Goal: Book appointment/travel/reservation

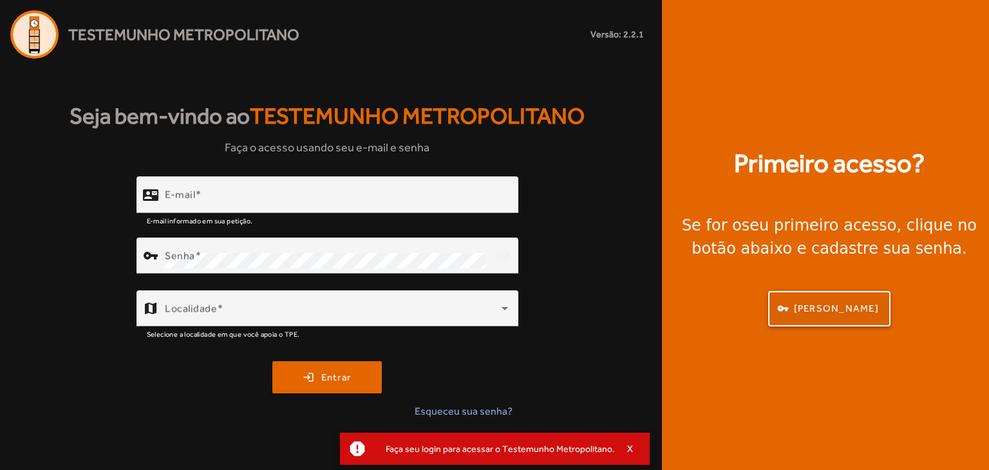
click at [810, 307] on span "[PERSON_NAME]" at bounding box center [836, 308] width 85 height 15
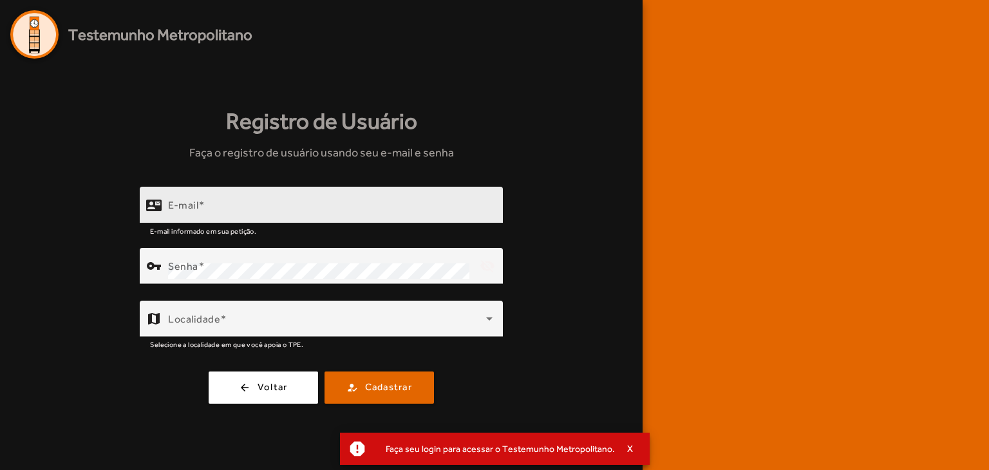
click at [303, 200] on div "E-mail" at bounding box center [330, 205] width 325 height 37
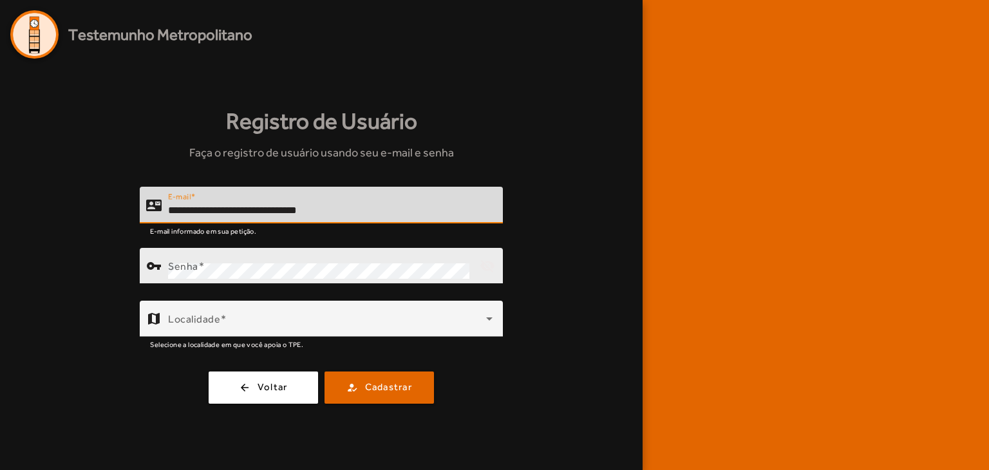
type input "**********"
click at [248, 254] on div "Senha" at bounding box center [318, 266] width 301 height 36
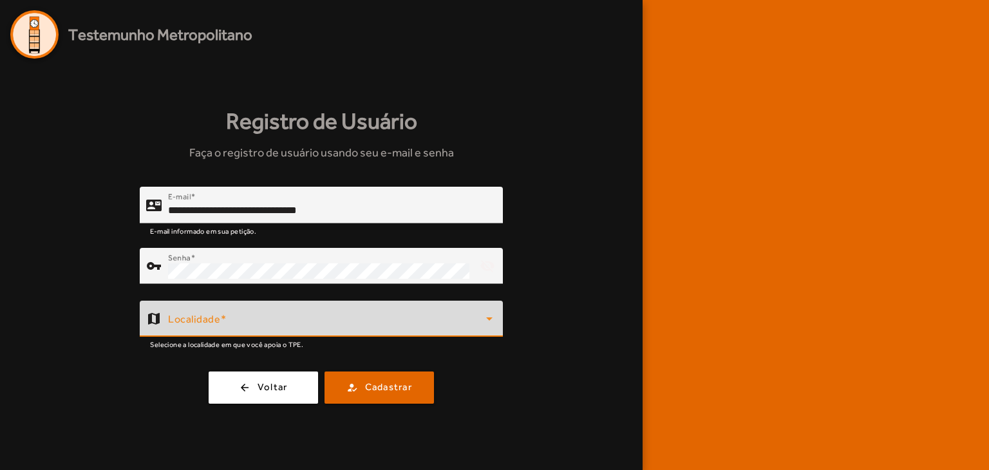
click at [265, 322] on span at bounding box center [327, 323] width 318 height 15
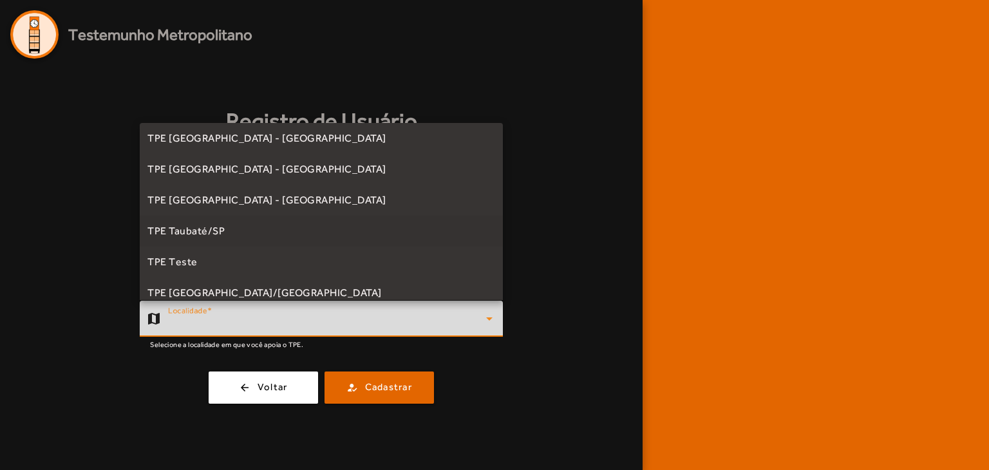
scroll to position [358, 0]
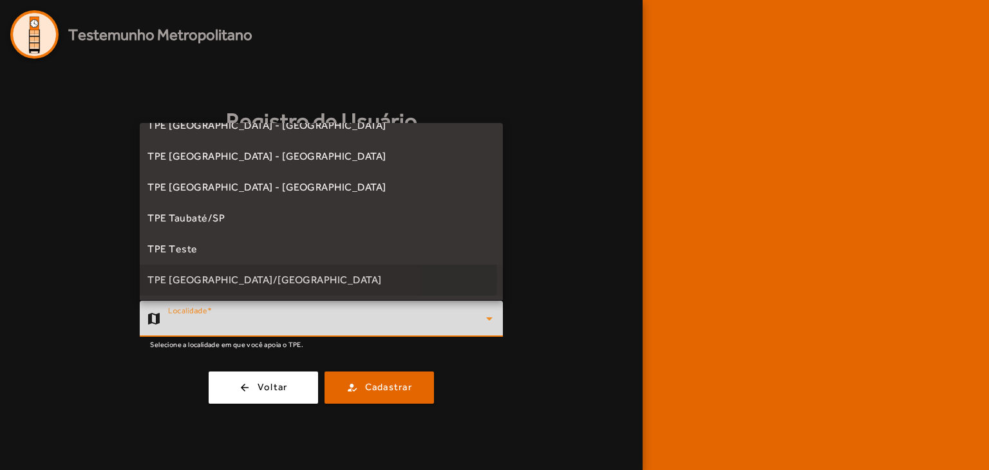
click at [213, 278] on span "TPE [GEOGRAPHIC_DATA]/[GEOGRAPHIC_DATA]" at bounding box center [265, 279] width 234 height 15
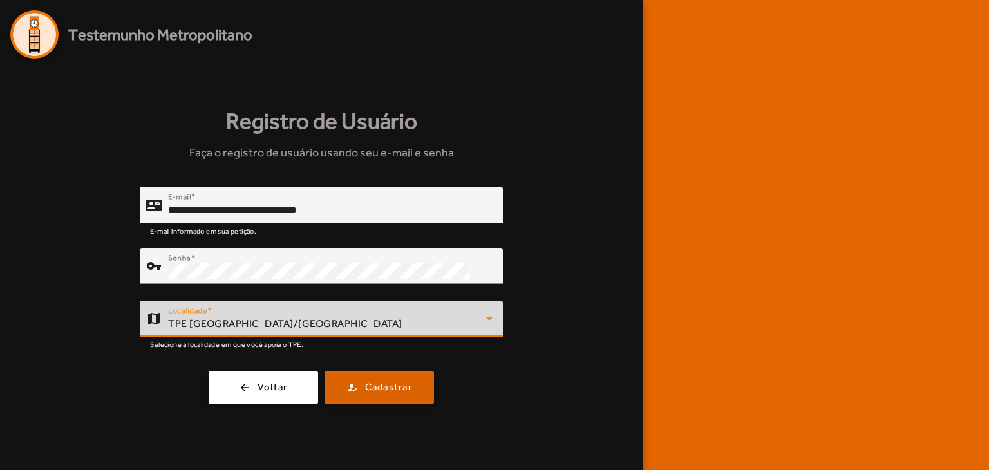
click at [401, 385] on span "Cadastrar" at bounding box center [388, 387] width 47 height 15
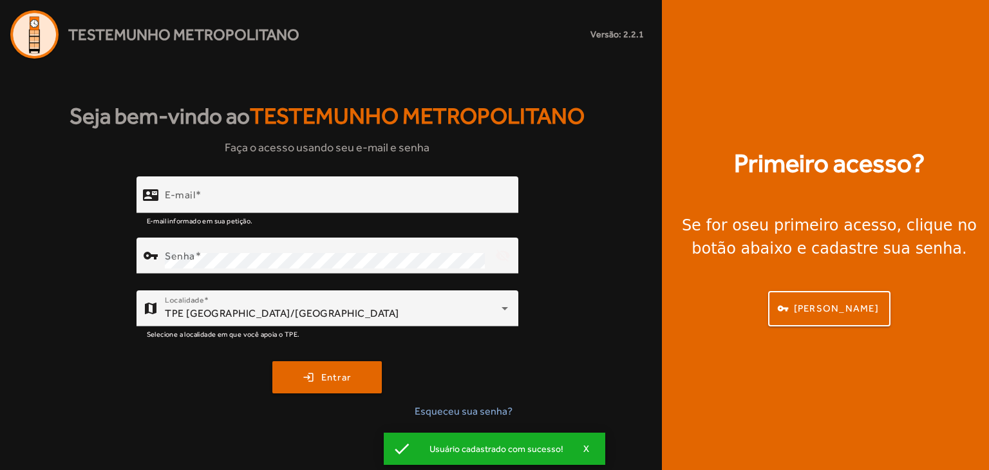
type input "**********"
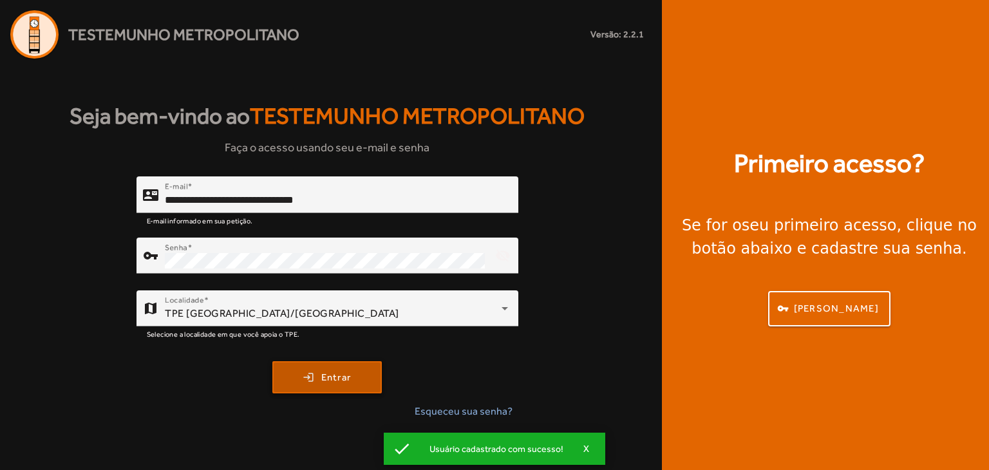
click at [314, 373] on span "submit" at bounding box center [327, 377] width 107 height 31
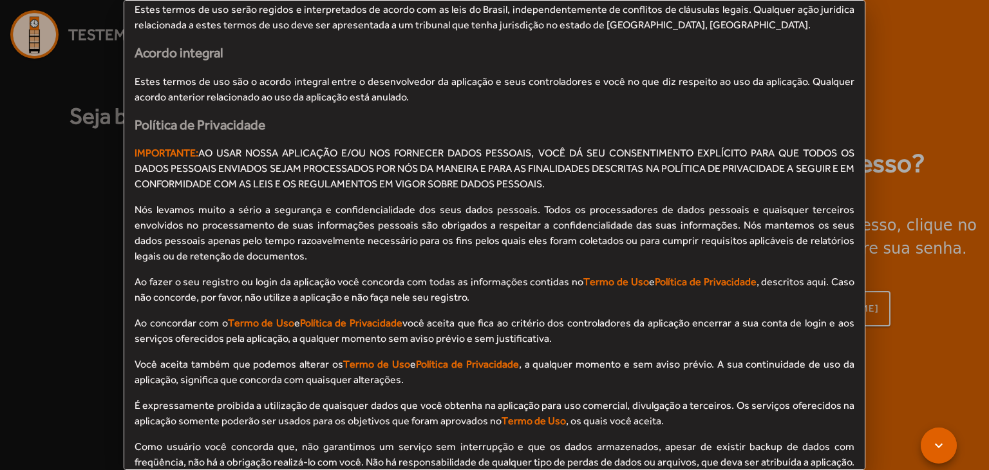
scroll to position [1147, 0]
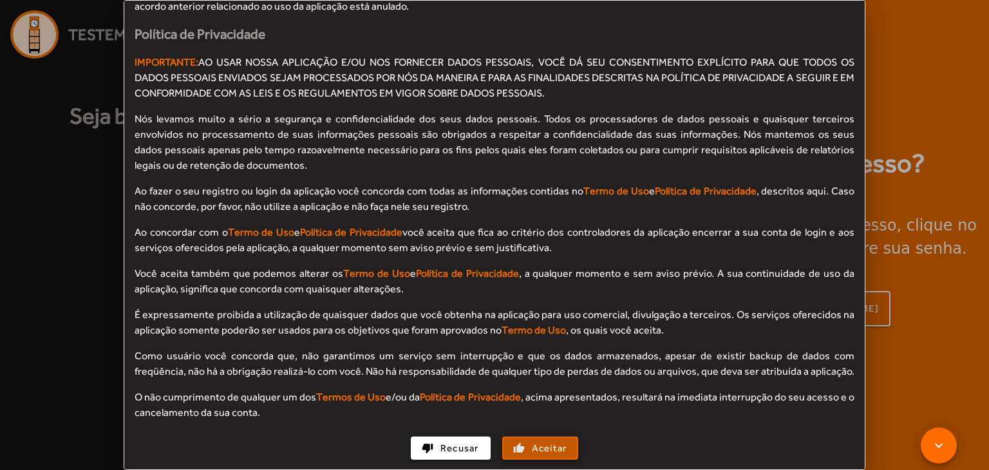
click at [534, 441] on span "Aceitar" at bounding box center [549, 448] width 35 height 15
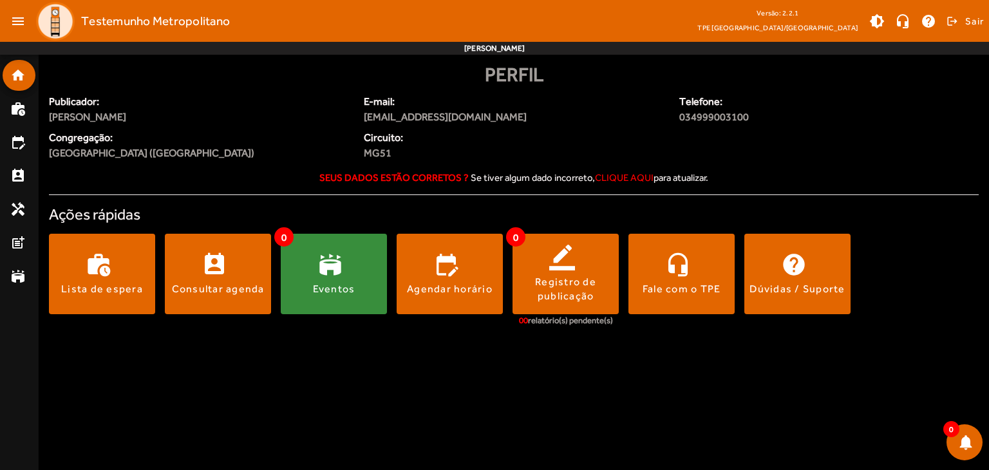
click at [629, 176] on span "clique aqui" at bounding box center [624, 177] width 59 height 11
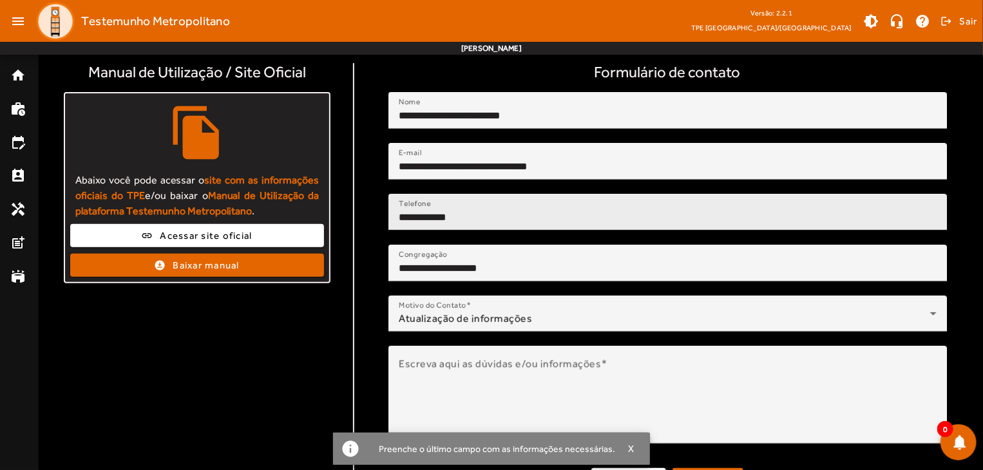
scroll to position [116, 0]
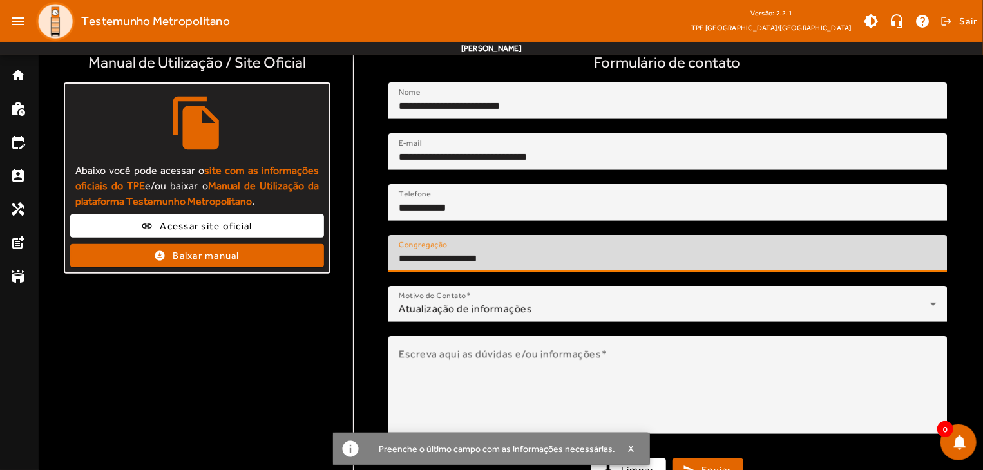
click at [533, 251] on input "**********" at bounding box center [668, 258] width 538 height 15
click at [519, 251] on input "**********" at bounding box center [668, 258] width 538 height 15
click at [502, 251] on input "**********" at bounding box center [668, 258] width 538 height 15
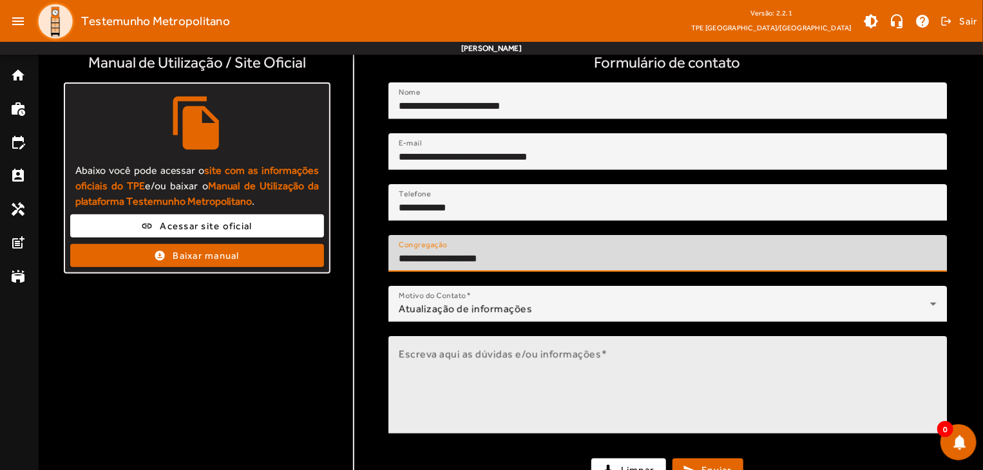
click at [481, 372] on textarea "Escreva aqui as dúvidas e/ou informações" at bounding box center [668, 390] width 538 height 77
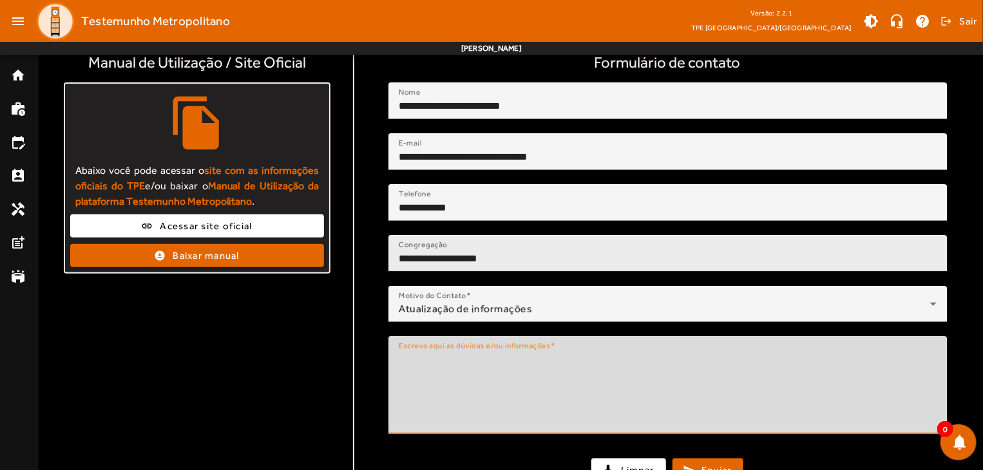
click at [452, 251] on input "**********" at bounding box center [668, 258] width 538 height 15
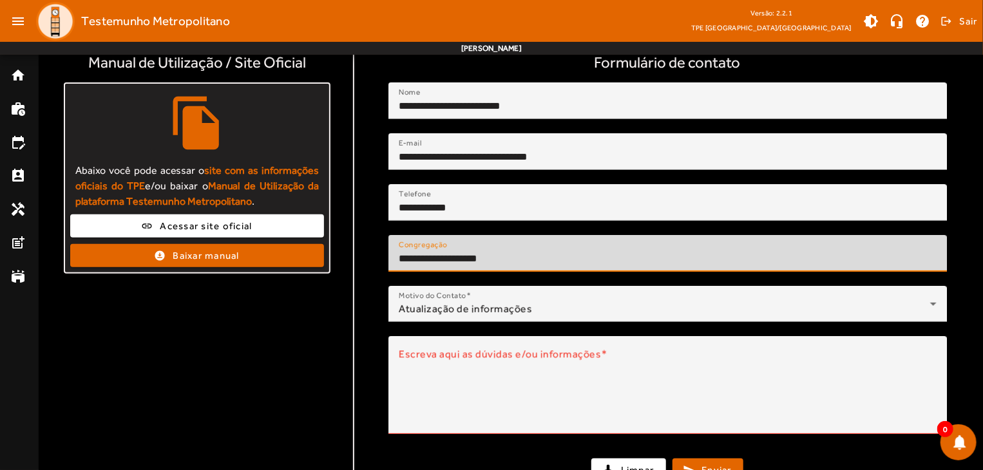
click at [502, 251] on input "**********" at bounding box center [668, 258] width 538 height 15
drag, startPoint x: 502, startPoint y: 240, endPoint x: 495, endPoint y: 239, distance: 7.8
click at [501, 251] on input "**********" at bounding box center [668, 258] width 538 height 15
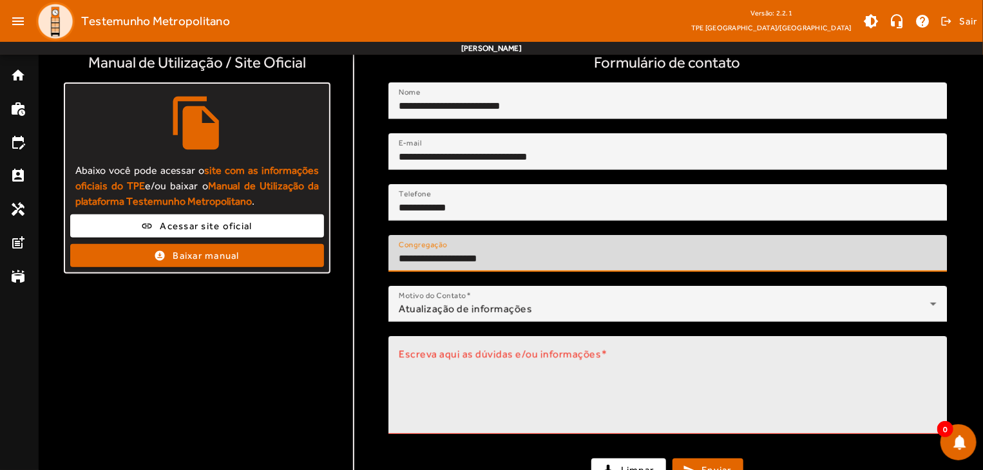
click at [446, 372] on textarea "Escreva aqui as dúvidas e/ou informações" at bounding box center [668, 390] width 538 height 77
click at [445, 372] on textarea "Escreva aqui as dúvidas e/ou informações" at bounding box center [668, 390] width 538 height 77
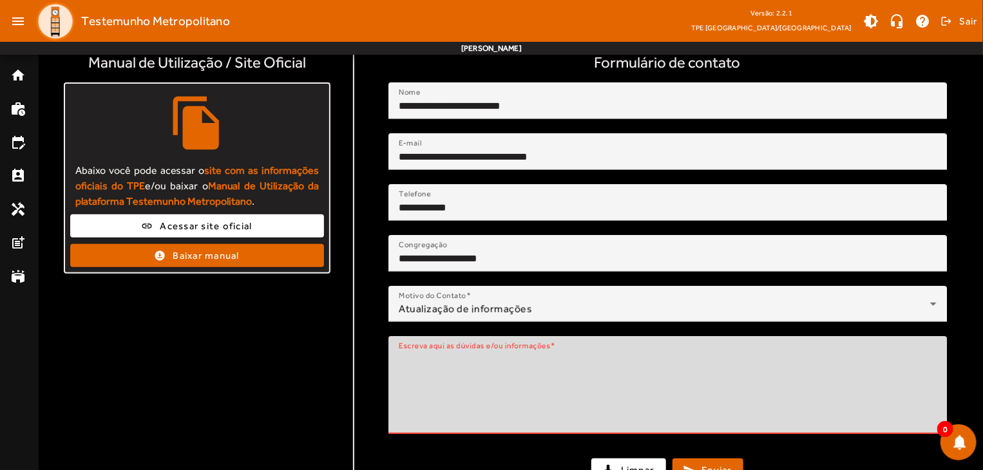
click at [441, 352] on textarea "Escreva aqui as dúvidas e/ou informações" at bounding box center [668, 390] width 538 height 77
type textarea "*"
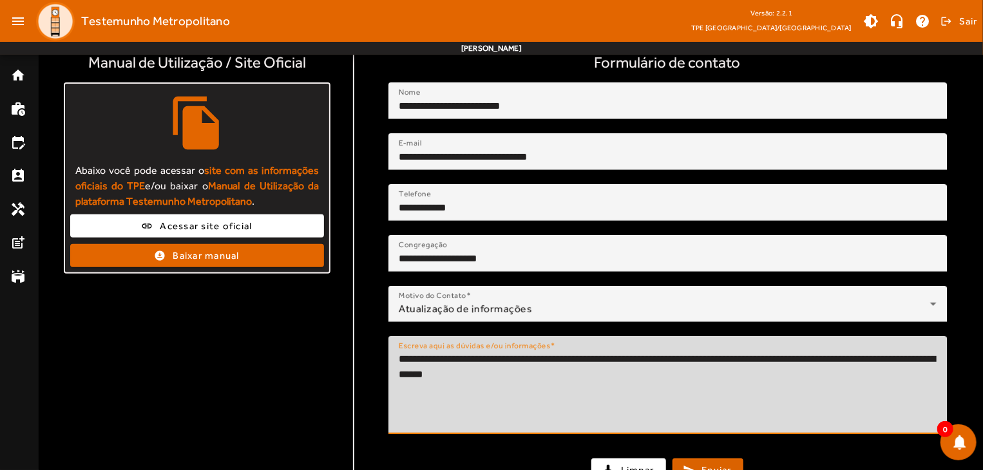
type textarea "**********"
click at [721, 463] on span "Enviar" at bounding box center [717, 470] width 30 height 15
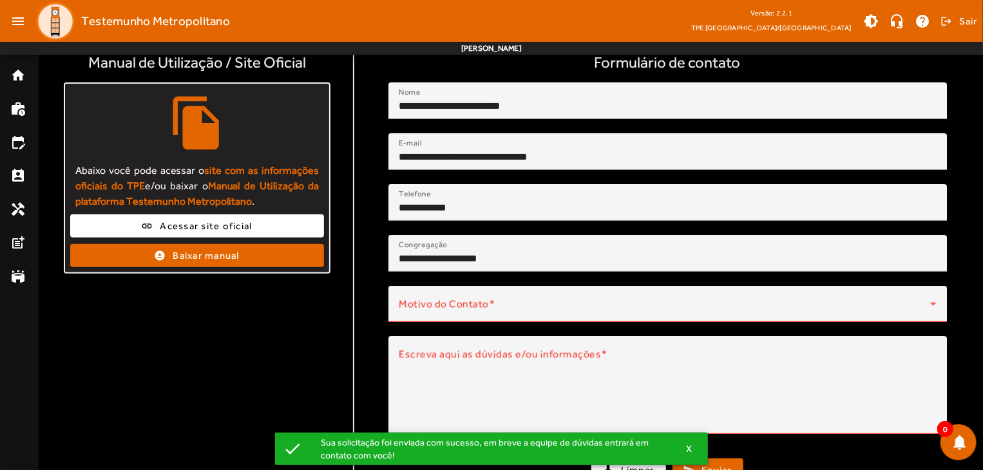
click at [691, 441] on div "check Sua solicitação foi enviada com sucesso, em breve a equipe de dúvidas ent…" at bounding box center [491, 449] width 433 height 32
click at [692, 447] on span "X" at bounding box center [689, 449] width 6 height 12
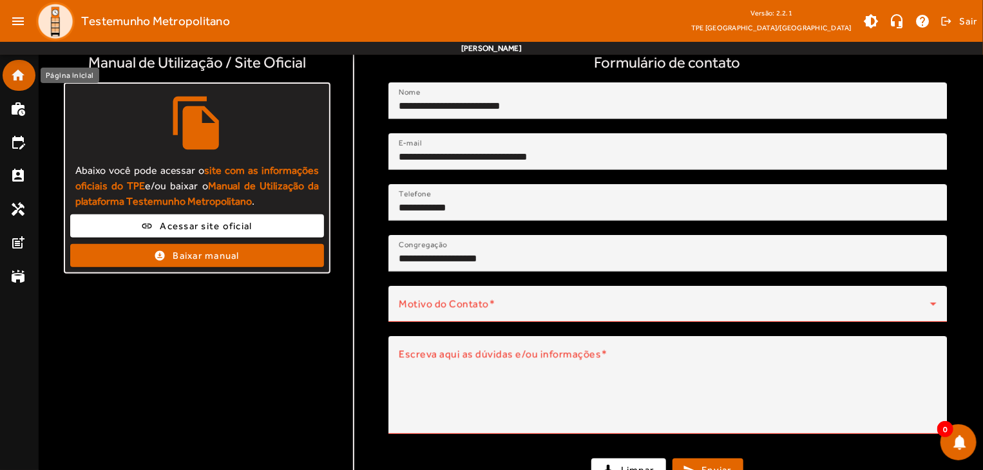
drag, startPoint x: 13, startPoint y: 74, endPoint x: 23, endPoint y: 73, distance: 10.3
click at [13, 74] on mat-icon "home" at bounding box center [17, 75] width 15 height 15
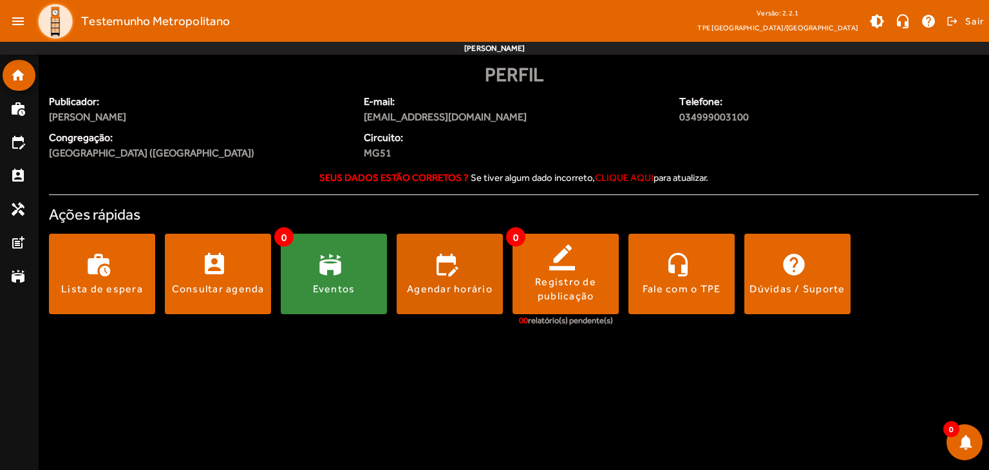
click at [432, 272] on span at bounding box center [450, 274] width 106 height 31
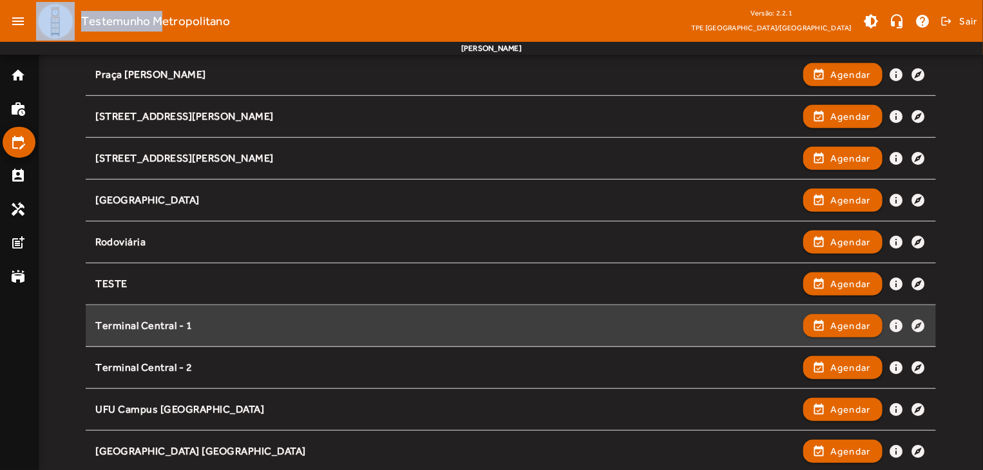
scroll to position [330, 0]
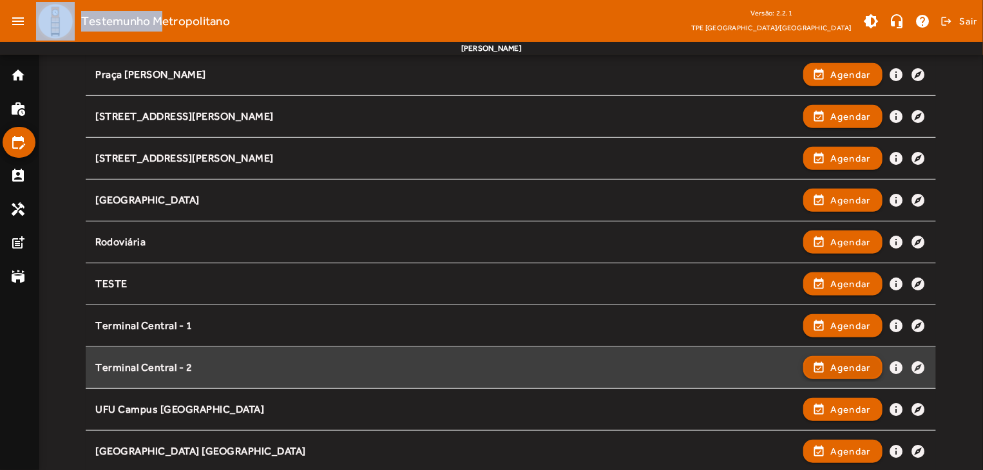
click at [827, 364] on span "button" at bounding box center [843, 367] width 77 height 31
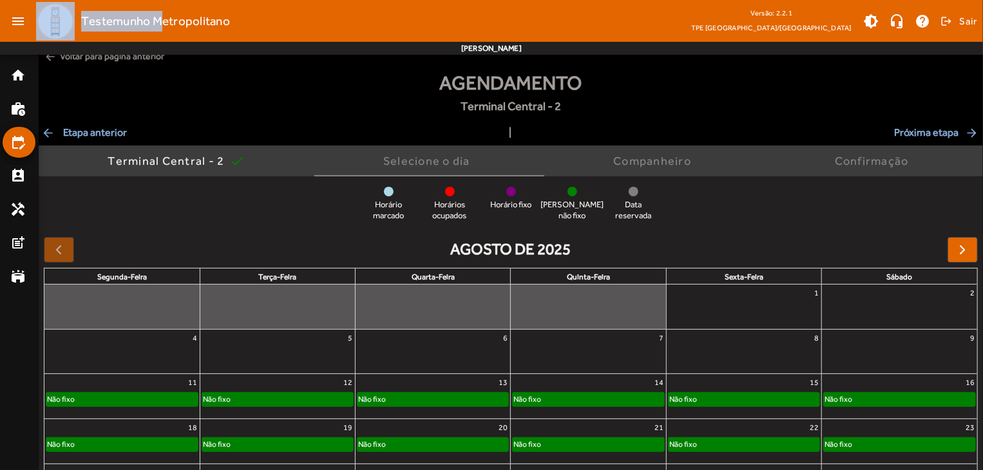
scroll to position [0, 0]
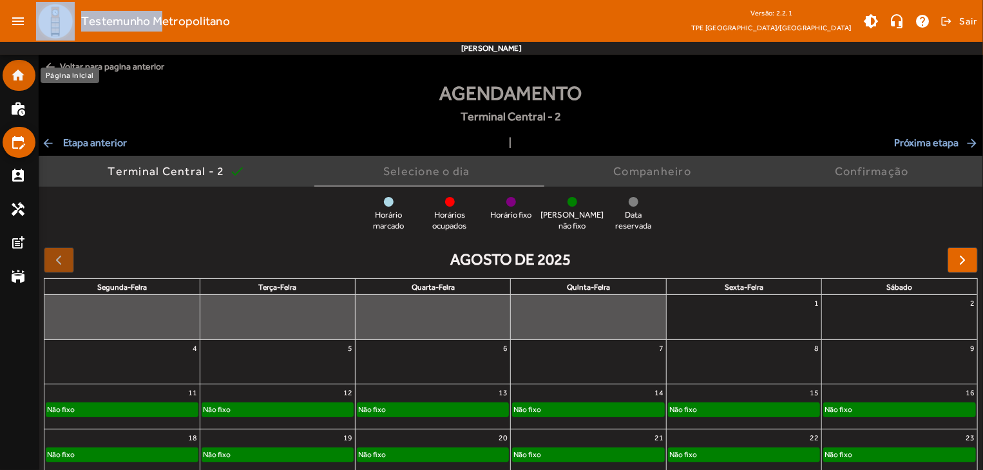
click at [15, 73] on mat-icon "home" at bounding box center [17, 75] width 15 height 15
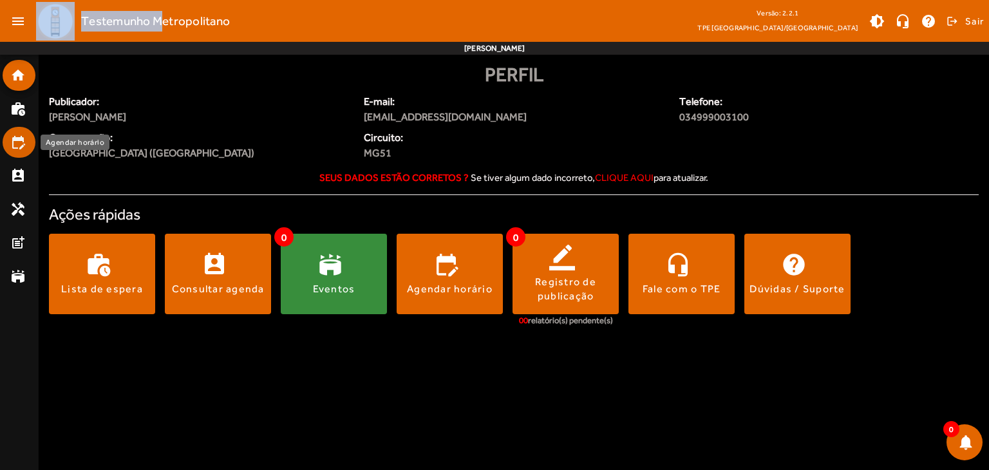
click at [10, 140] on mat-icon "edit_calendar" at bounding box center [17, 142] width 15 height 15
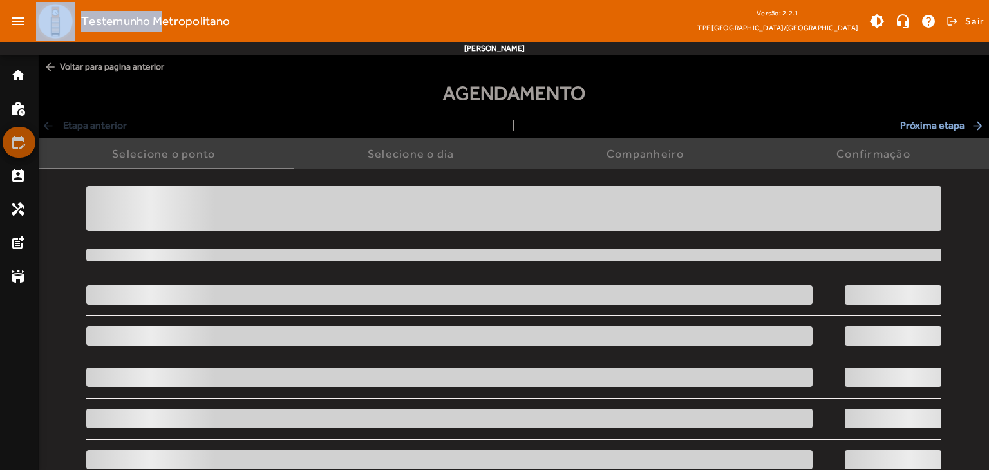
click at [10, 140] on mat-icon "edit_calendar" at bounding box center [17, 142] width 15 height 15
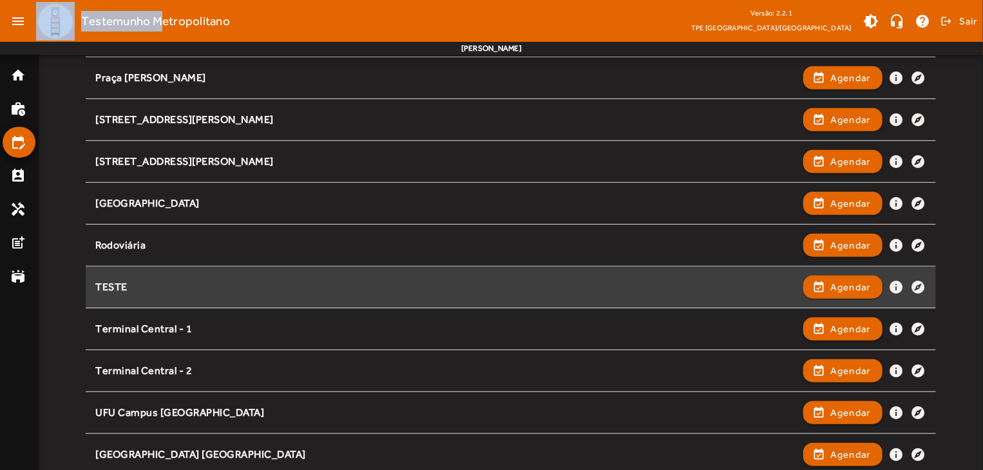
scroll to position [330, 0]
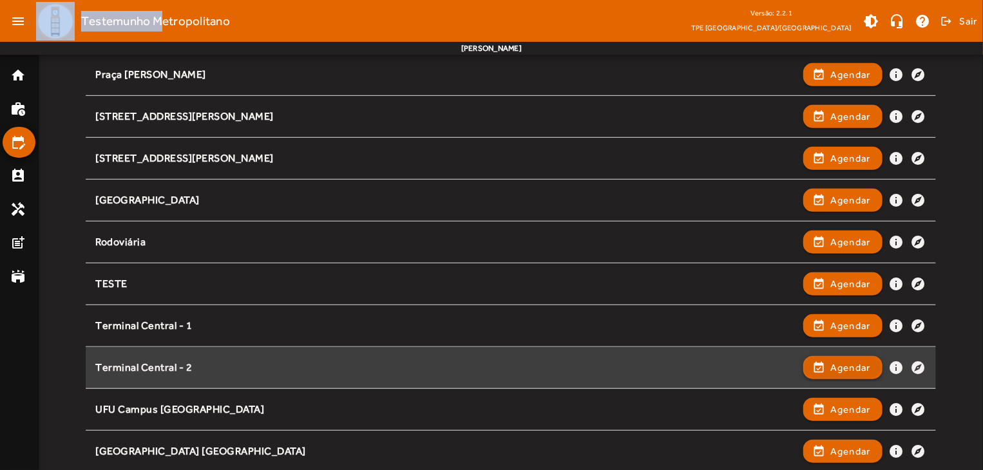
click at [848, 360] on span "Agendar" at bounding box center [850, 367] width 41 height 15
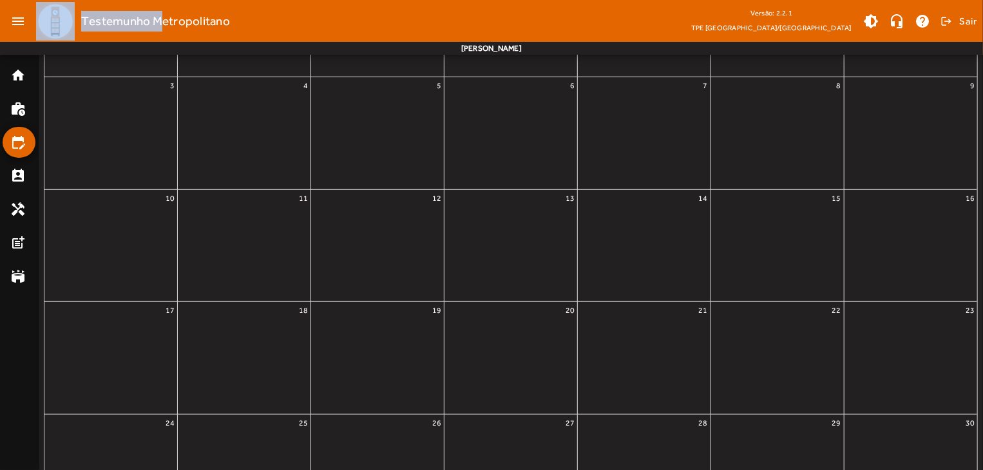
scroll to position [0, 0]
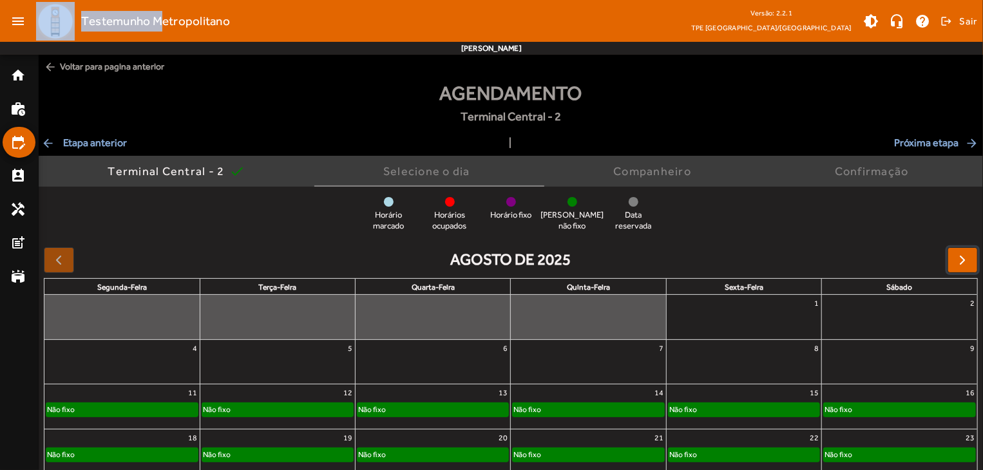
click at [959, 263] on span "button" at bounding box center [962, 260] width 15 height 15
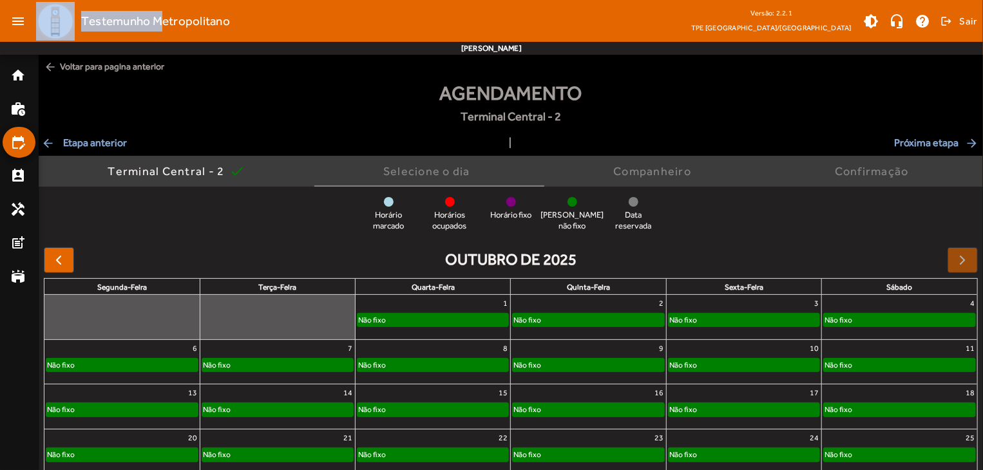
click at [273, 322] on div at bounding box center [277, 322] width 155 height 21
click at [53, 256] on span "button" at bounding box center [58, 260] width 15 height 15
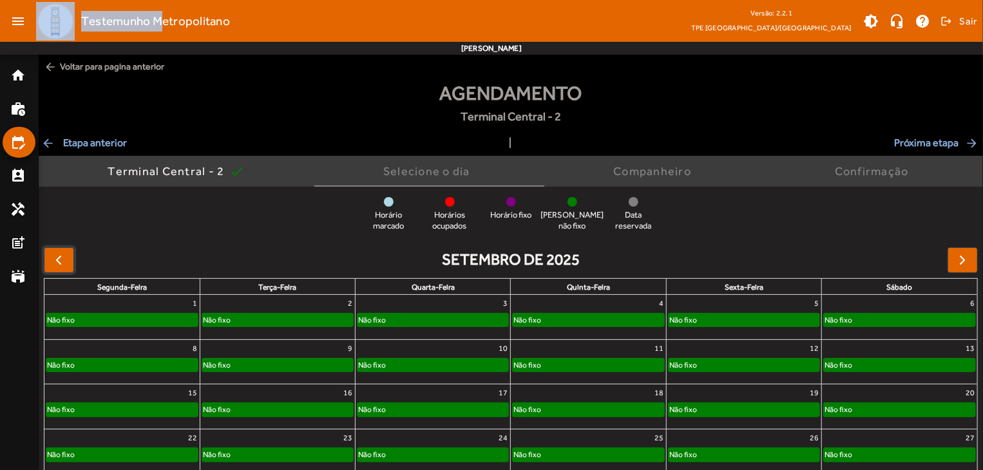
click at [54, 256] on span "button" at bounding box center [58, 260] width 15 height 15
click at [54, 256] on div at bounding box center [59, 260] width 30 height 26
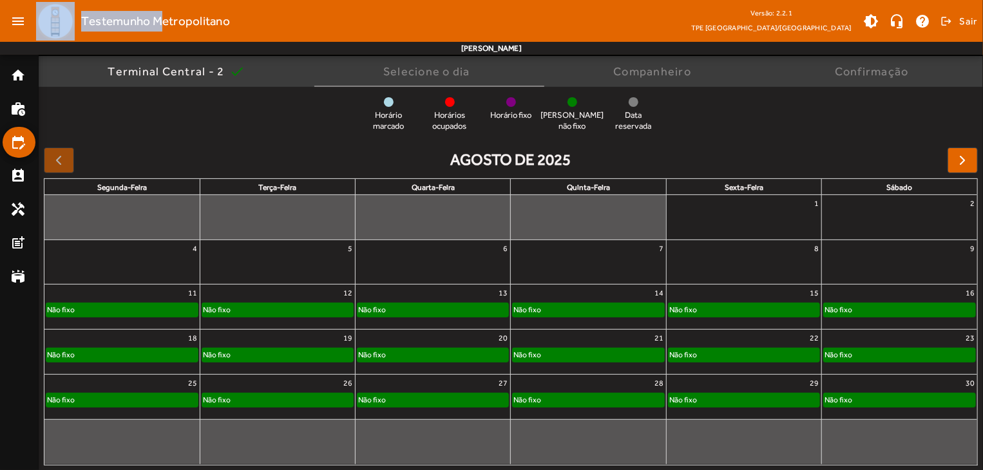
scroll to position [100, 0]
click at [245, 308] on div "Não fixo" at bounding box center [277, 309] width 151 height 13
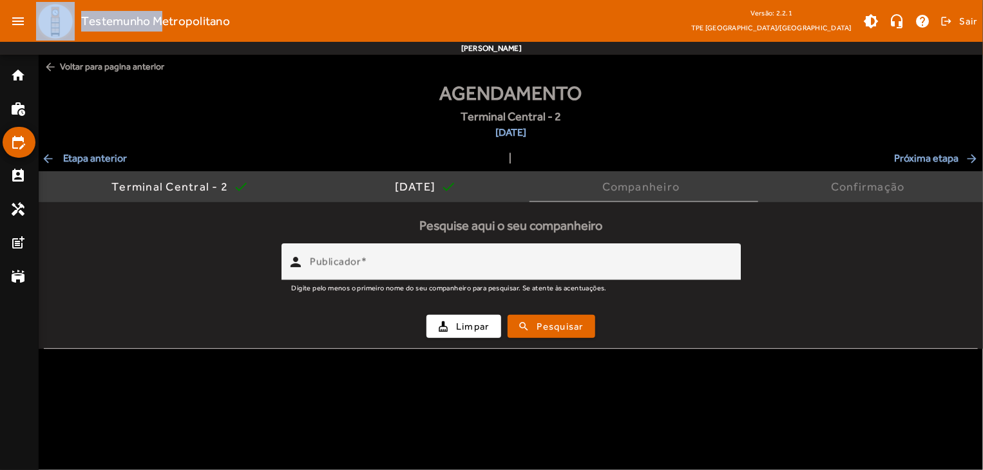
click at [245, 308] on mat-tab-body "Pesquise aqui o seu companheiro person Publicador Digite pelo menos o primeiro …" at bounding box center [511, 275] width 944 height 147
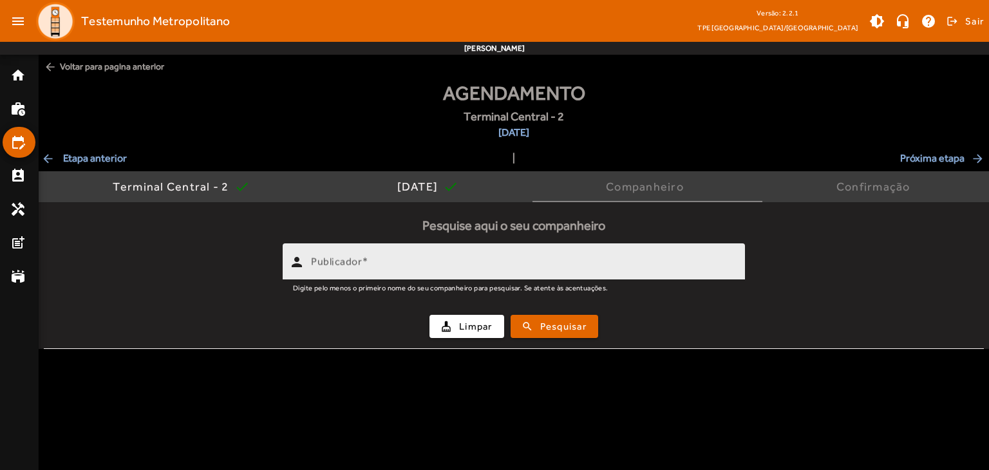
click at [412, 254] on div "Publicador" at bounding box center [523, 261] width 424 height 37
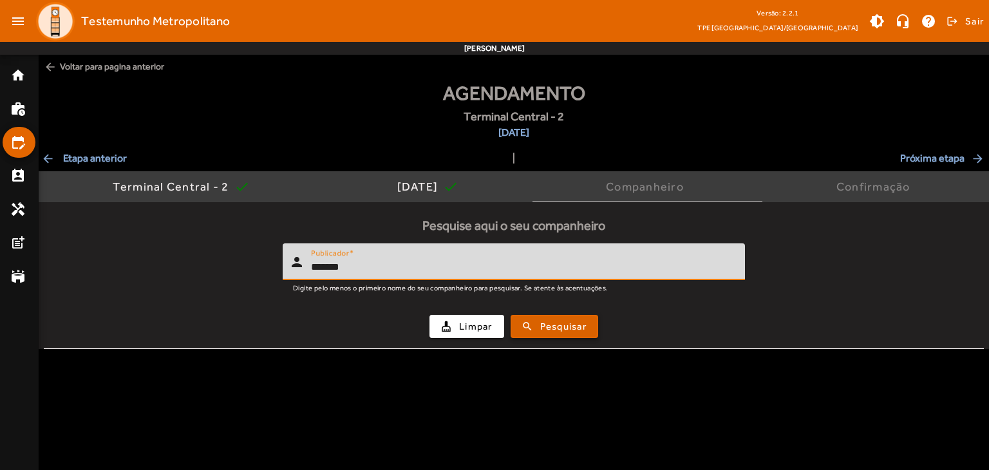
type input "*******"
click at [578, 324] on span "Pesquisar" at bounding box center [563, 327] width 46 height 15
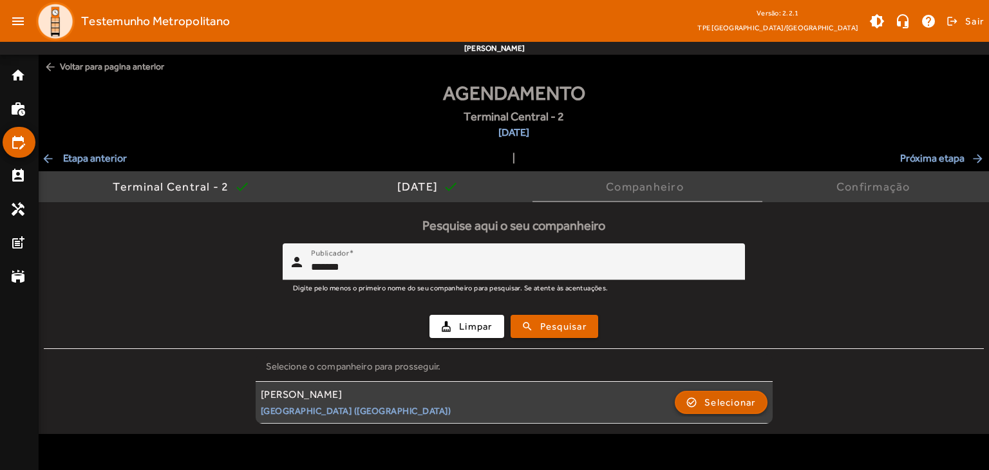
click at [737, 399] on span "Selecionar" at bounding box center [731, 402] width 52 height 15
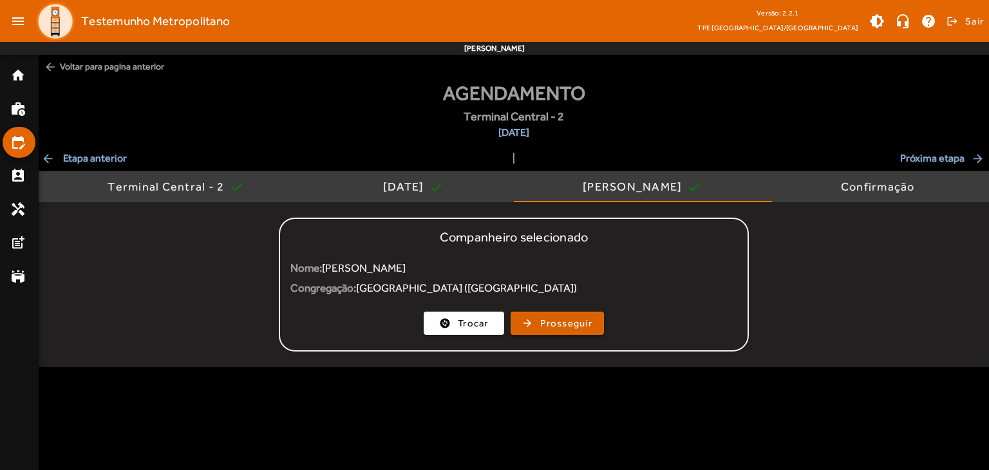
click at [581, 320] on span "Prosseguir" at bounding box center [566, 323] width 52 height 15
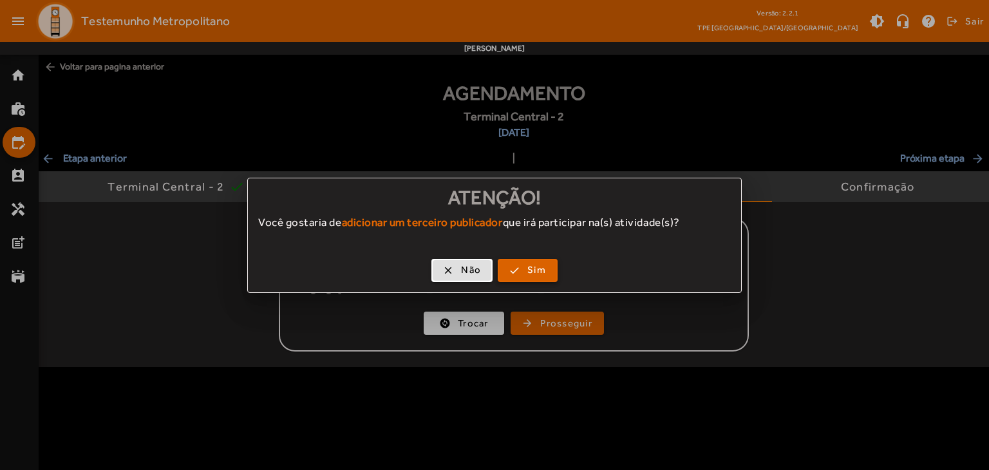
click at [536, 263] on span "Sim" at bounding box center [537, 270] width 19 height 15
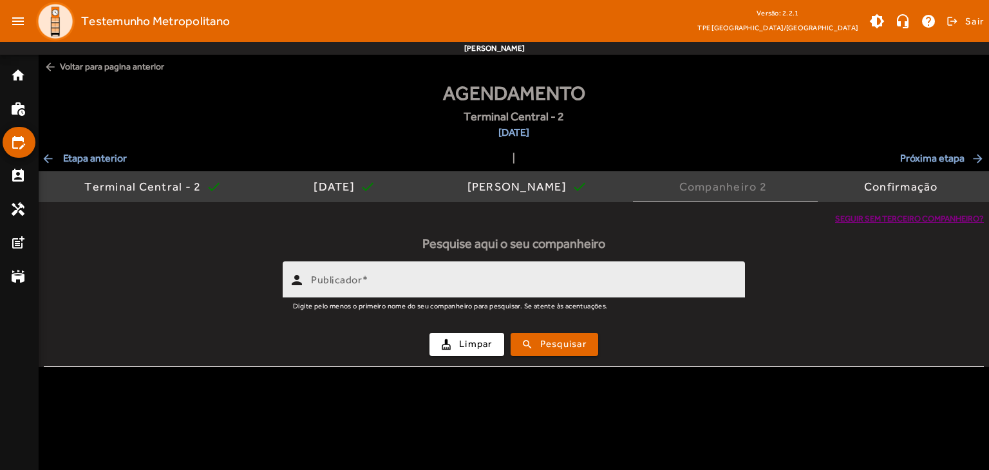
click at [569, 278] on input "Publicador" at bounding box center [523, 285] width 424 height 15
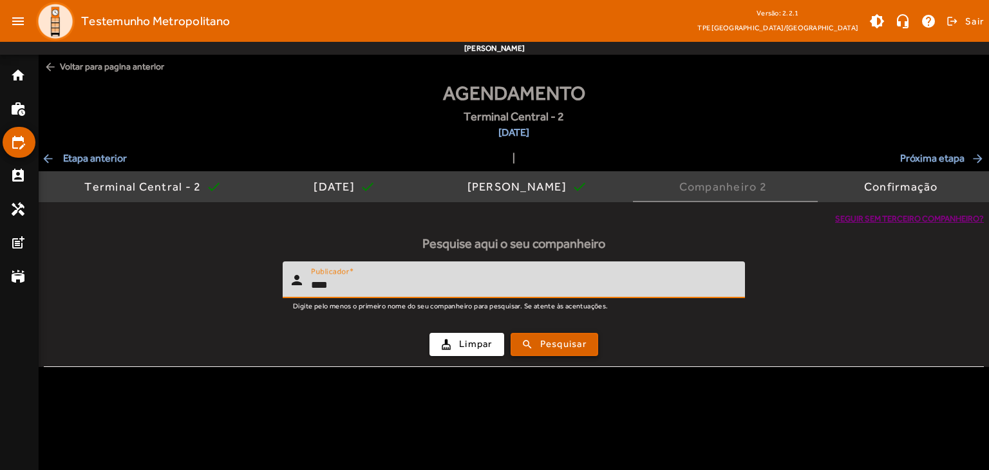
click at [555, 339] on span "Pesquisar" at bounding box center [563, 344] width 46 height 15
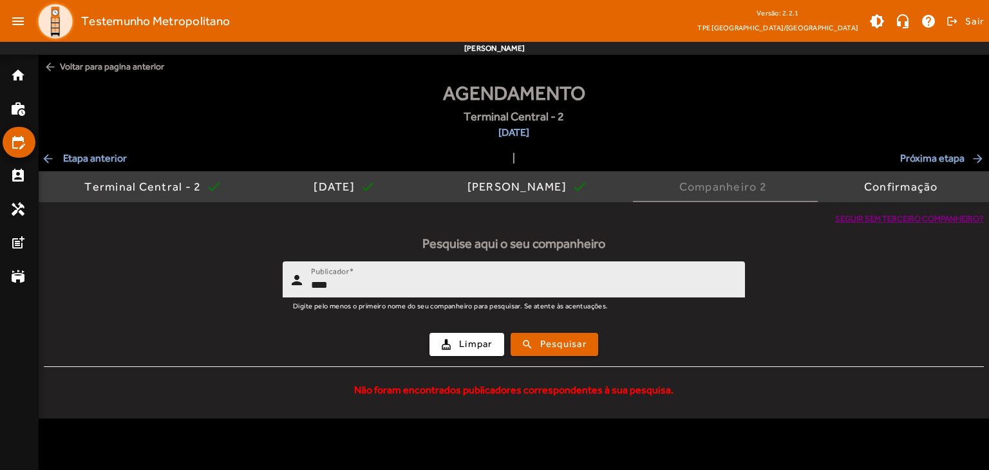
click at [352, 282] on input "****" at bounding box center [523, 285] width 424 height 15
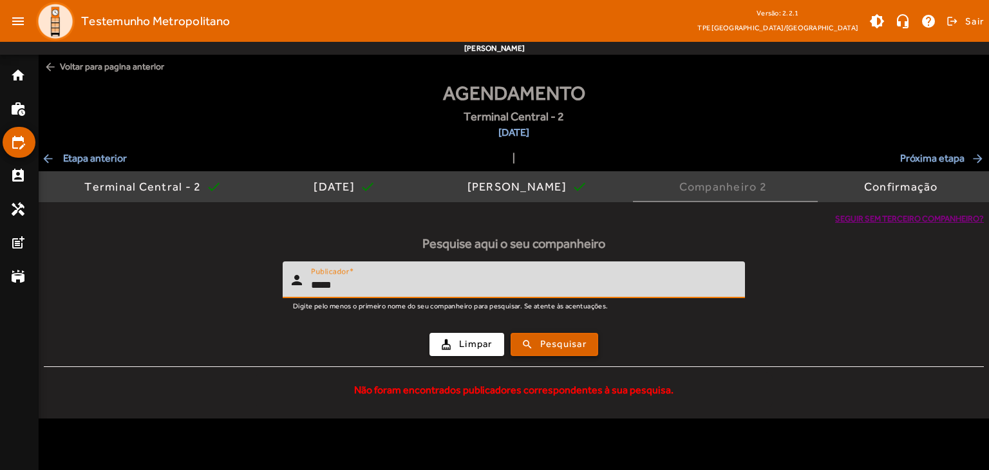
type input "*****"
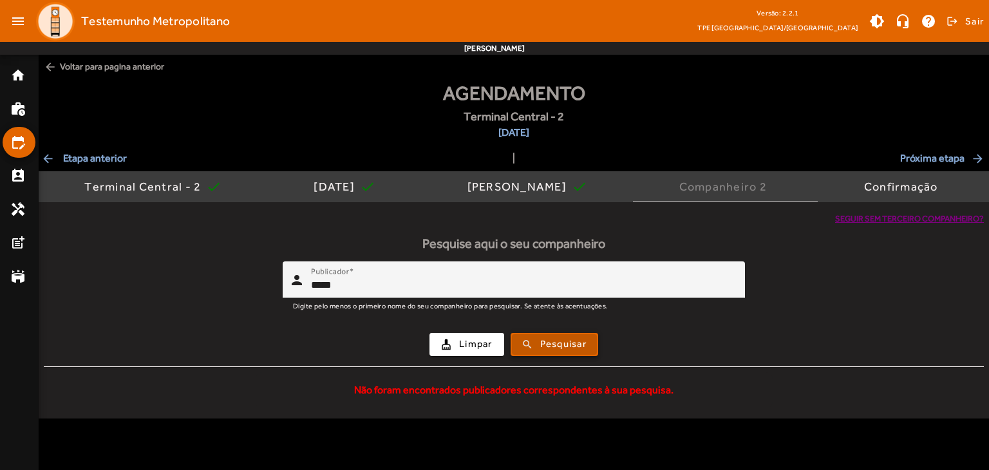
click at [582, 346] on span "Pesquisar" at bounding box center [563, 344] width 46 height 15
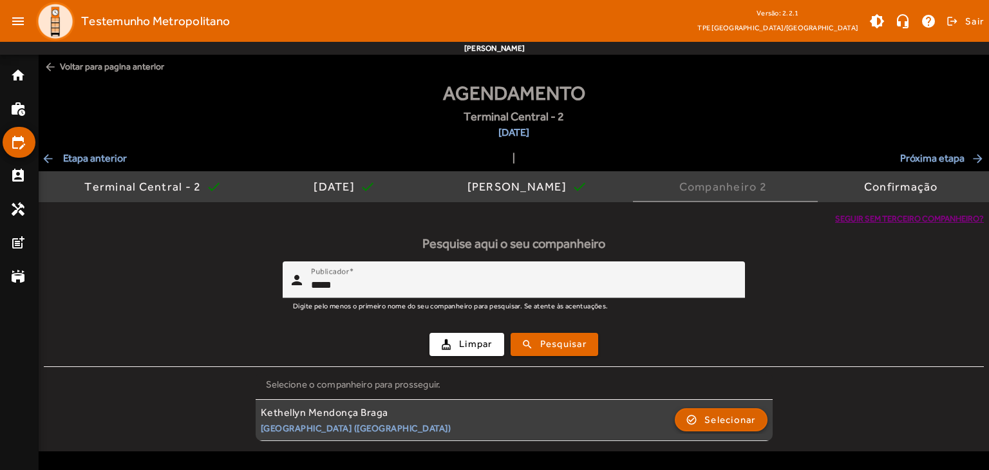
click at [727, 421] on span "Selecionar" at bounding box center [731, 419] width 52 height 15
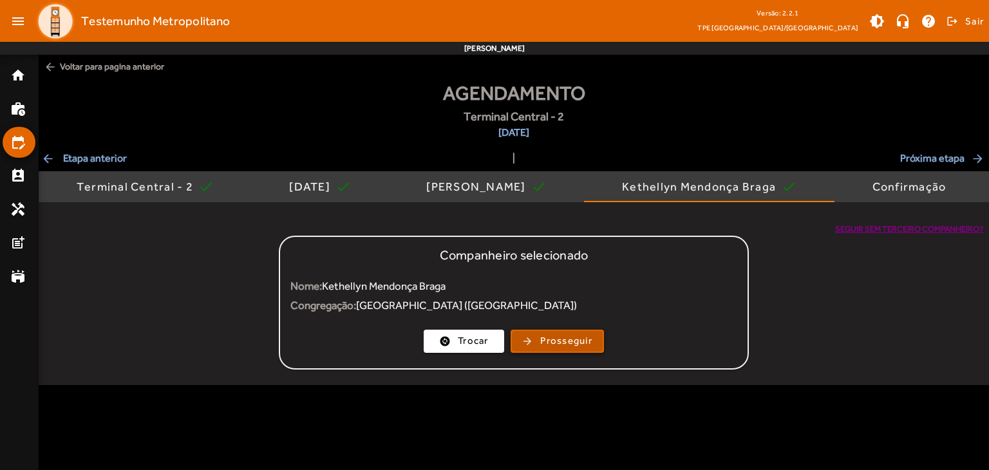
click at [580, 346] on span "Prosseguir" at bounding box center [566, 341] width 52 height 15
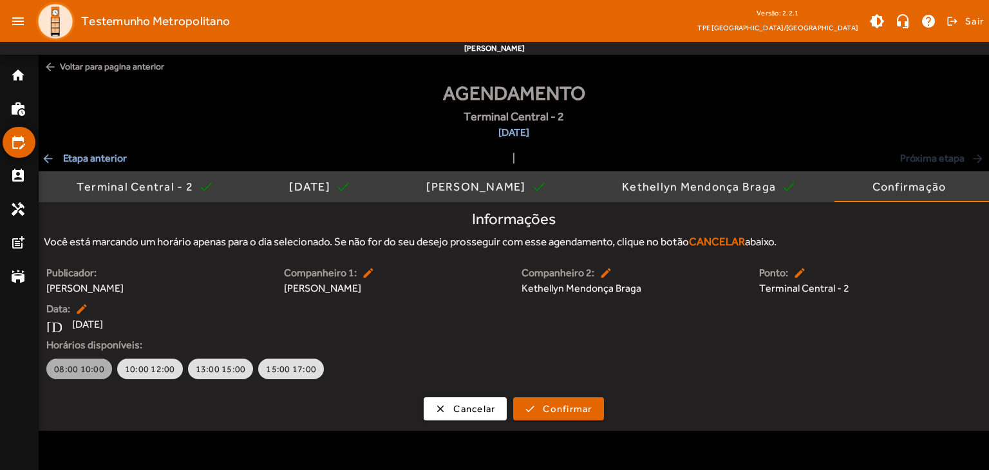
click at [93, 370] on span "08:00 10:00" at bounding box center [79, 369] width 50 height 13
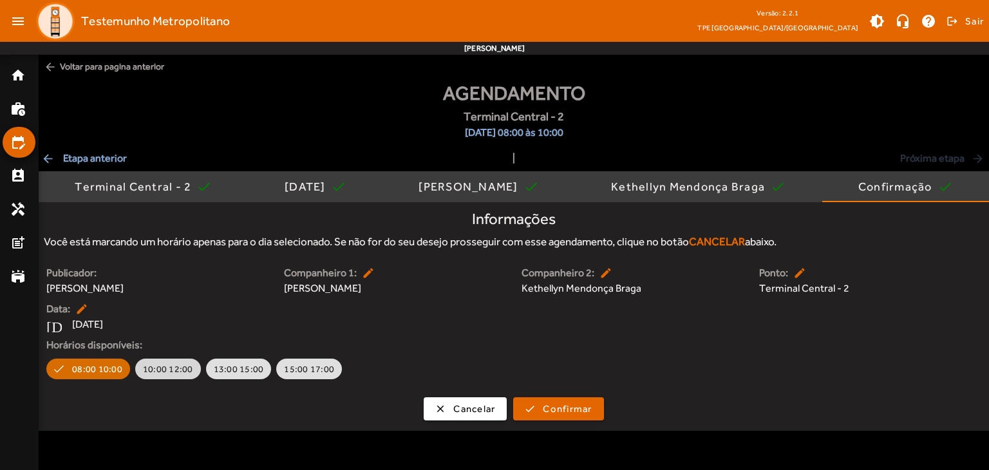
click at [174, 369] on span "10:00 12:00" at bounding box center [168, 369] width 50 height 13
click at [73, 374] on span "08:00 10:00" at bounding box center [79, 369] width 50 height 13
click at [577, 408] on span "Confirmar" at bounding box center [567, 409] width 49 height 15
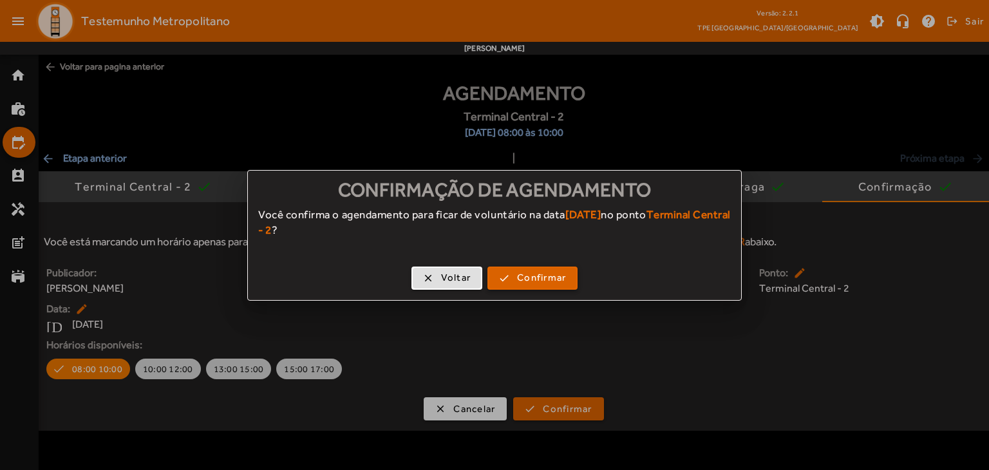
click at [565, 276] on span "Confirmar" at bounding box center [541, 278] width 49 height 15
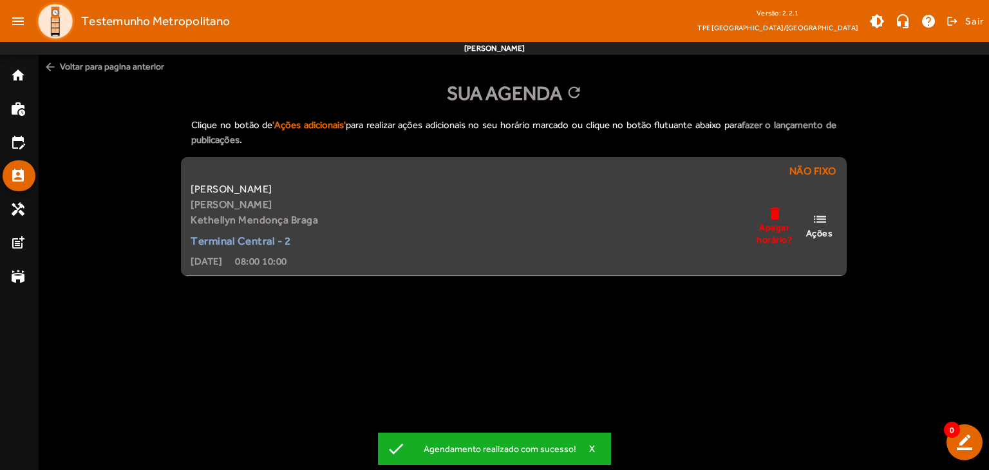
click at [824, 226] on mat-icon "list" at bounding box center [819, 219] width 15 height 16
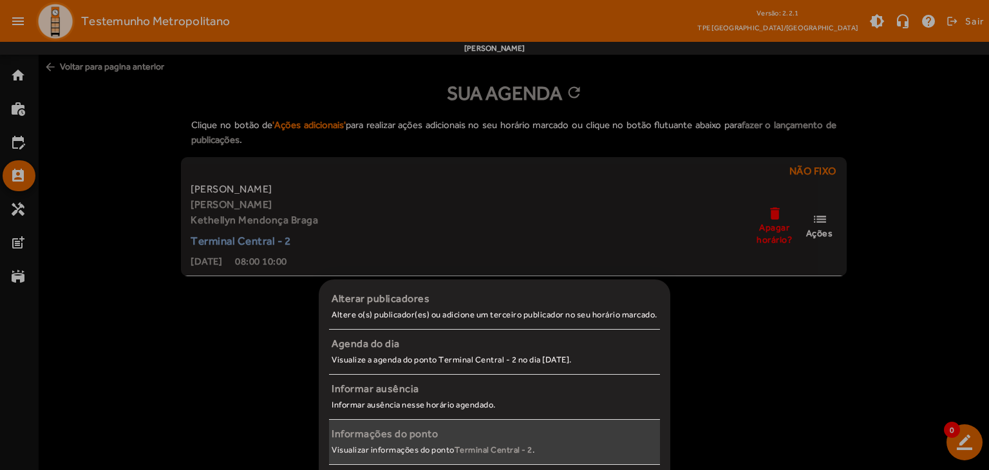
click at [458, 445] on strong "Terminal Central - 2" at bounding box center [494, 450] width 78 height 10
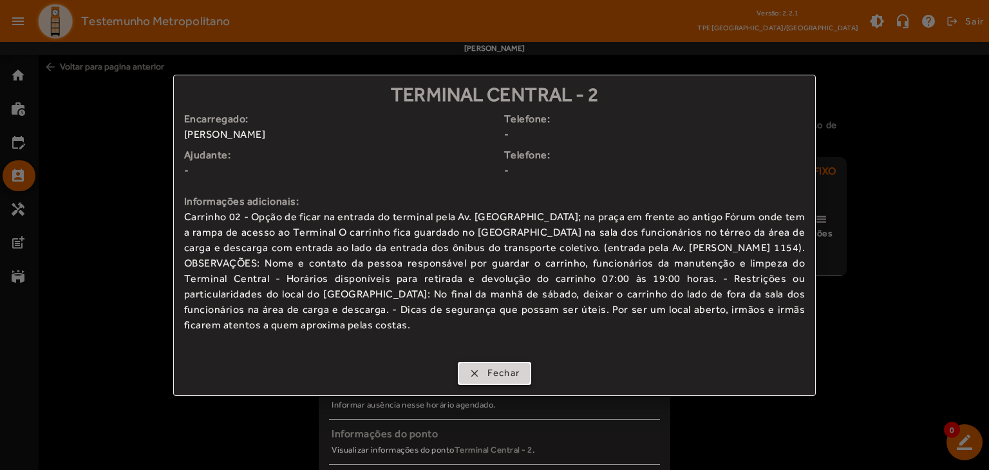
click at [494, 367] on span "Fechar" at bounding box center [504, 373] width 33 height 15
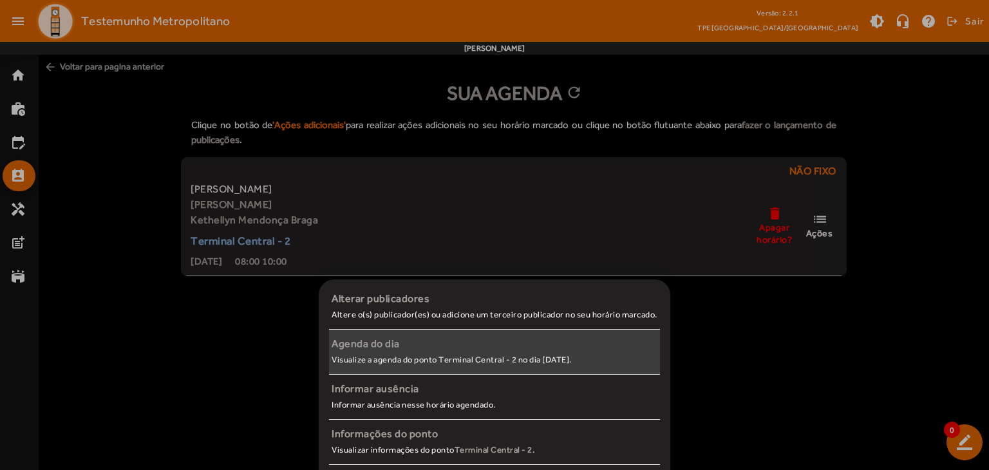
click at [431, 358] on small "Visualize a agenda do ponto Terminal Central - 2 no dia [DATE]." at bounding box center [452, 360] width 240 height 10
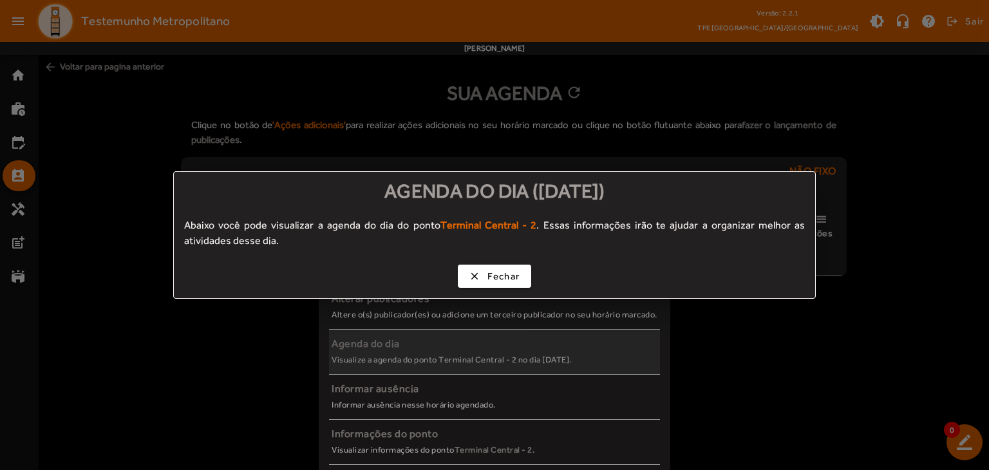
click at [431, 358] on div at bounding box center [494, 235] width 989 height 470
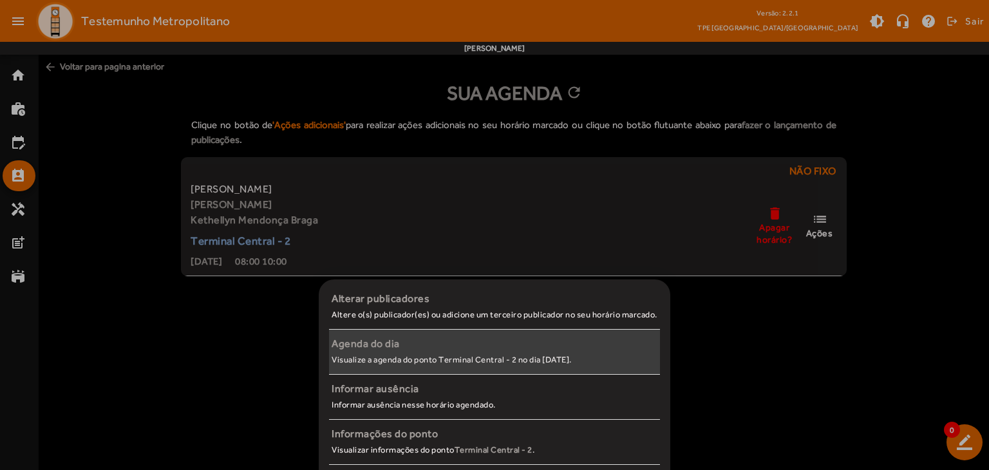
click at [454, 344] on div "Agenda do dia" at bounding box center [495, 343] width 326 height 15
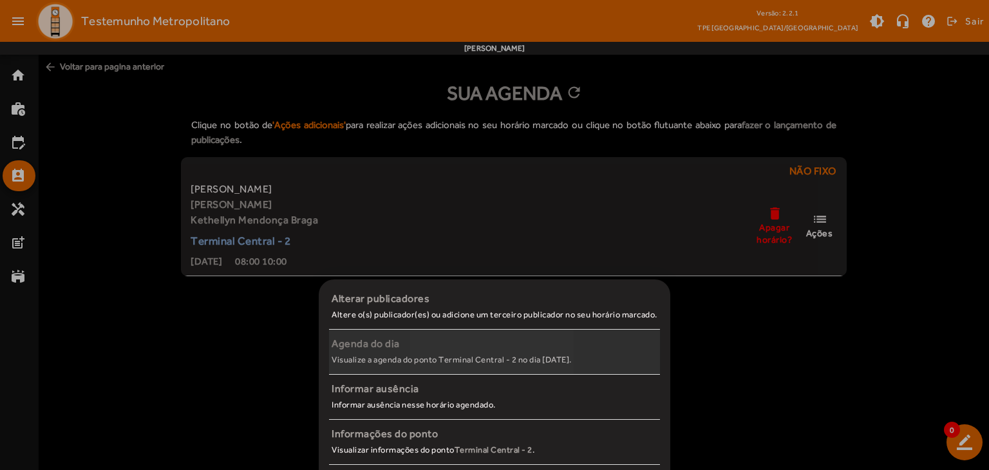
click at [454, 344] on div "Agenda do dia" at bounding box center [495, 343] width 326 height 15
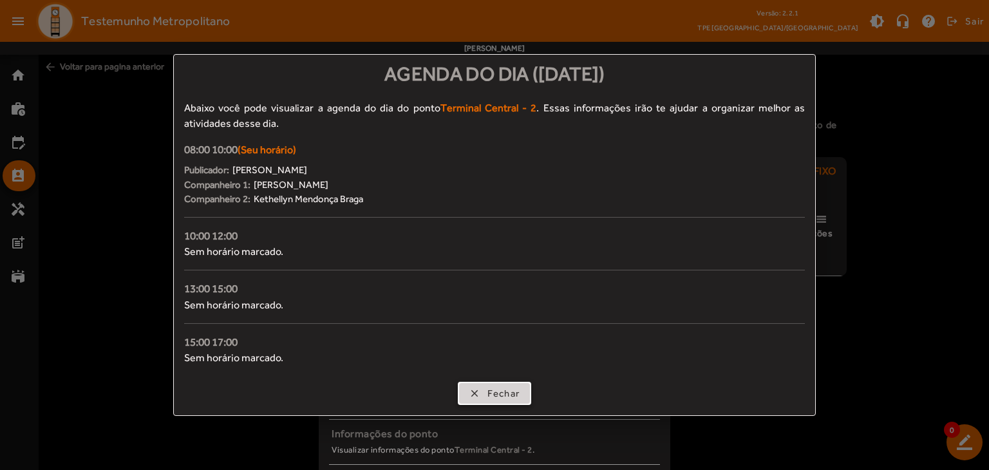
click at [526, 394] on span "button" at bounding box center [495, 393] width 72 height 31
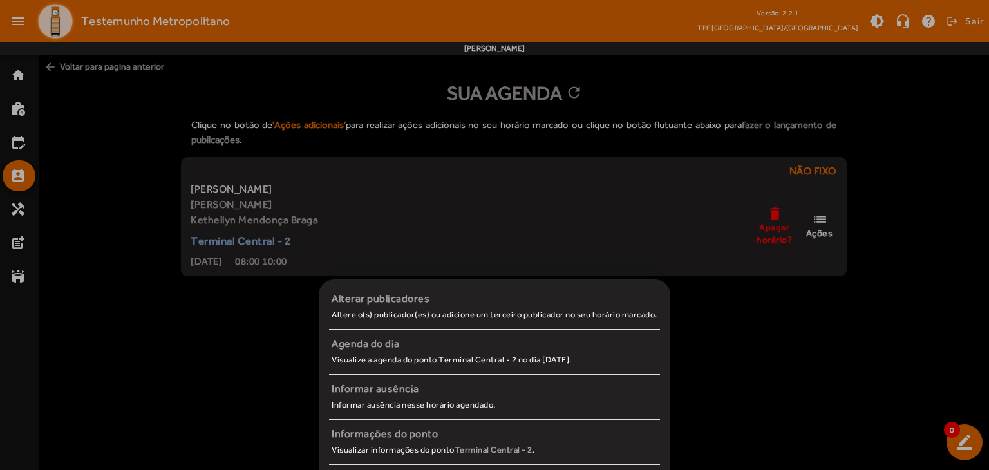
click at [958, 438] on div at bounding box center [494, 235] width 989 height 470
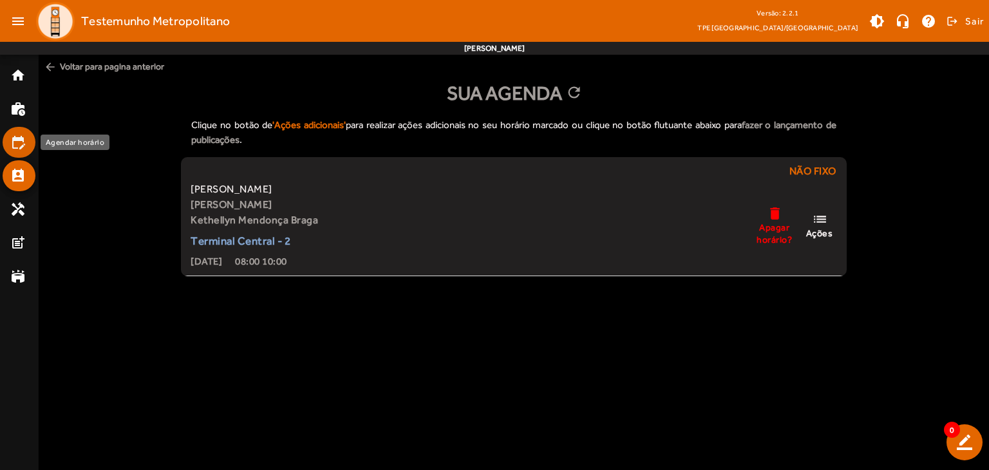
click at [16, 150] on mat-list-item "edit_calendar" at bounding box center [19, 142] width 33 height 31
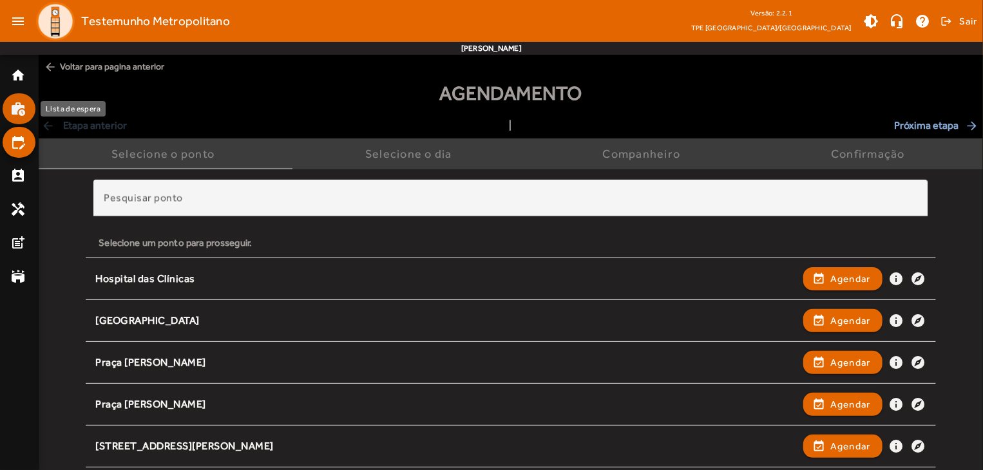
click at [14, 98] on mat-list-item "work_history" at bounding box center [19, 108] width 33 height 31
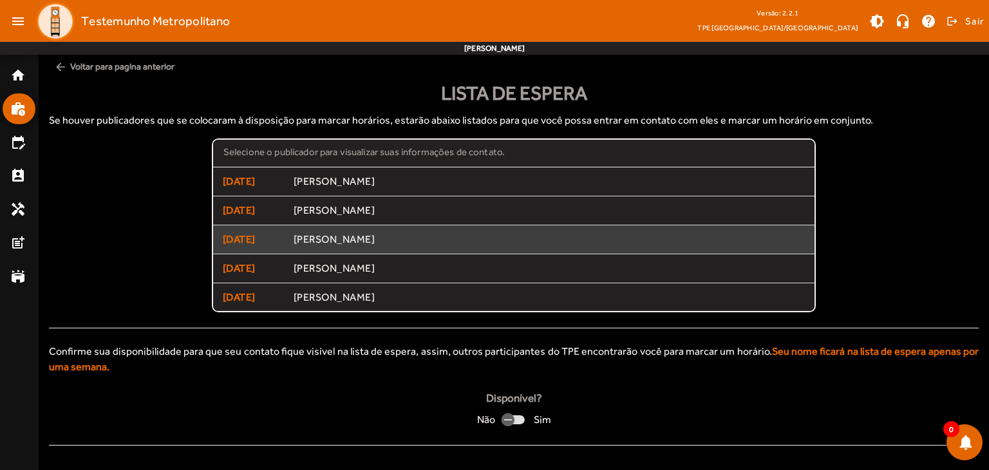
click at [345, 243] on span "[PERSON_NAME]" at bounding box center [550, 240] width 512 height 14
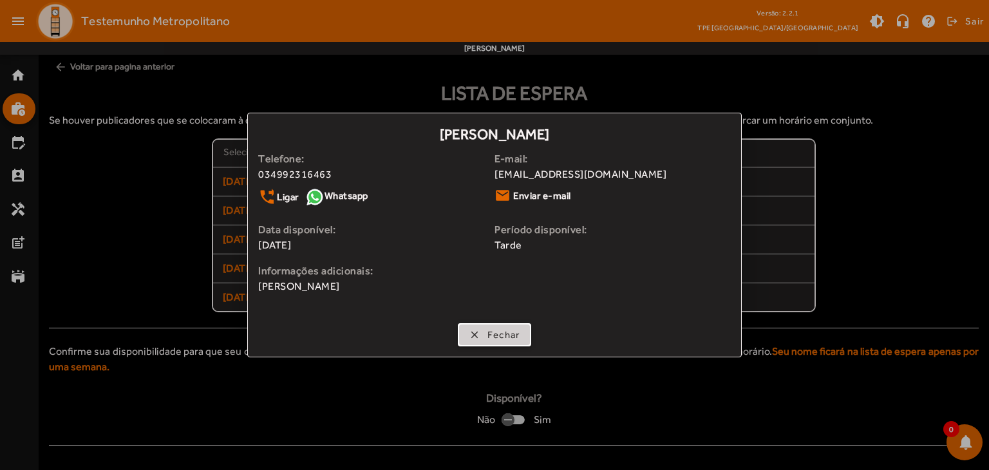
click at [496, 341] on span "Fechar" at bounding box center [504, 335] width 33 height 15
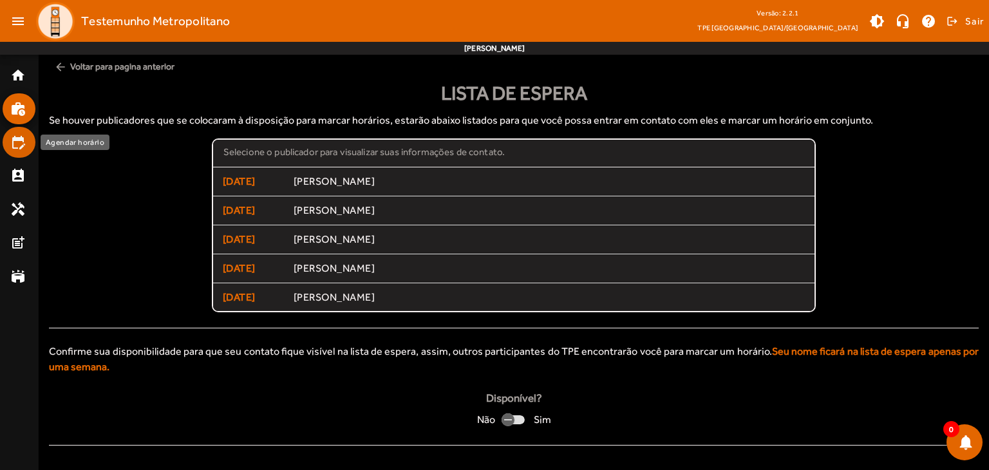
click at [10, 144] on mat-icon "edit_calendar" at bounding box center [17, 142] width 15 height 15
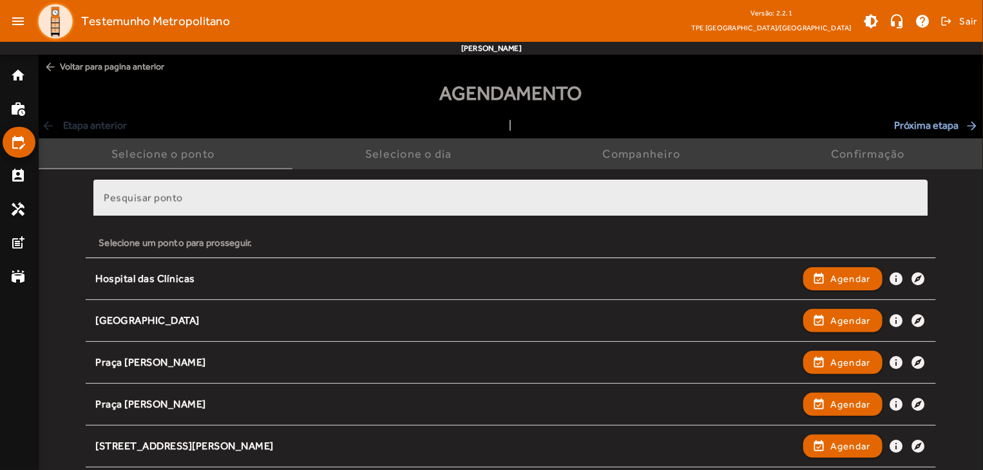
click at [155, 196] on mat-label "Pesquisar ponto" at bounding box center [143, 198] width 79 height 12
click at [155, 196] on input "Pesquisar ponto" at bounding box center [511, 203] width 814 height 15
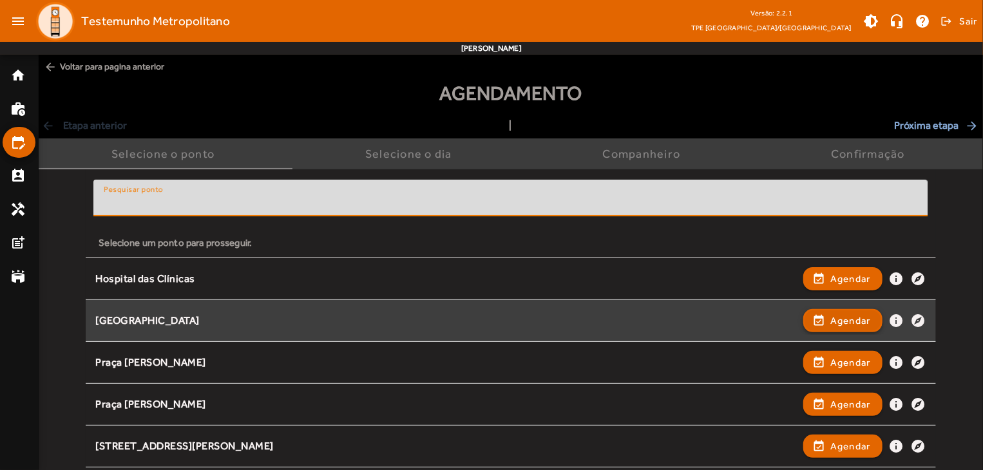
click at [848, 318] on span "Agendar" at bounding box center [850, 320] width 41 height 15
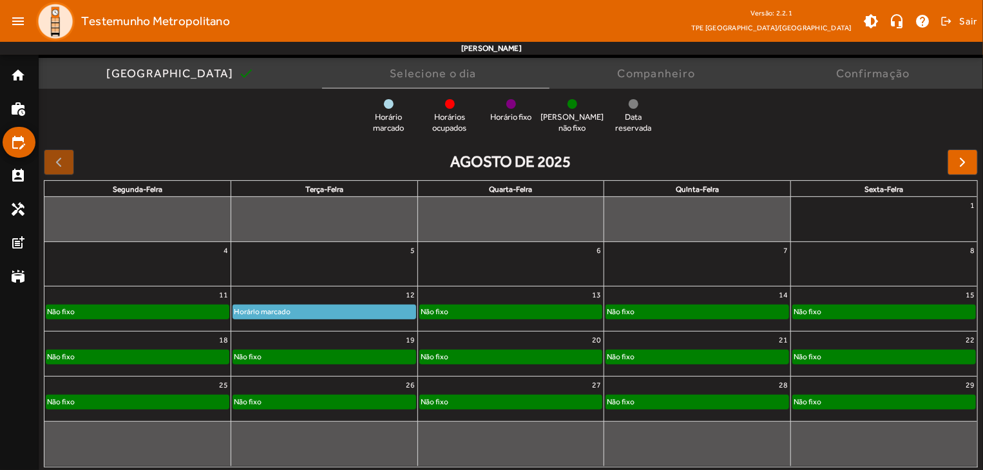
scroll to position [100, 0]
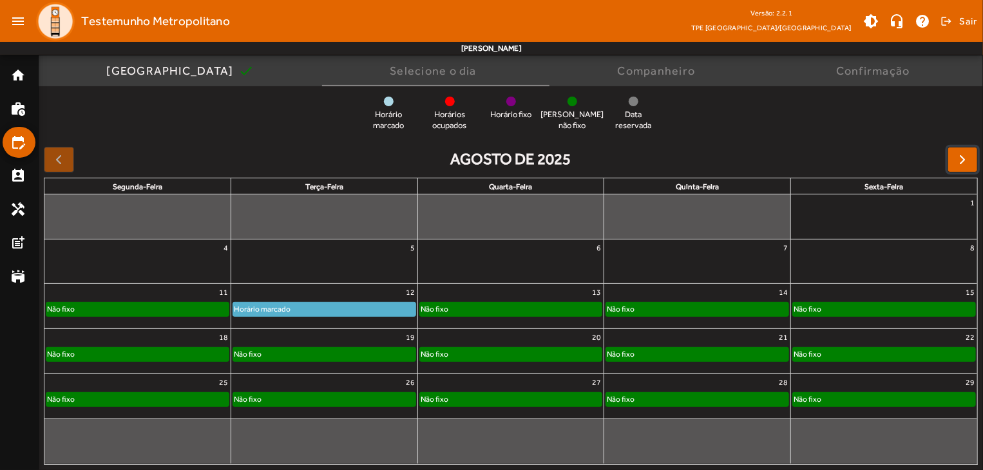
click at [966, 161] on span "button" at bounding box center [962, 159] width 15 height 15
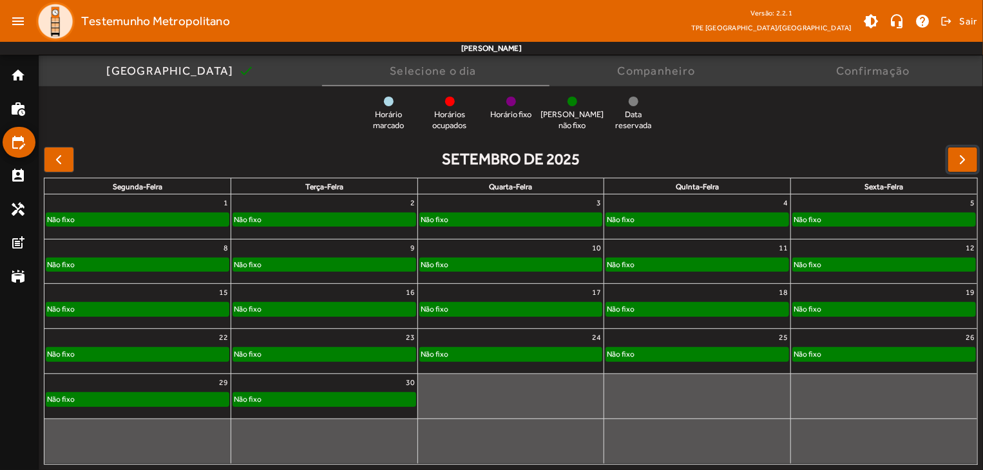
click at [966, 161] on span "button" at bounding box center [962, 159] width 15 height 15
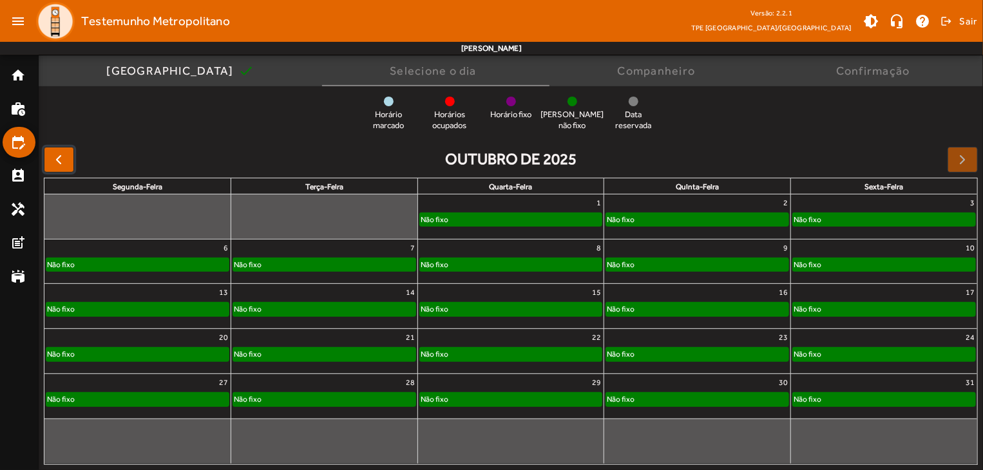
click at [49, 159] on button "button" at bounding box center [59, 160] width 30 height 26
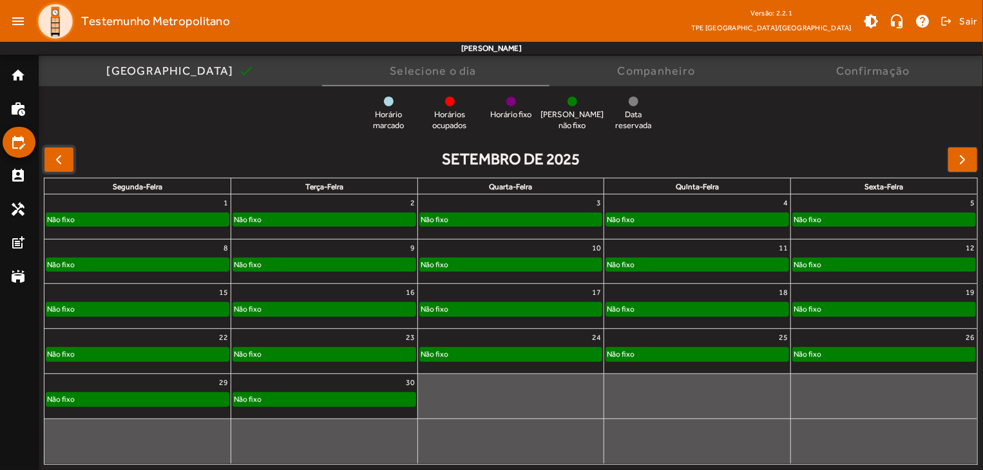
click at [49, 160] on button "button" at bounding box center [59, 160] width 30 height 26
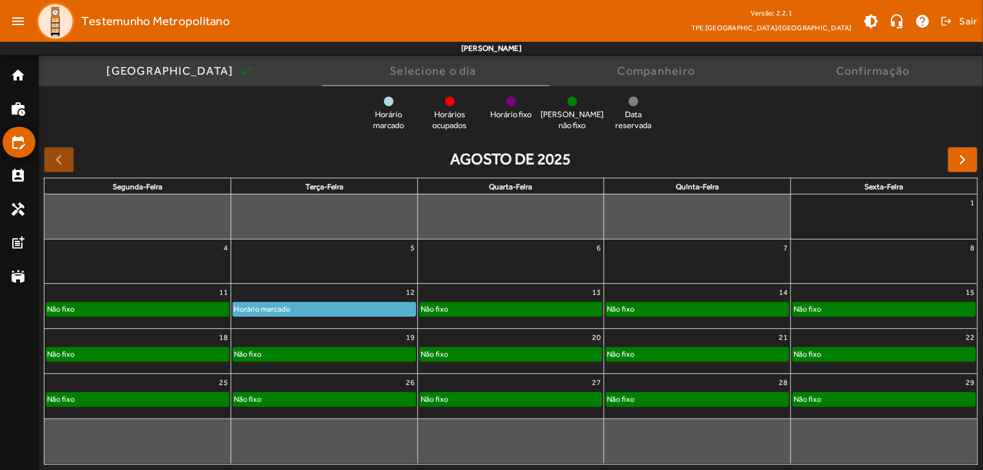
click at [59, 164] on div at bounding box center [59, 160] width 30 height 26
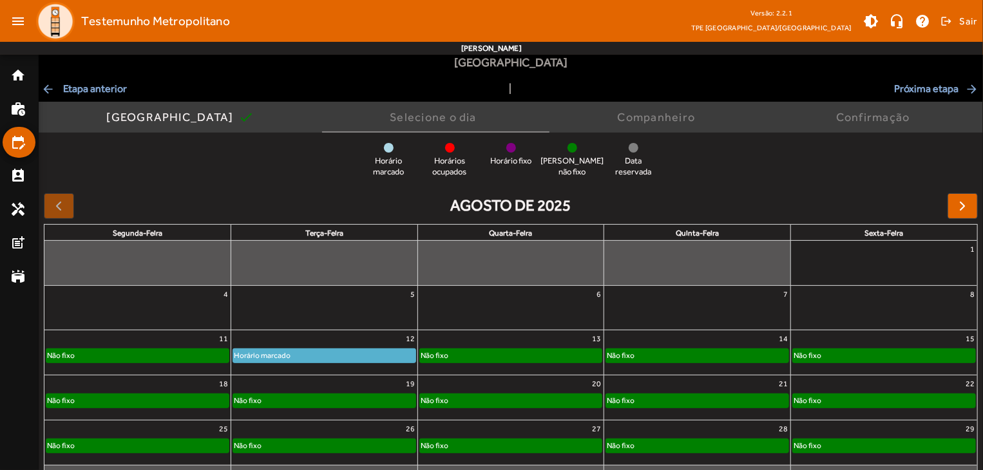
scroll to position [0, 0]
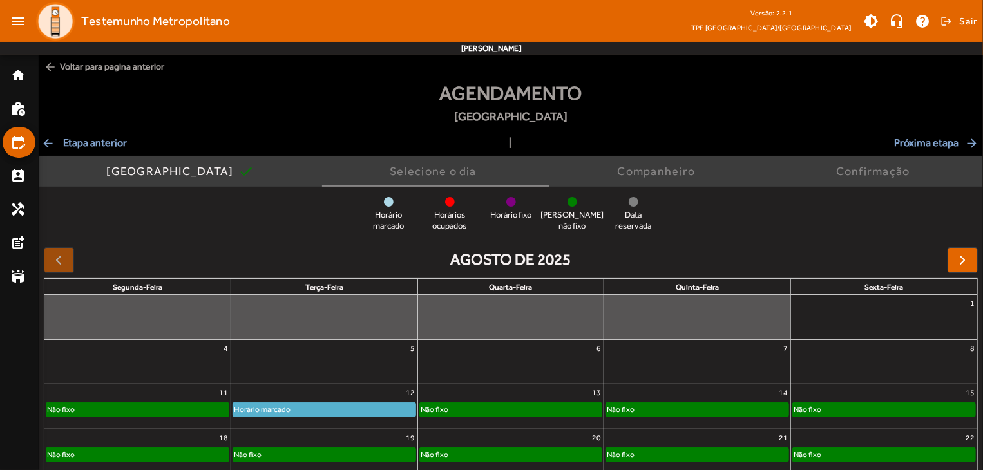
click at [82, 142] on span "arrow_back Etapa anterior" at bounding box center [84, 142] width 86 height 15
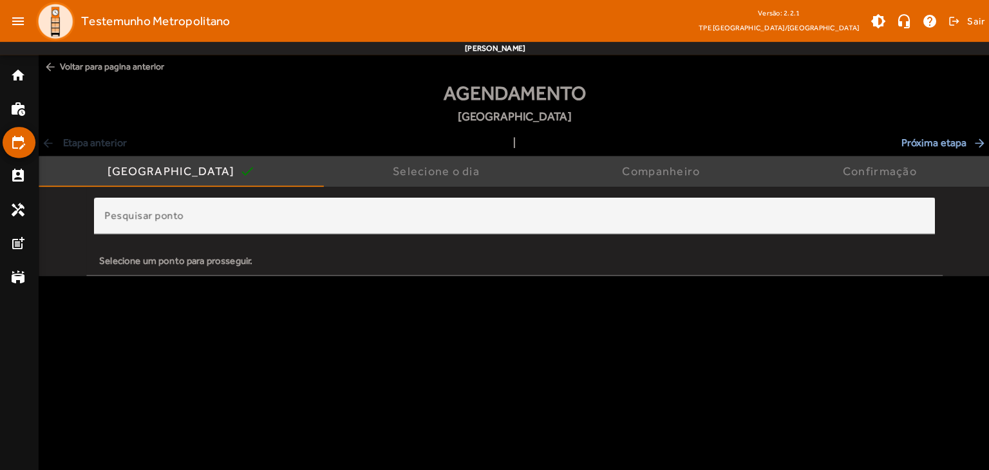
click at [82, 142] on div "arrow_back Etapa anterior | Próxima etapa arrow_forward" at bounding box center [514, 142] width 946 height 15
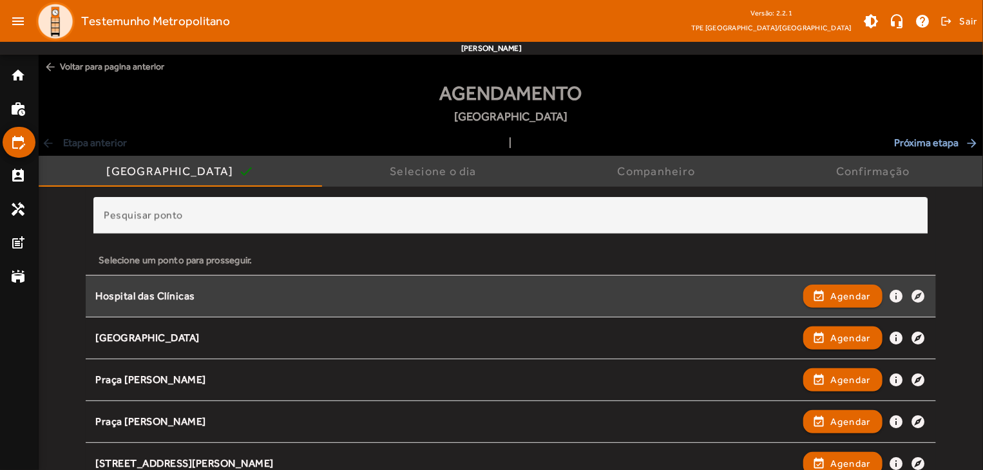
click at [175, 296] on div "Hospital das Clínicas" at bounding box center [446, 297] width 702 height 14
click at [891, 292] on mat-icon "info" at bounding box center [896, 296] width 15 height 15
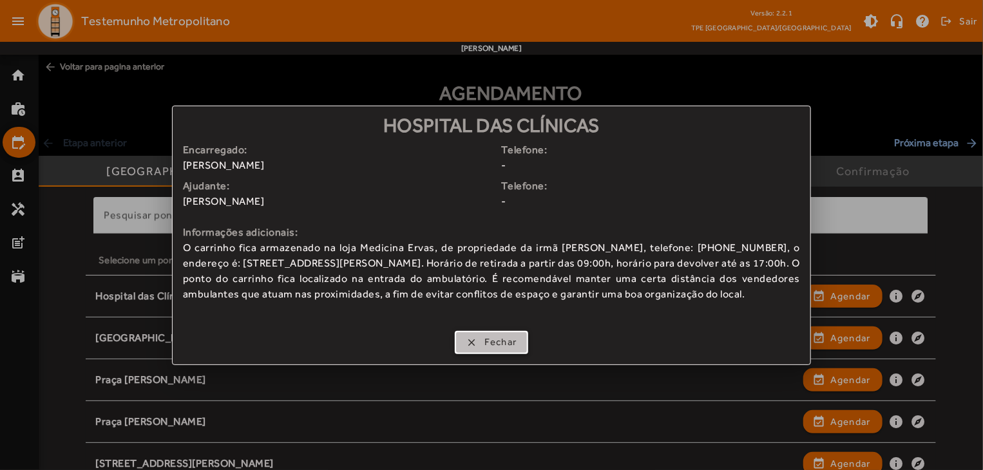
click at [494, 348] on span "Fechar" at bounding box center [500, 342] width 33 height 15
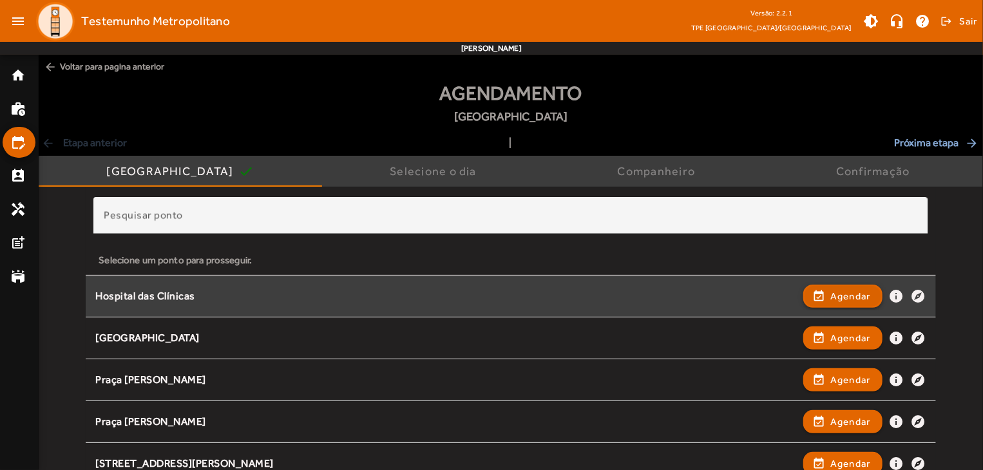
click at [863, 291] on span "Agendar" at bounding box center [850, 296] width 41 height 15
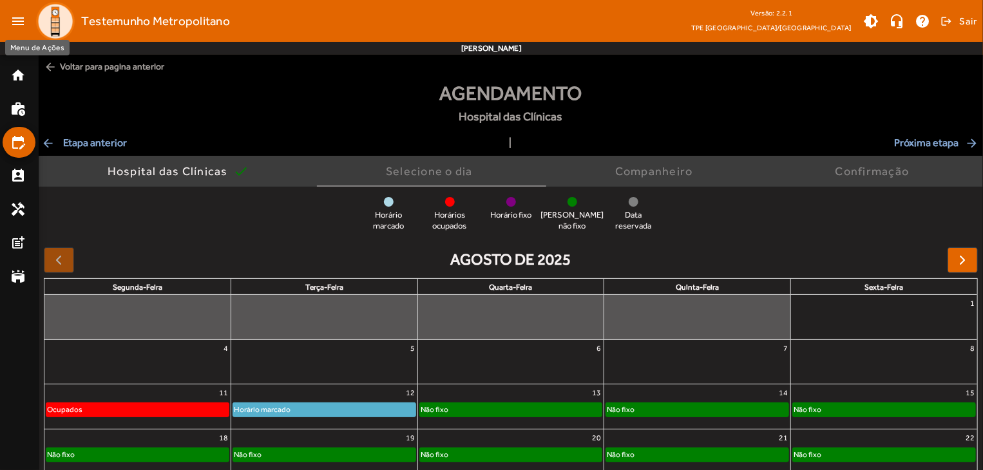
click at [17, 24] on mat-icon "menu" at bounding box center [18, 21] width 26 height 26
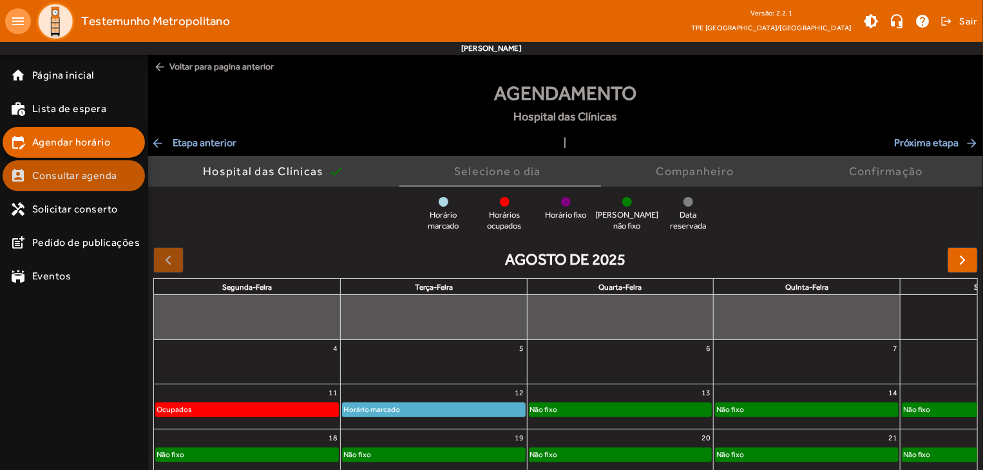
click at [48, 177] on span "Consultar agenda" at bounding box center [74, 175] width 85 height 15
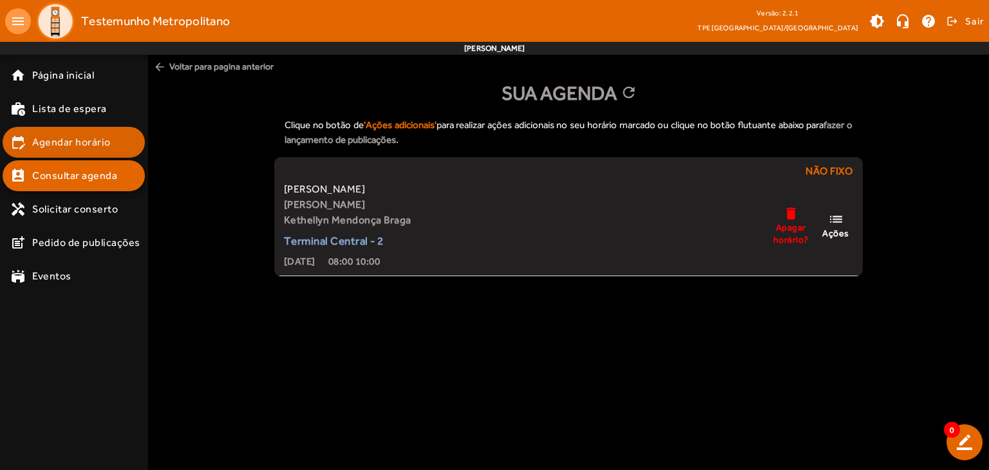
click at [76, 143] on span "Agendar horário" at bounding box center [71, 142] width 79 height 15
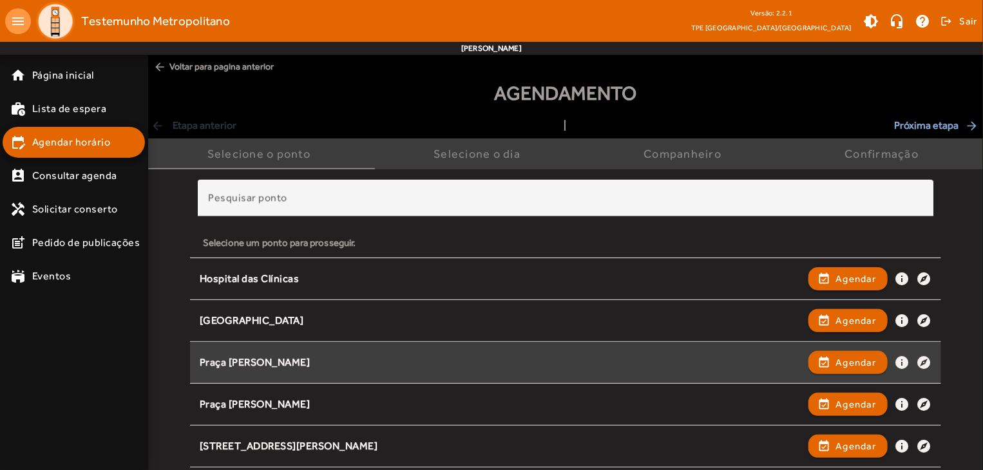
scroll to position [64, 0]
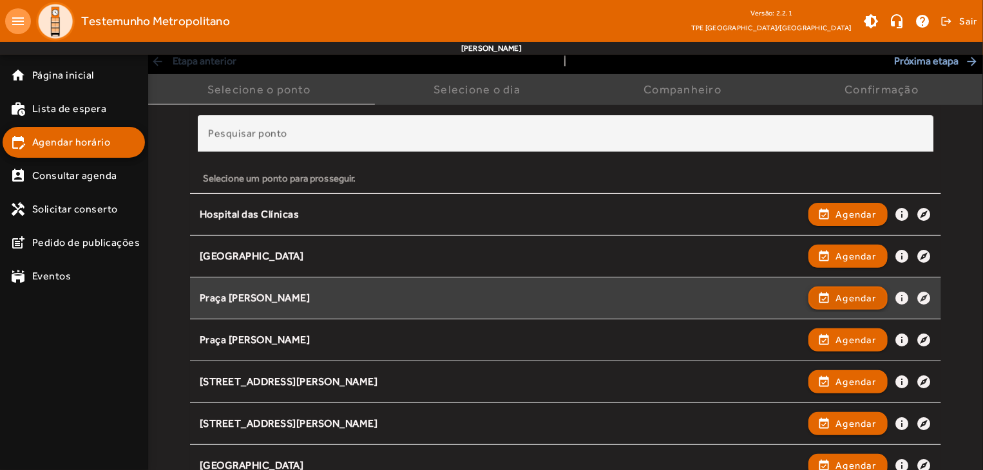
click at [867, 297] on span "Agendar" at bounding box center [855, 298] width 41 height 15
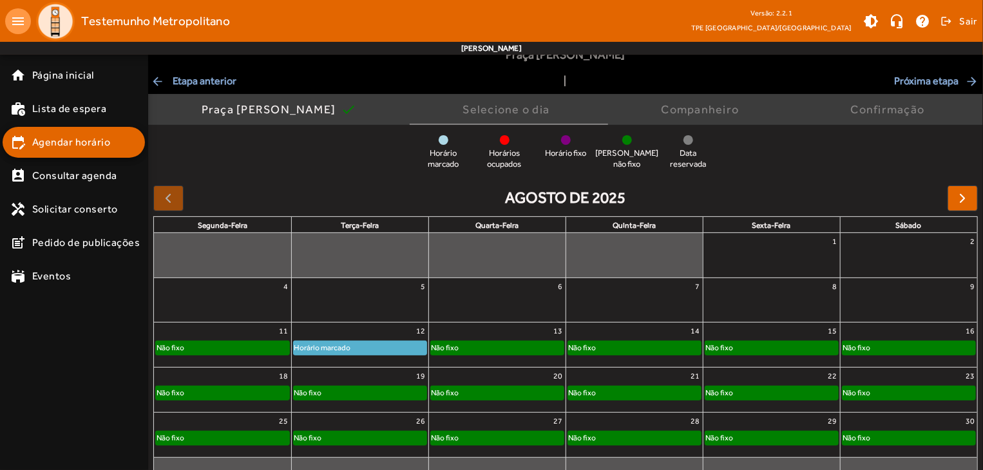
scroll to position [0, 0]
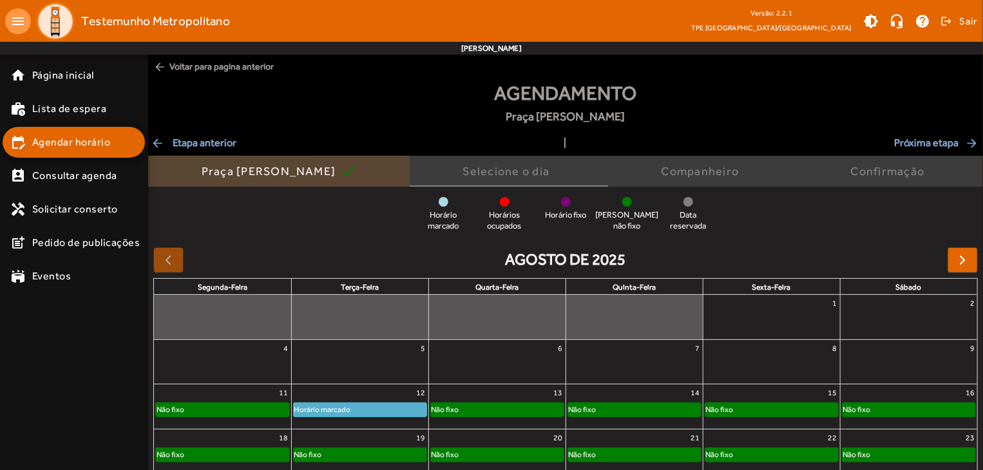
click at [356, 169] on mat-icon "check" at bounding box center [348, 171] width 15 height 15
click at [358, 169] on mat-icon "check" at bounding box center [349, 171] width 15 height 15
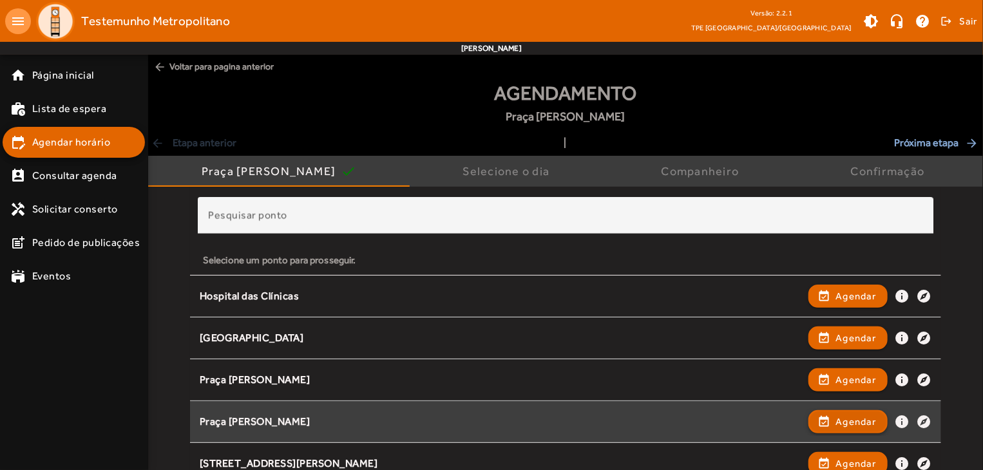
click at [867, 426] on span "Agendar" at bounding box center [855, 421] width 41 height 15
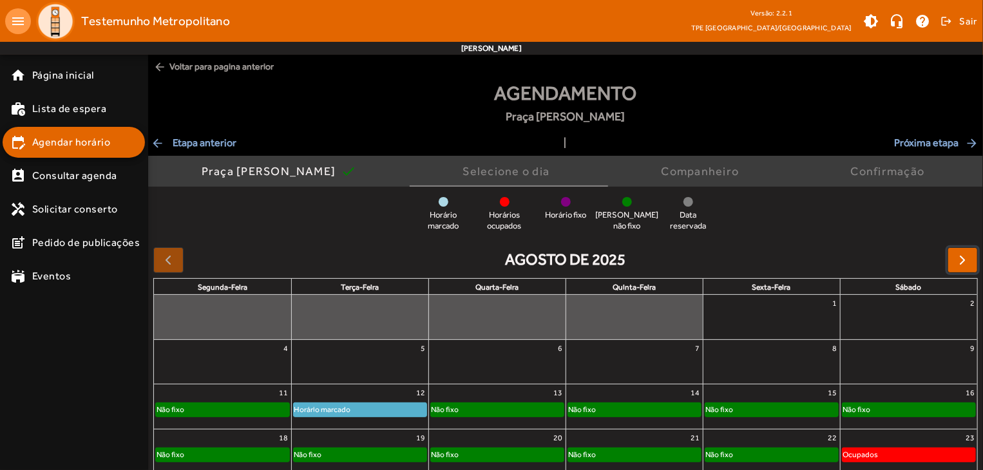
click at [962, 258] on span "button" at bounding box center [962, 260] width 15 height 15
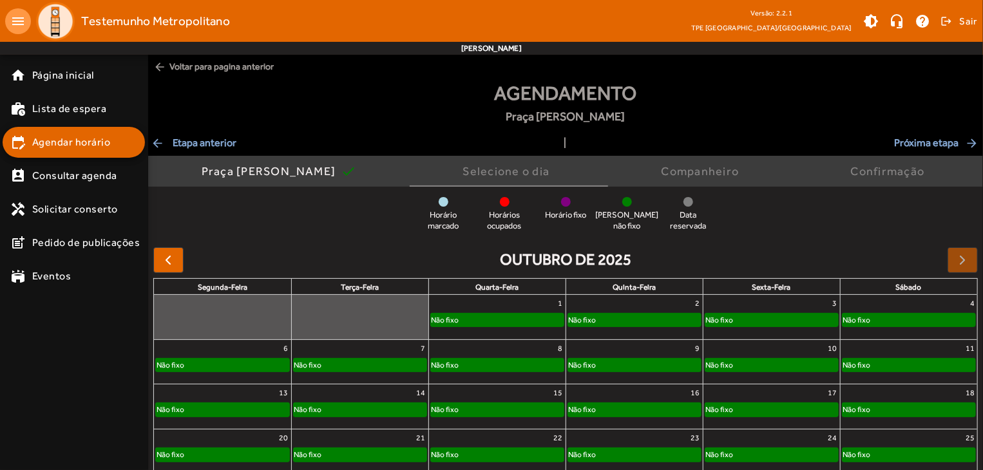
click at [177, 143] on span "arrow_back Etapa anterior" at bounding box center [194, 142] width 86 height 15
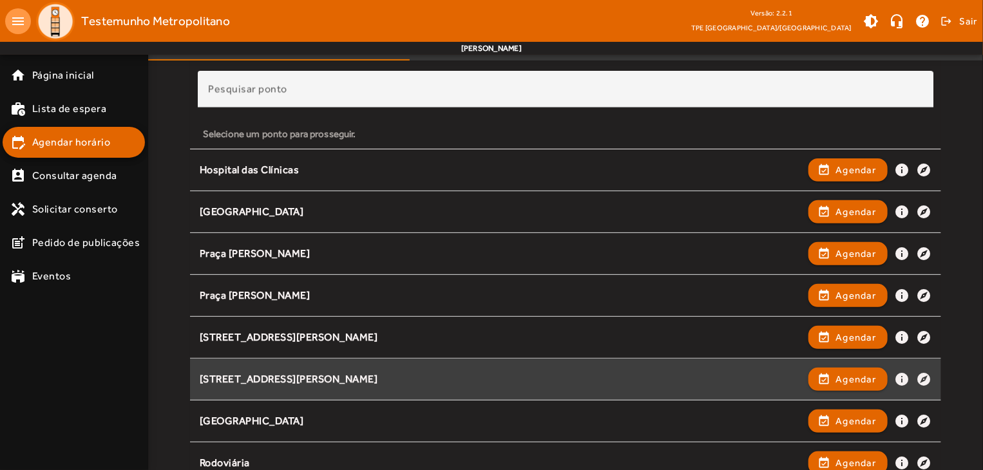
scroll to position [193, 0]
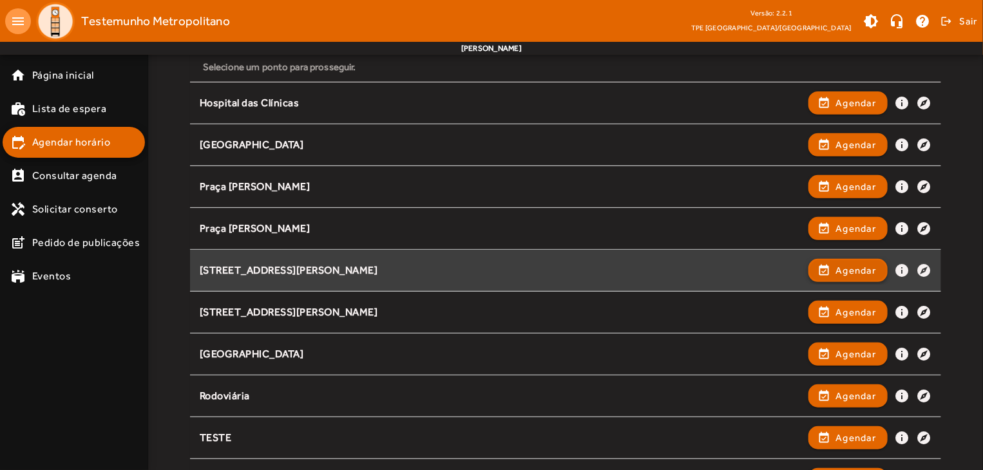
click at [846, 267] on span "Agendar" at bounding box center [855, 270] width 41 height 15
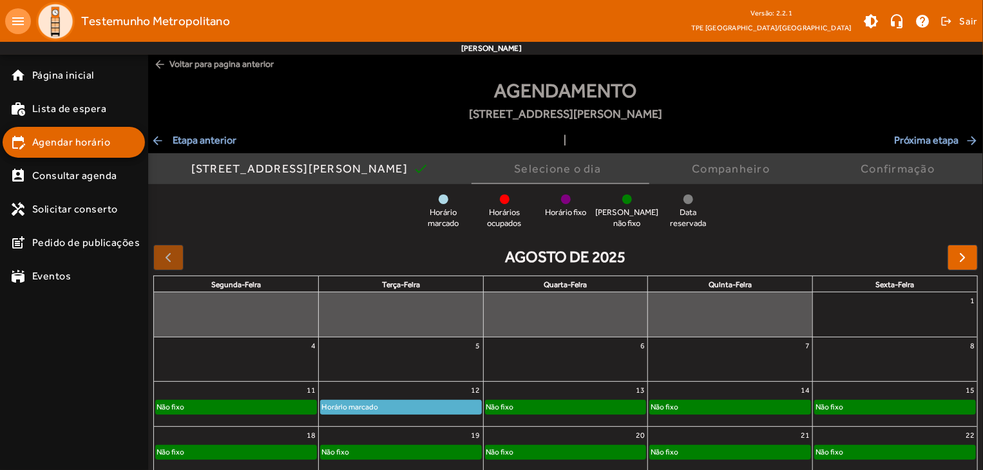
scroll to position [0, 0]
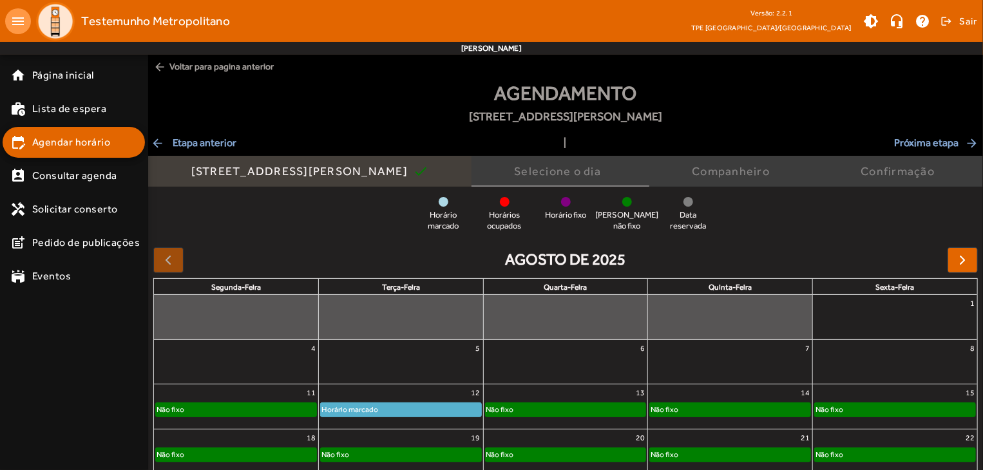
drag, startPoint x: 199, startPoint y: 168, endPoint x: 208, endPoint y: 167, distance: 9.1
click at [200, 168] on div "Praça [PERSON_NAME] 1 check" at bounding box center [309, 171] width 323 height 31
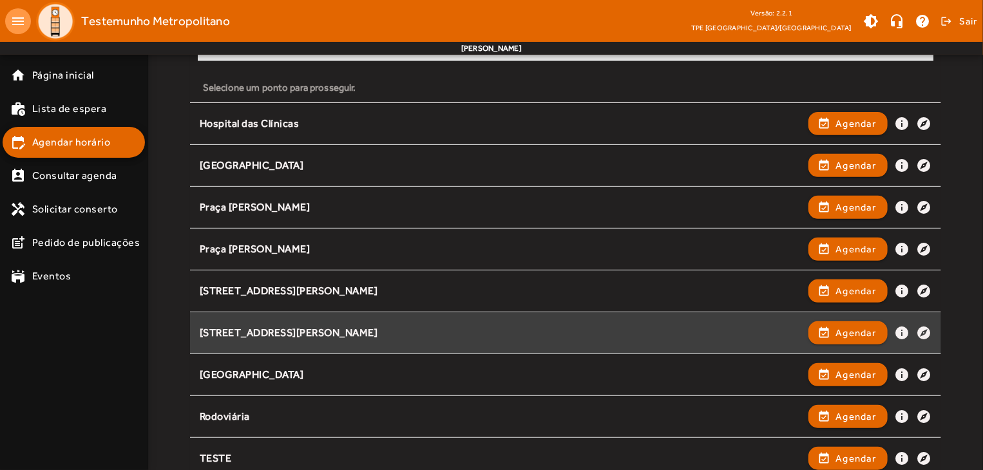
scroll to position [193, 0]
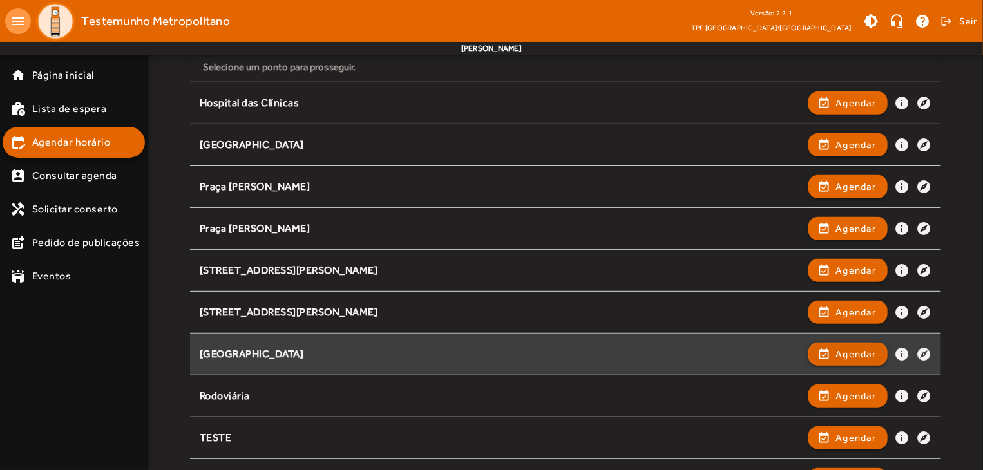
click at [817, 355] on span "button" at bounding box center [848, 354] width 77 height 31
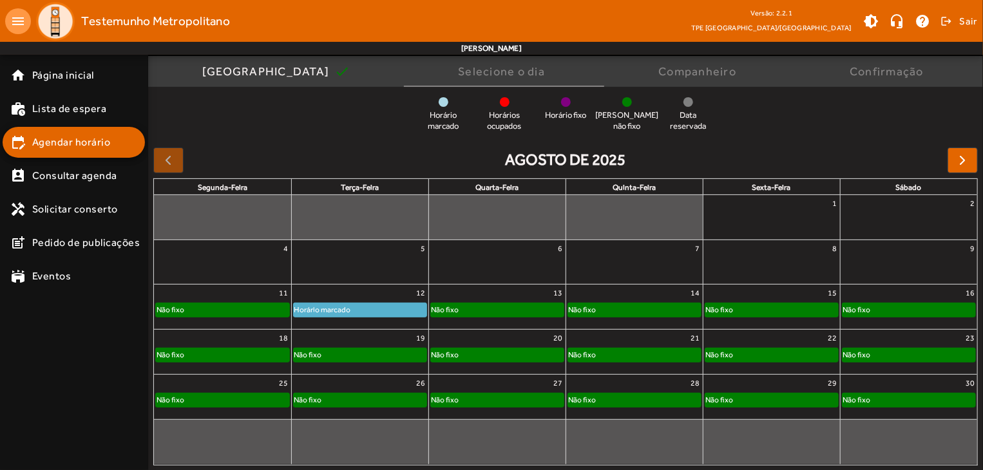
scroll to position [100, 0]
click at [966, 161] on span "button" at bounding box center [962, 159] width 15 height 15
click at [966, 163] on span "button" at bounding box center [962, 159] width 15 height 15
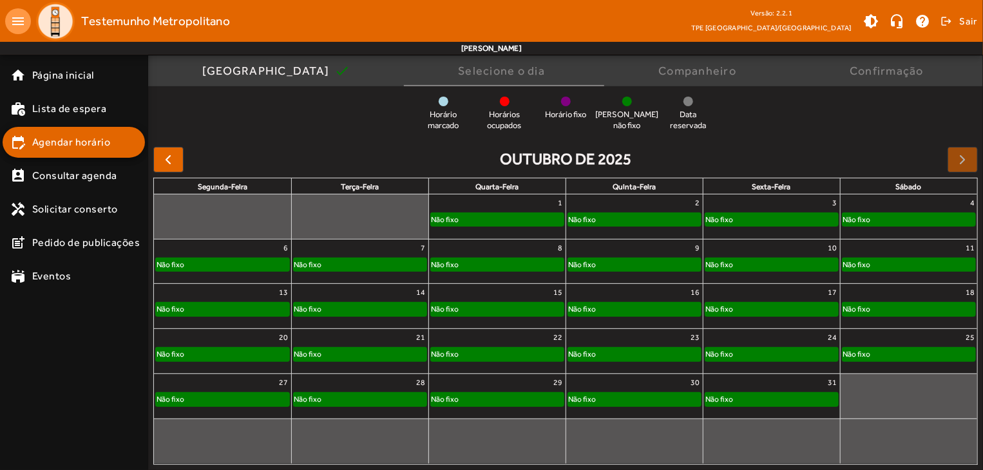
click at [956, 155] on div at bounding box center [963, 160] width 30 height 26
click at [170, 159] on span "button" at bounding box center [167, 159] width 15 height 15
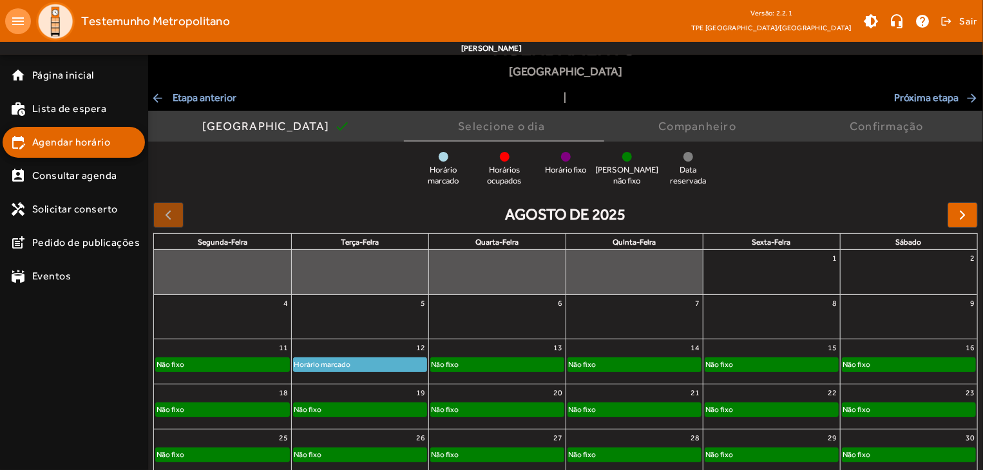
scroll to position [0, 0]
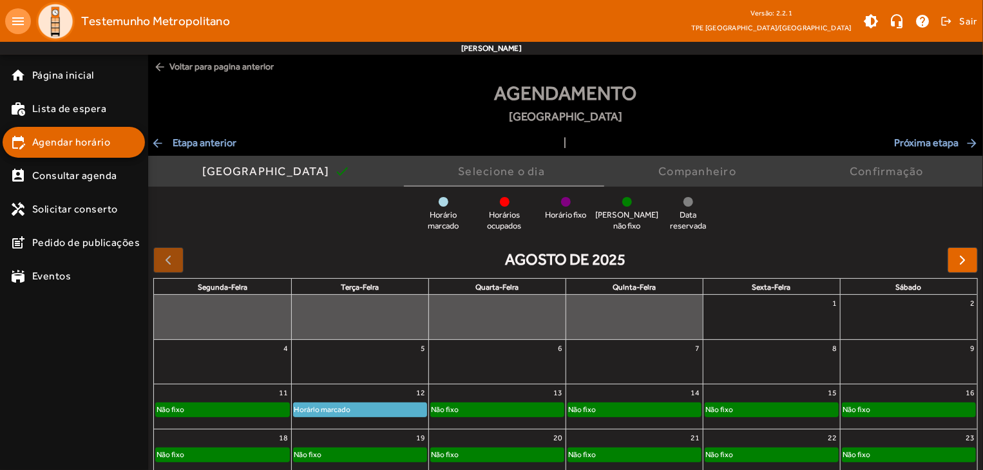
click at [202, 68] on span "arrow_back Voltar para pagina anterior" at bounding box center [565, 67] width 835 height 24
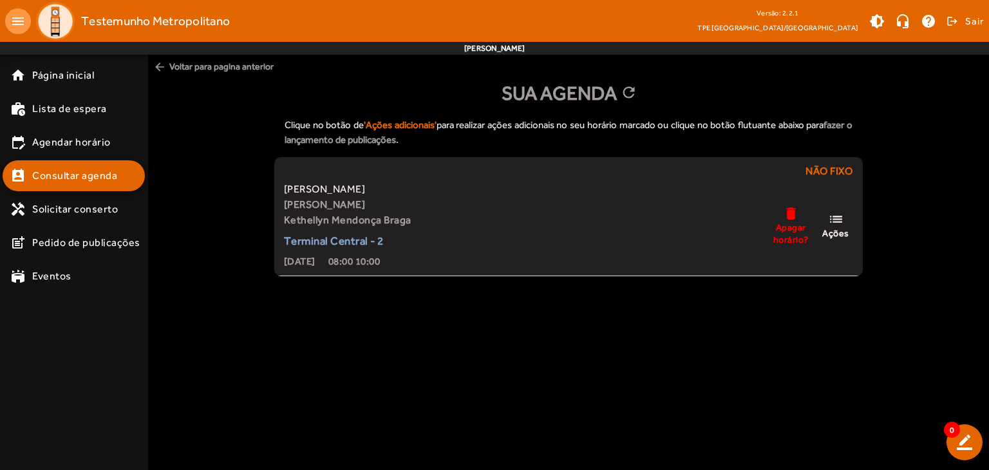
click at [96, 23] on span "Testemunho Metropolitano" at bounding box center [155, 21] width 149 height 21
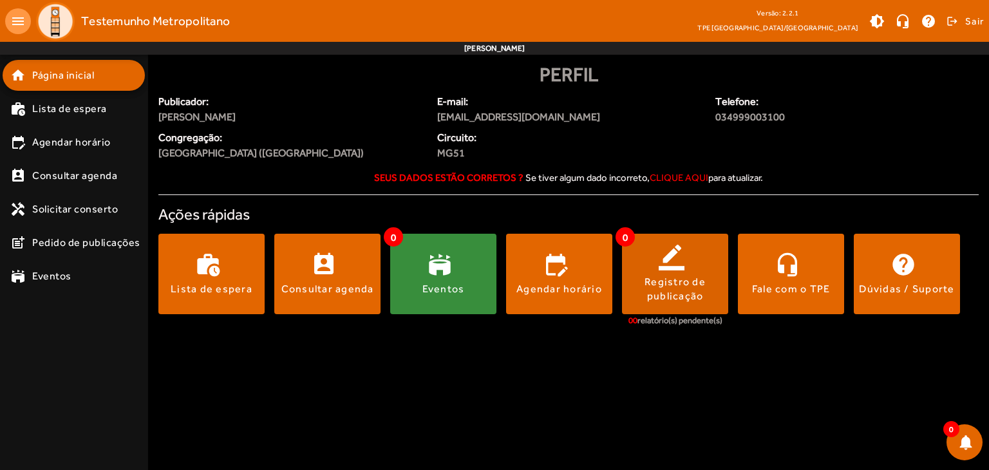
click at [653, 282] on div "Registro de publicação" at bounding box center [675, 289] width 106 height 29
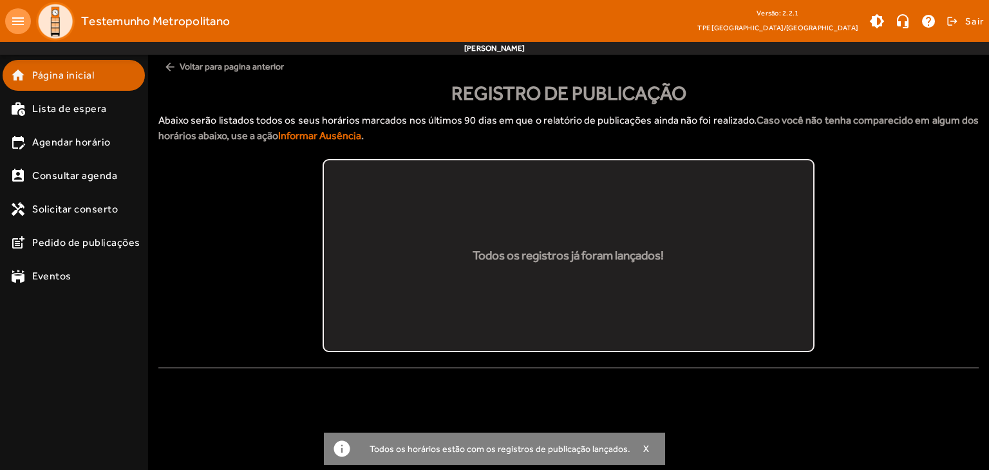
click at [59, 79] on span "Página inicial" at bounding box center [63, 75] width 62 height 15
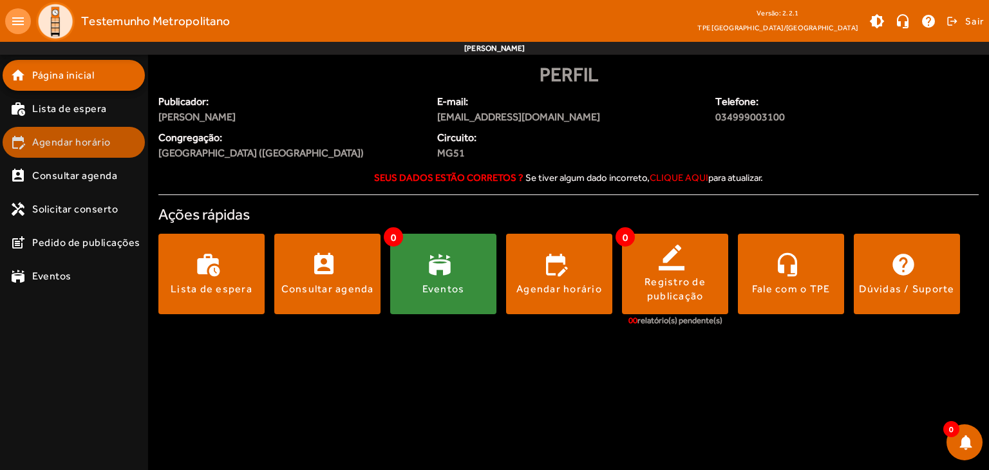
click at [86, 152] on mat-list-item "edit_calendar Agendar horário" at bounding box center [74, 142] width 142 height 31
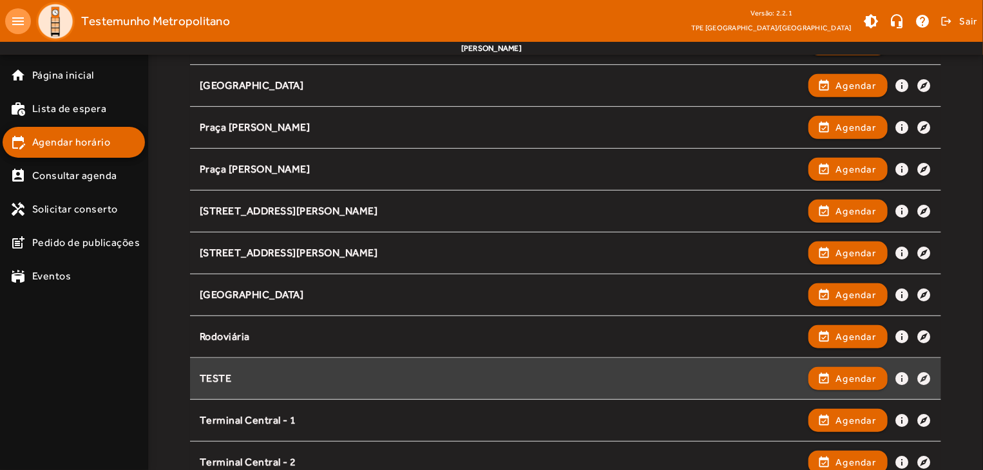
scroll to position [258, 0]
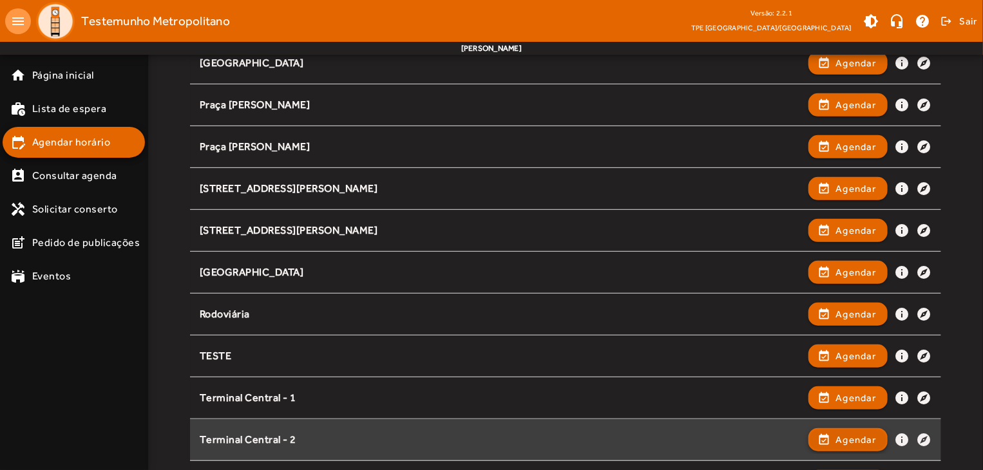
click at [857, 433] on span "Agendar" at bounding box center [855, 439] width 41 height 15
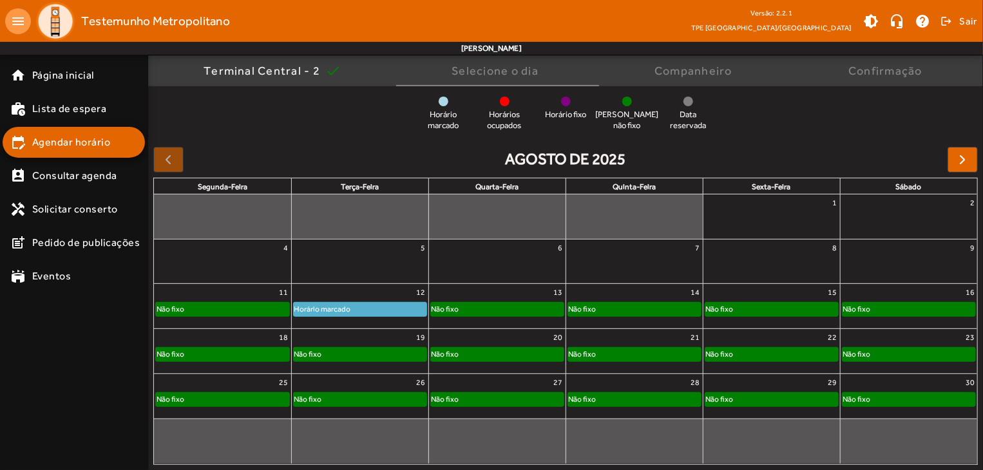
scroll to position [36, 0]
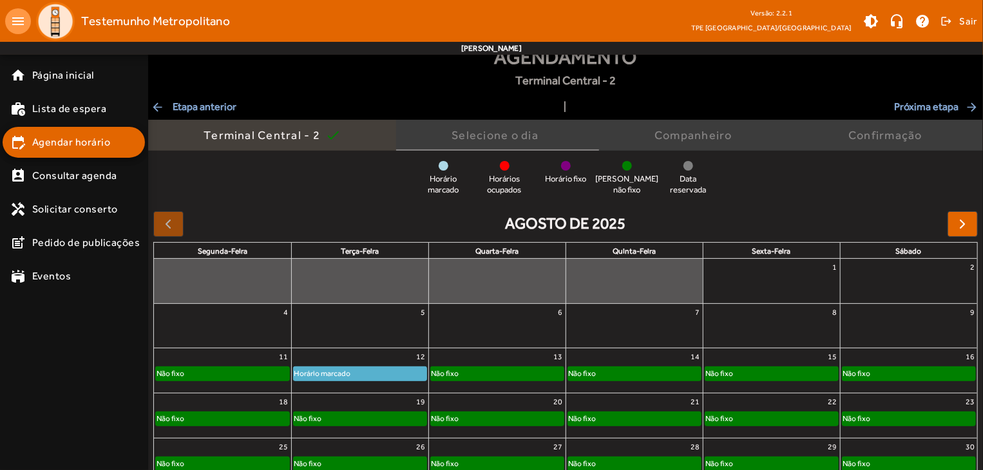
click at [218, 133] on div "Terminal Central - 2" at bounding box center [265, 135] width 122 height 13
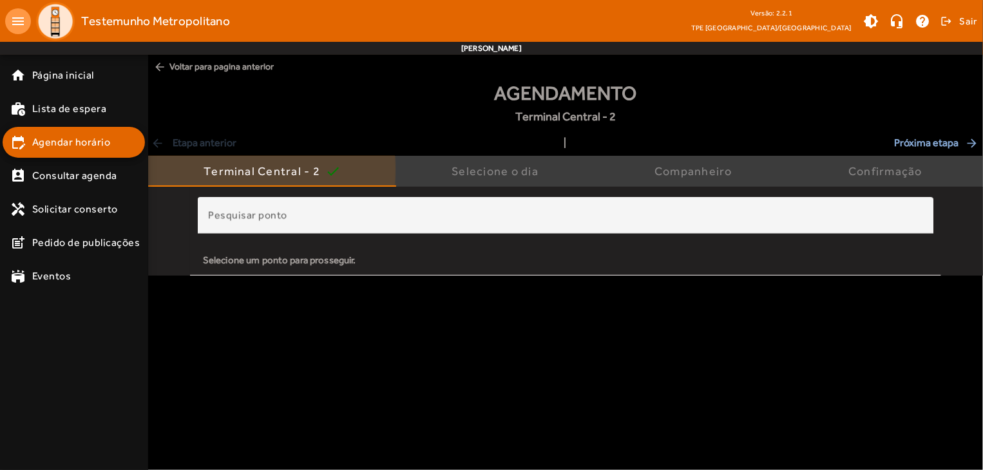
scroll to position [0, 0]
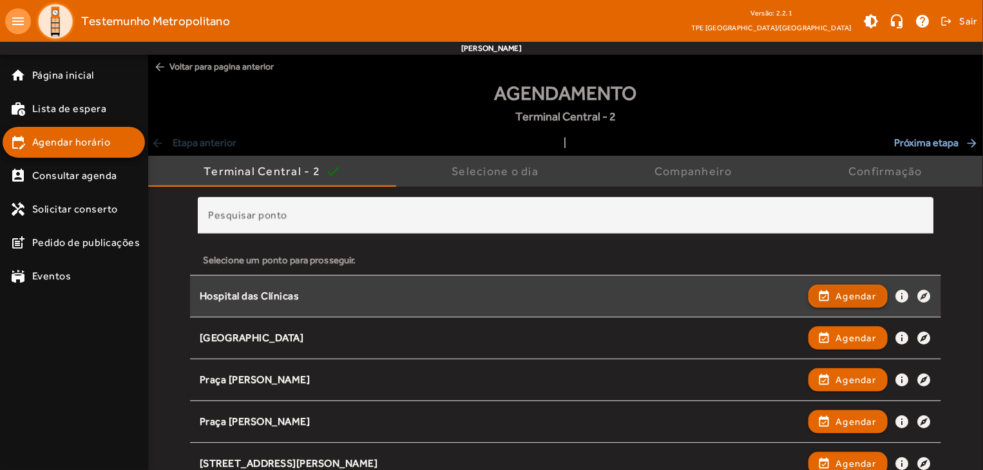
click at [843, 291] on span "Agendar" at bounding box center [855, 296] width 41 height 15
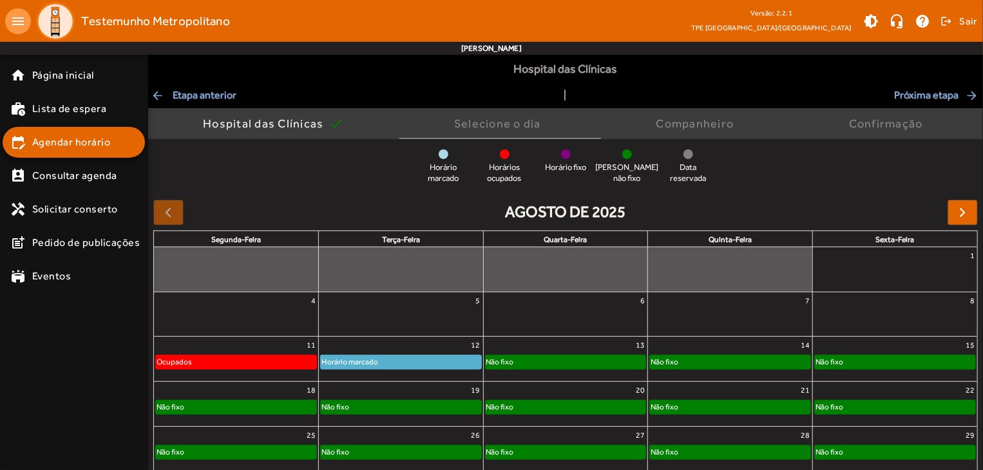
scroll to position [100, 0]
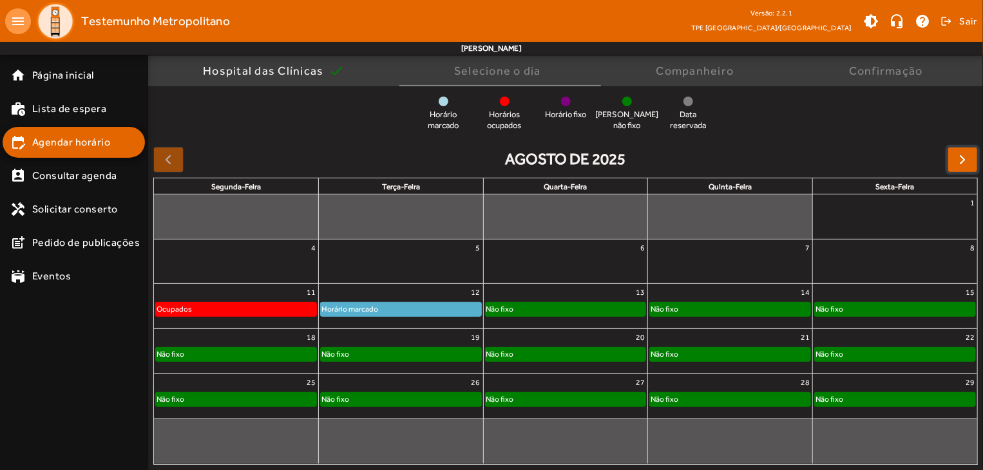
click at [966, 165] on span "button" at bounding box center [962, 159] width 15 height 15
click at [966, 166] on span "button" at bounding box center [962, 159] width 15 height 15
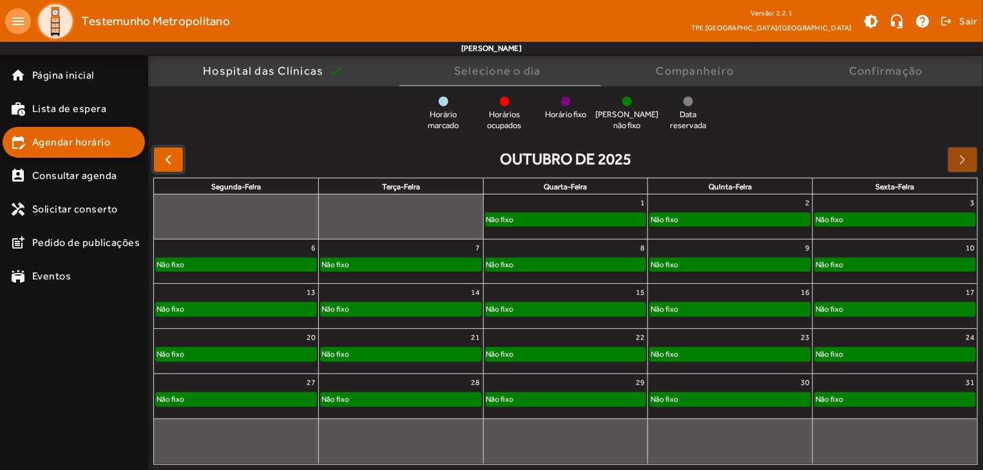
drag, startPoint x: 171, startPoint y: 171, endPoint x: 177, endPoint y: 168, distance: 6.6
click at [171, 172] on button "button" at bounding box center [168, 160] width 30 height 26
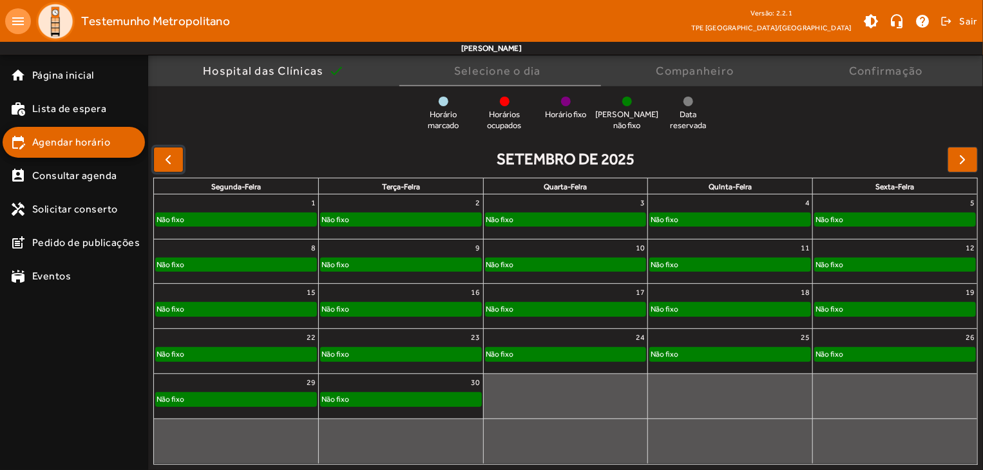
click at [178, 163] on button "button" at bounding box center [168, 160] width 30 height 26
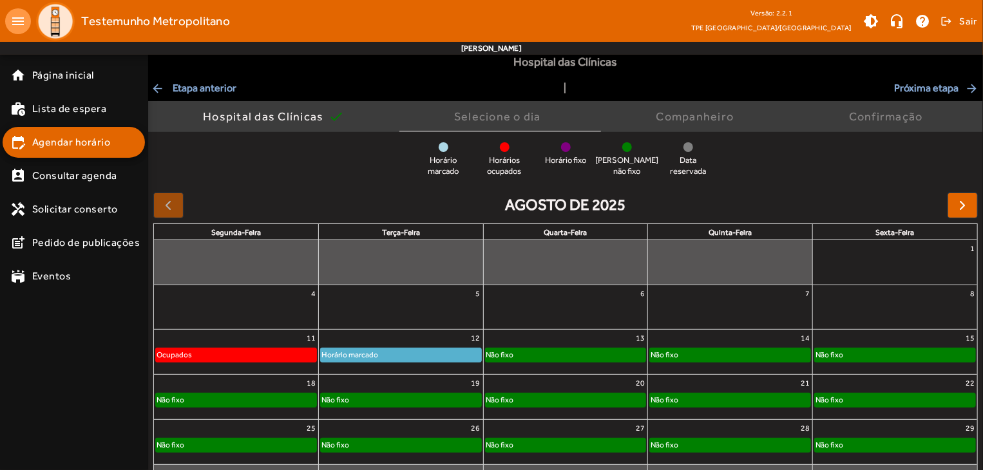
scroll to position [0, 0]
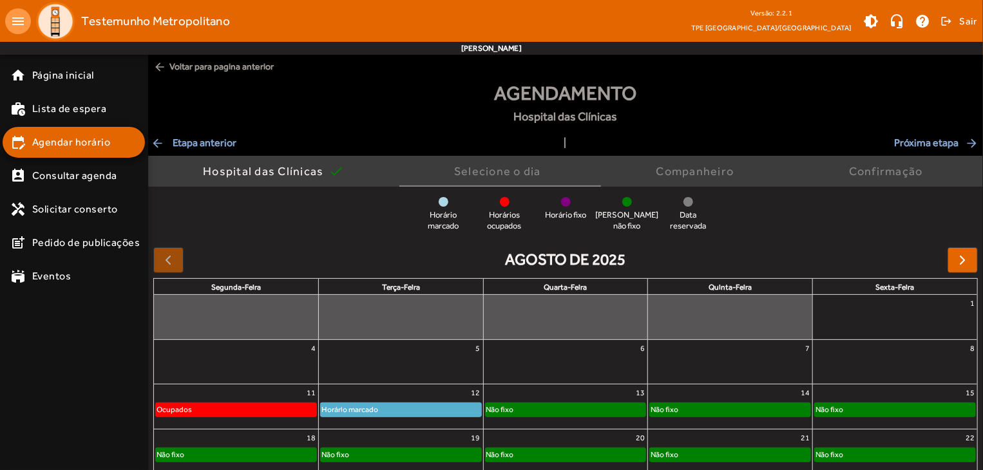
click at [216, 143] on span "arrow_back Etapa anterior" at bounding box center [194, 142] width 86 height 15
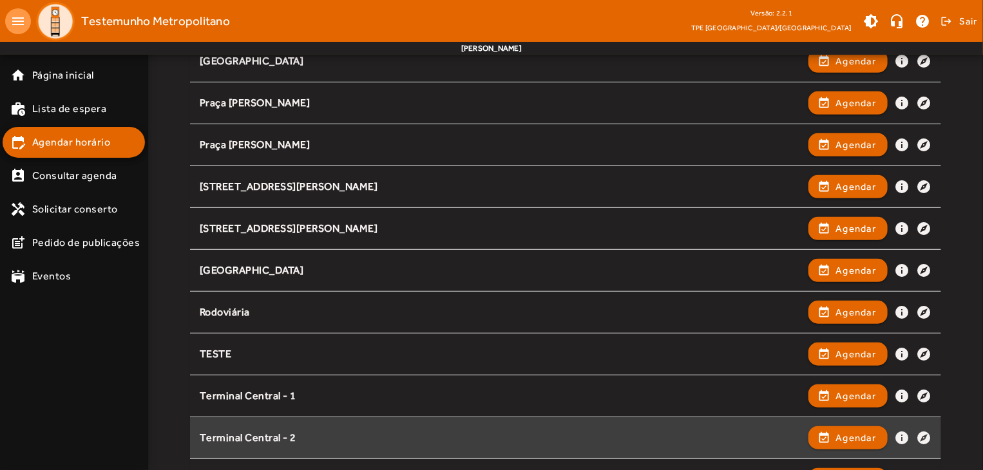
scroll to position [322, 0]
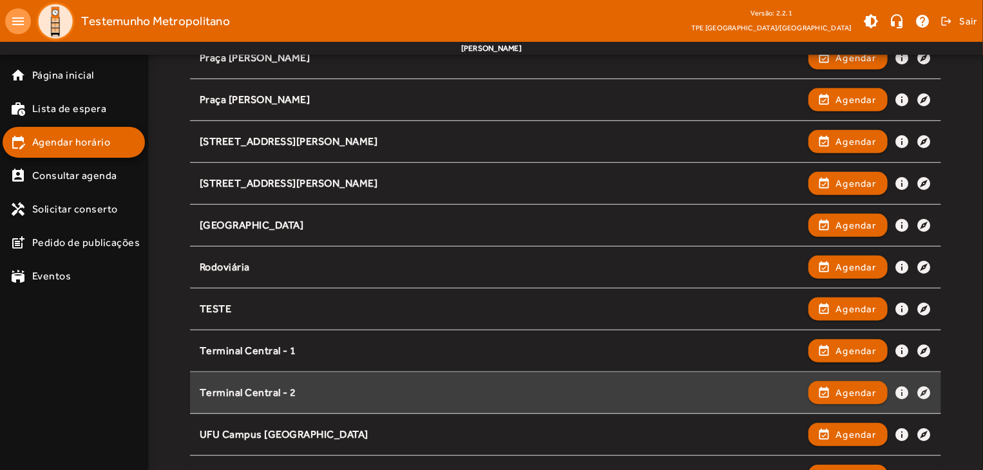
click at [343, 394] on div "Terminal Central - 2" at bounding box center [501, 394] width 603 height 14
click at [848, 392] on span "Agendar" at bounding box center [855, 392] width 41 height 15
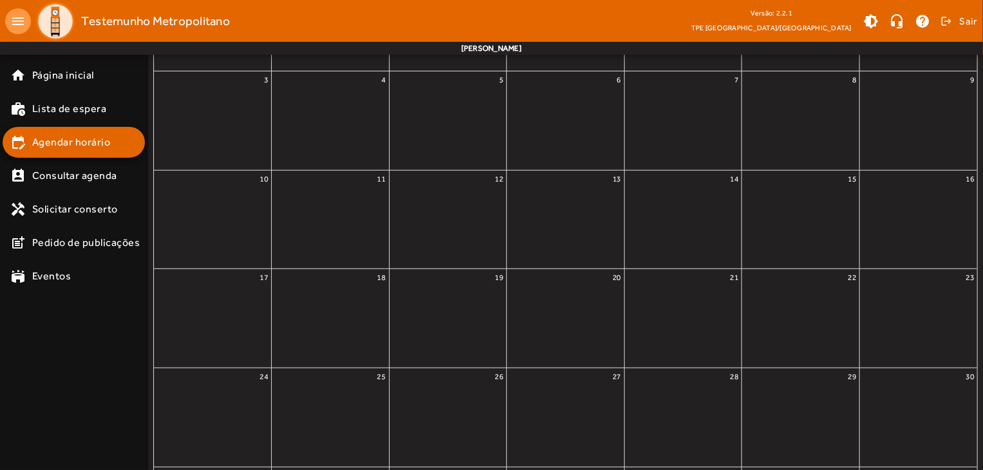
scroll to position [0, 0]
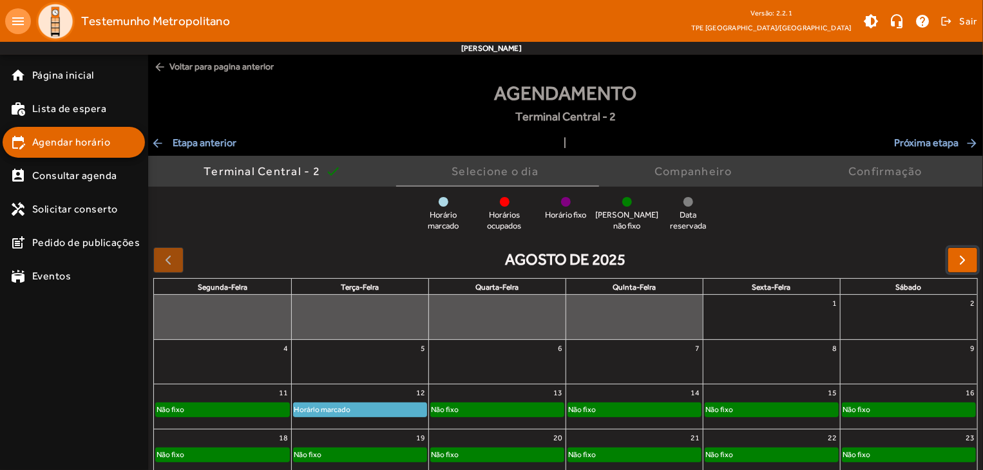
click at [964, 262] on span "button" at bounding box center [962, 260] width 15 height 15
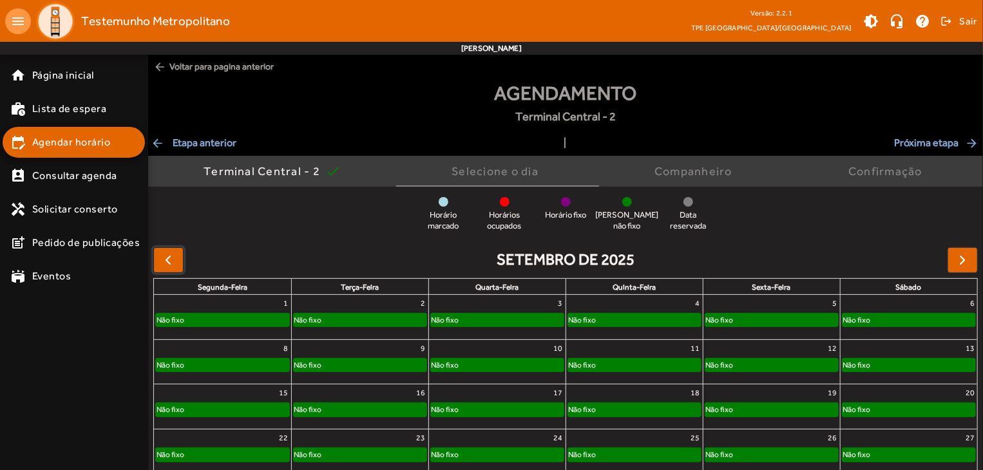
click at [167, 258] on span "button" at bounding box center [167, 260] width 15 height 15
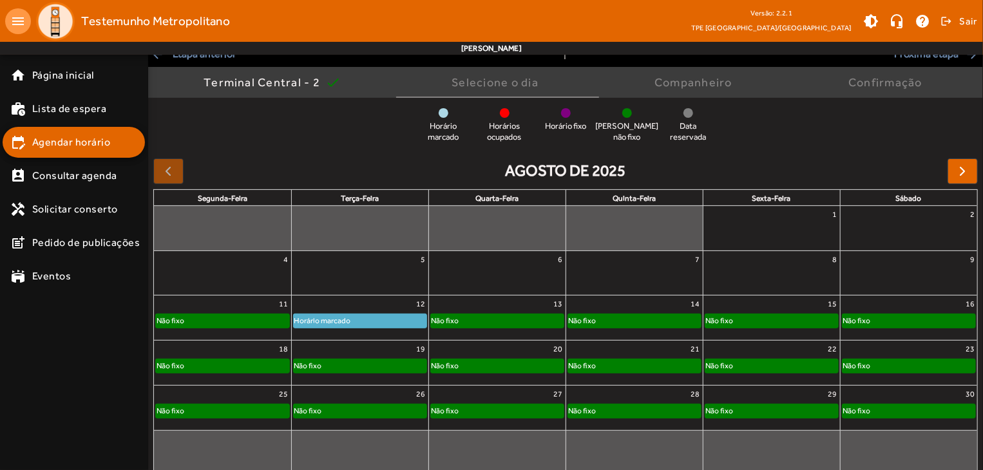
scroll to position [100, 0]
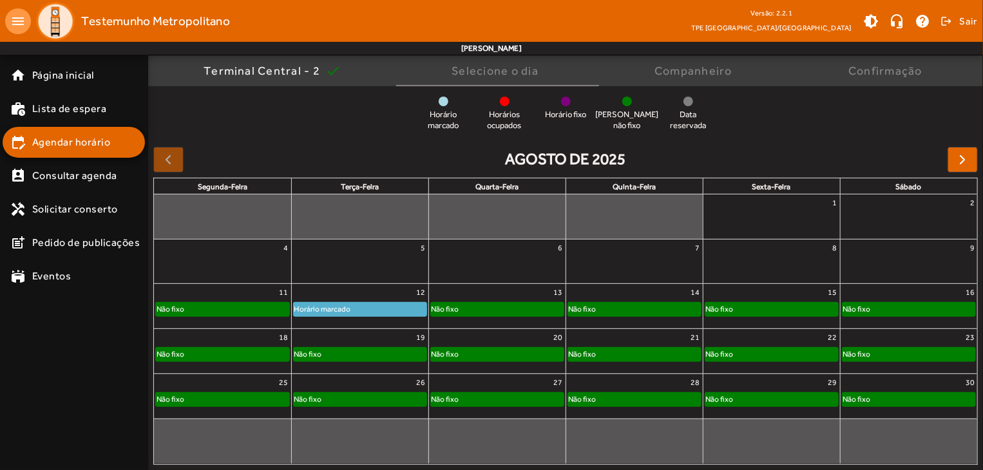
click at [365, 302] on link "Horário marcado" at bounding box center [360, 309] width 134 height 14
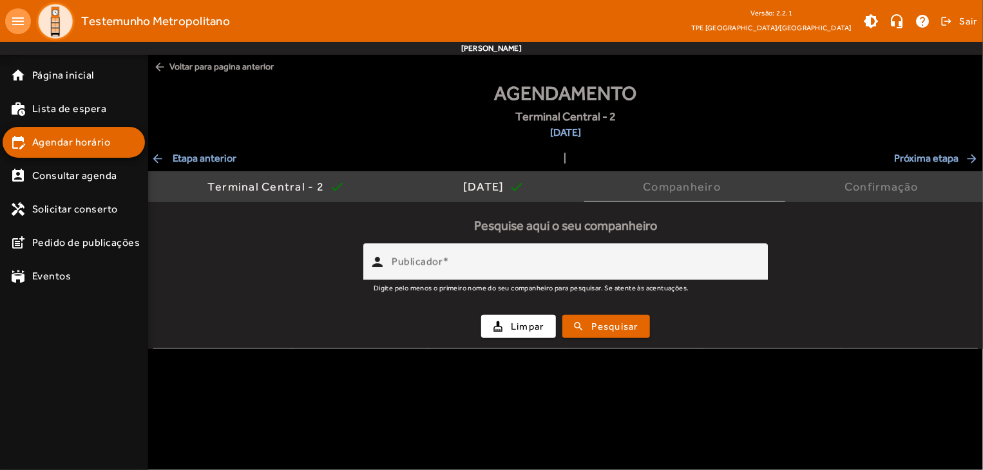
scroll to position [0, 0]
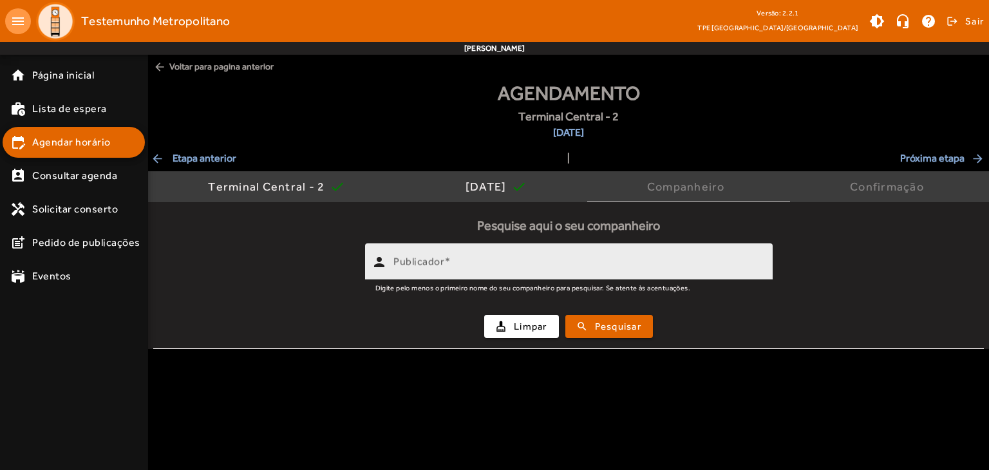
click at [433, 265] on mat-label "Publicador" at bounding box center [419, 262] width 51 height 12
click at [433, 265] on input "Publicador" at bounding box center [578, 267] width 369 height 15
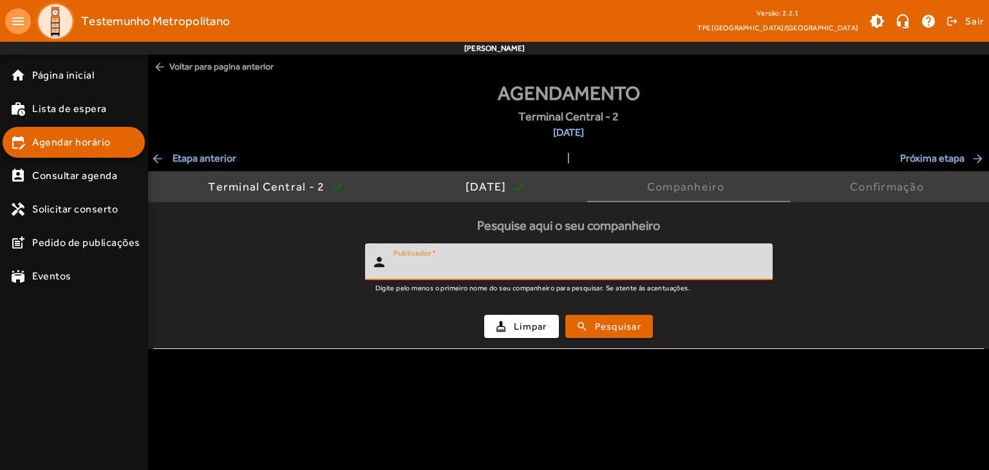
type input "*"
type input "*****"
click at [632, 320] on span "Pesquisar" at bounding box center [618, 327] width 46 height 15
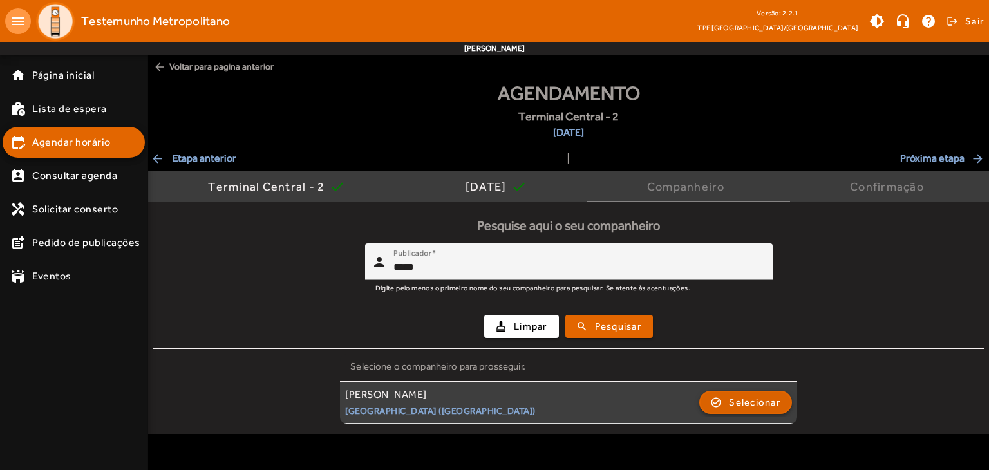
click at [741, 395] on span "Selecionar" at bounding box center [755, 402] width 52 height 15
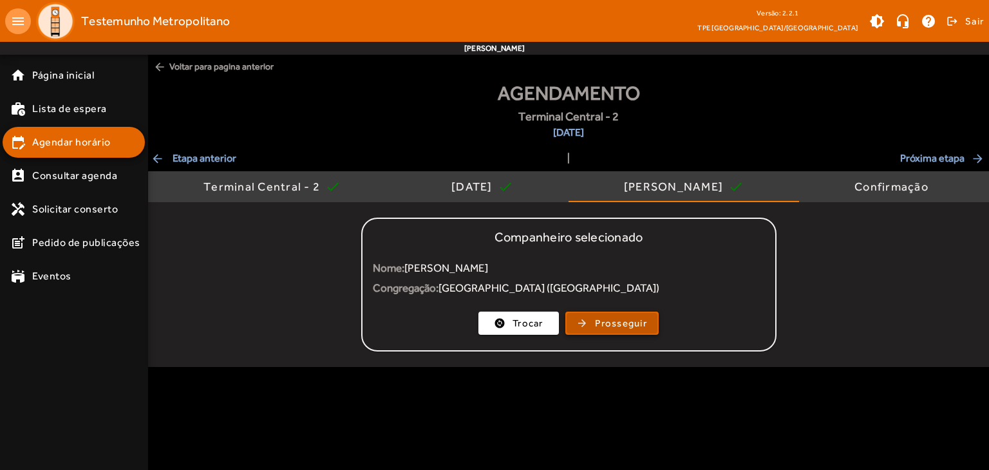
click at [613, 320] on span "Prosseguir" at bounding box center [621, 323] width 52 height 15
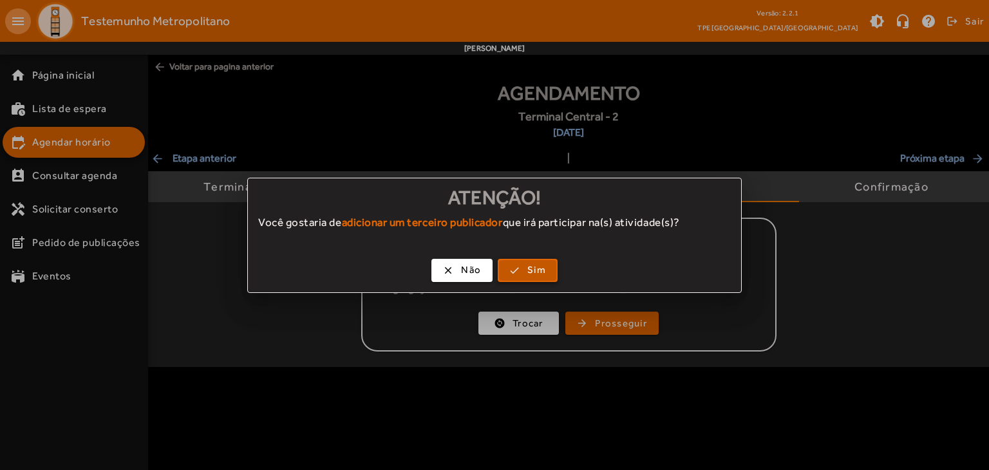
click at [533, 274] on span "Sim" at bounding box center [537, 270] width 19 height 15
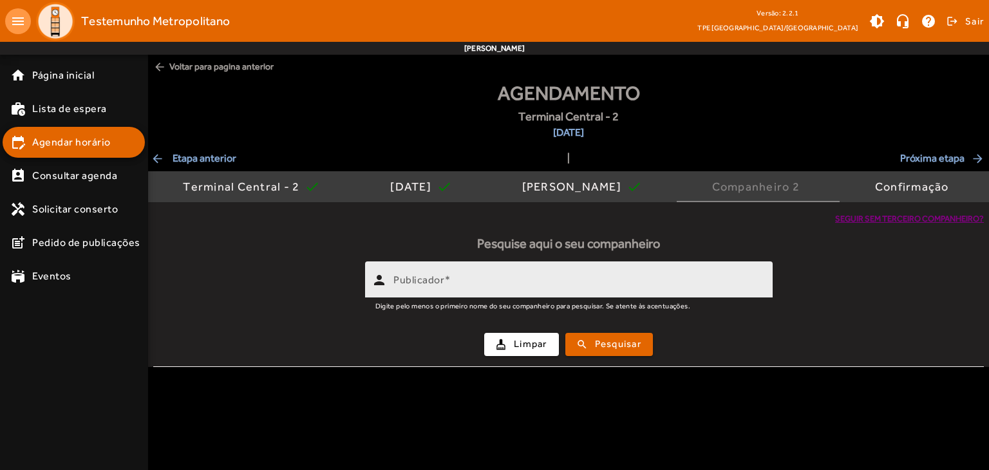
click at [532, 280] on input "Publicador" at bounding box center [578, 285] width 369 height 15
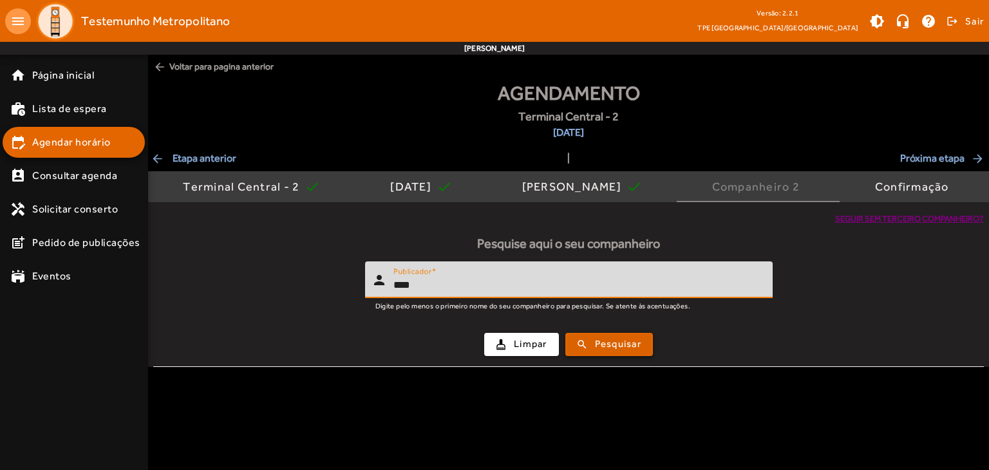
type input "****"
click at [644, 346] on span "submit" at bounding box center [609, 344] width 85 height 31
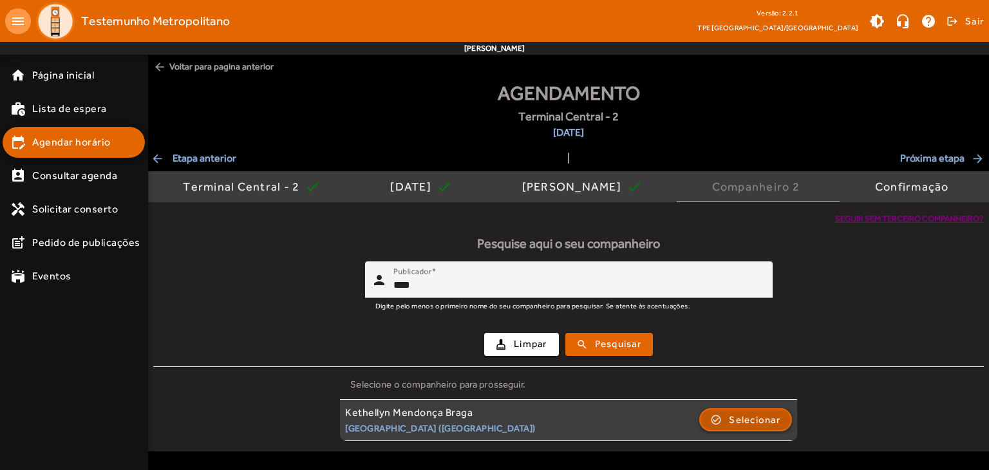
click at [741, 419] on span "Selecionar" at bounding box center [755, 419] width 52 height 15
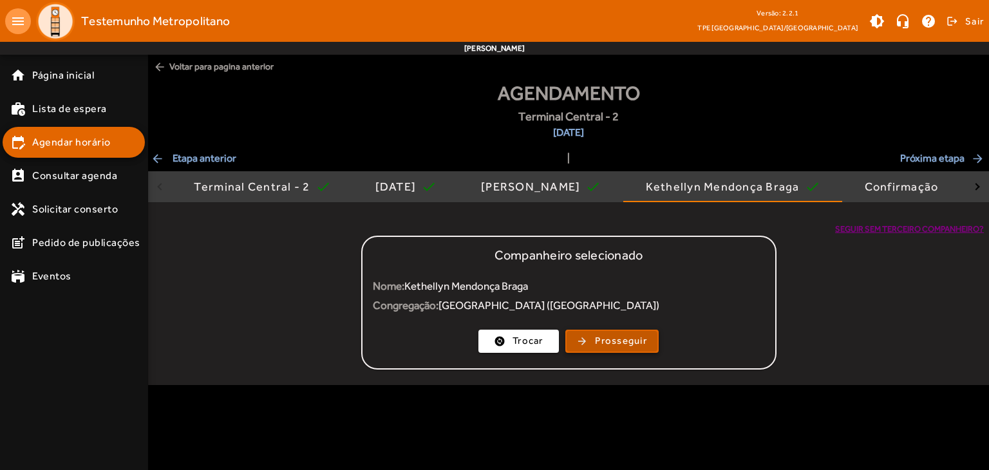
click at [624, 341] on span "Prosseguir" at bounding box center [621, 341] width 52 height 15
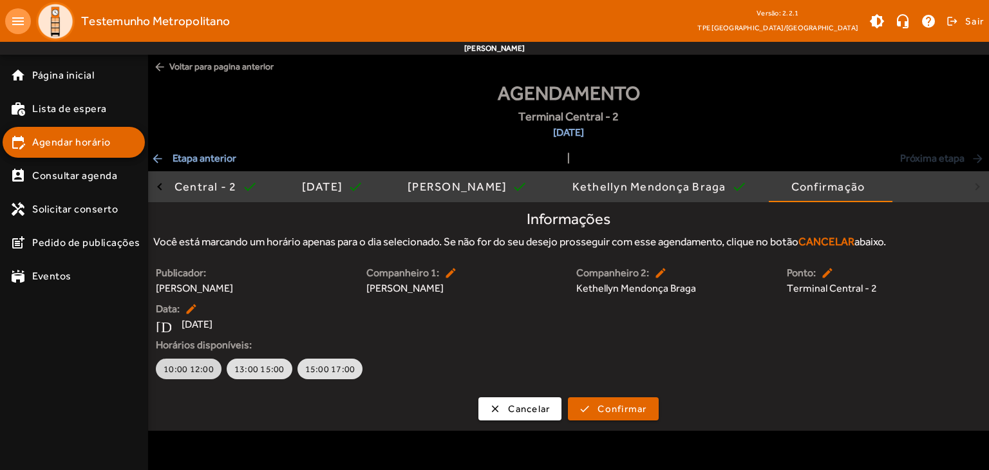
click at [189, 370] on span "10:00 12:00" at bounding box center [189, 369] width 50 height 13
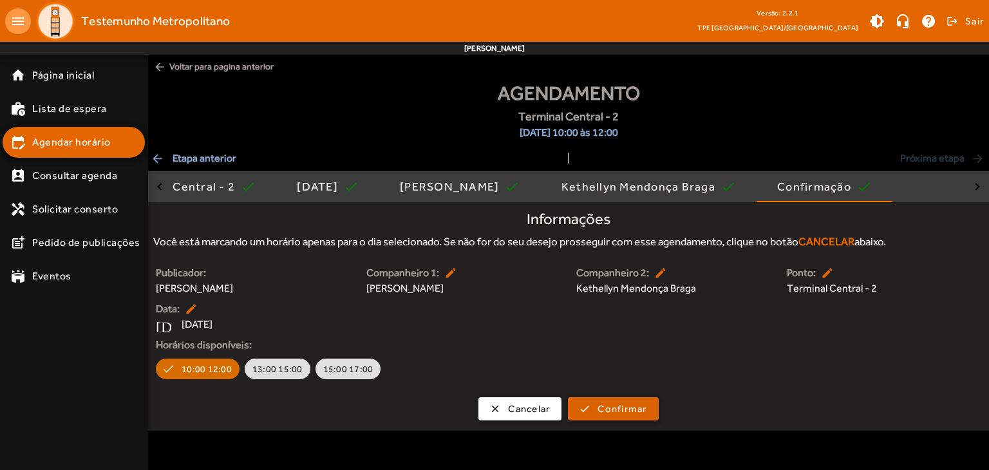
click at [626, 410] on span "Confirmar" at bounding box center [622, 409] width 49 height 15
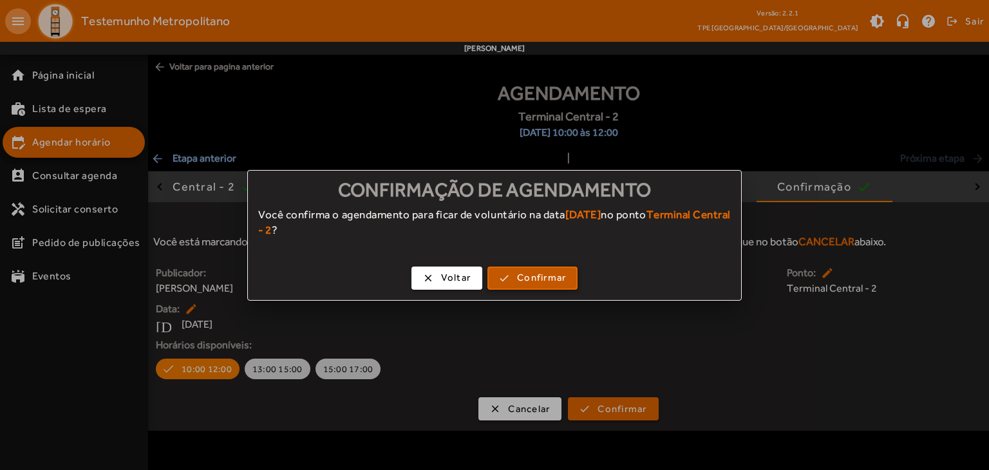
click at [558, 272] on span "Confirmar" at bounding box center [541, 278] width 49 height 15
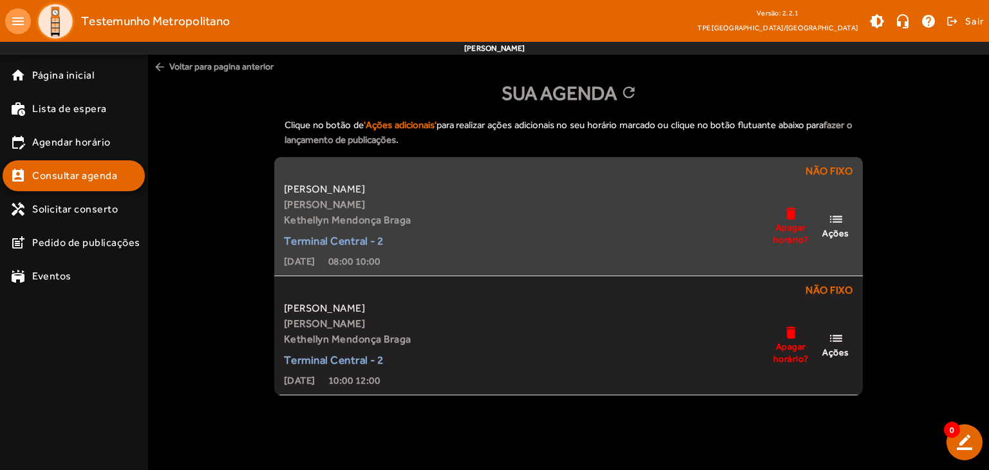
click at [836, 223] on mat-icon "list" at bounding box center [835, 219] width 15 height 16
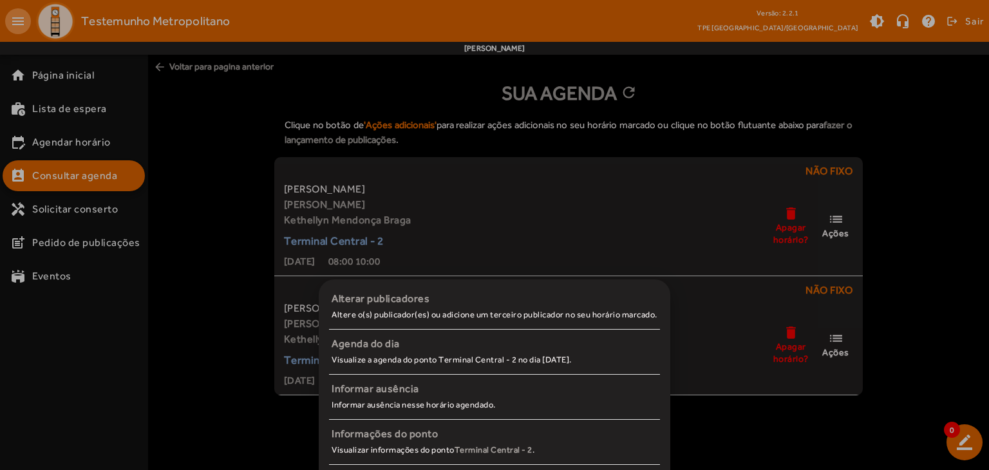
click at [899, 242] on div at bounding box center [494, 235] width 989 height 470
click at [899, 242] on div "Clique no botão de 'Ações adicionais' para realizar ações adicionais no seu hor…" at bounding box center [568, 252] width 841 height 288
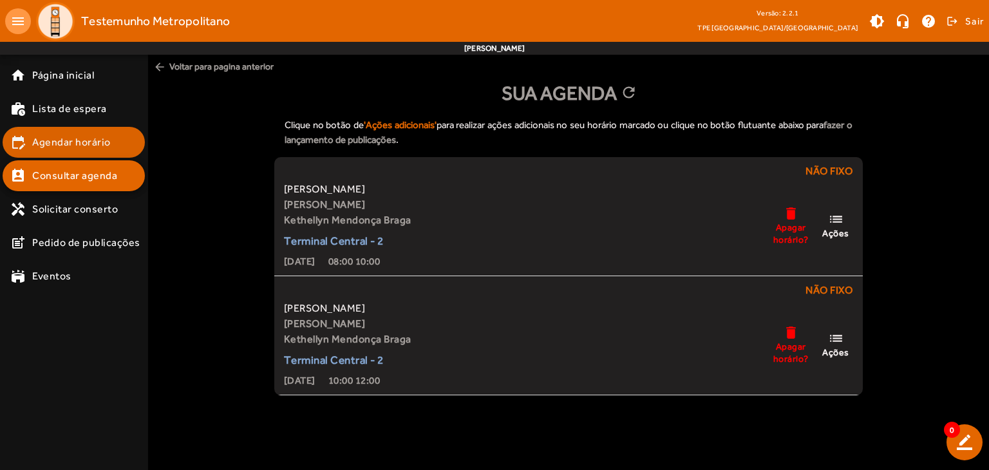
click at [57, 139] on span "Agendar horário" at bounding box center [71, 142] width 79 height 15
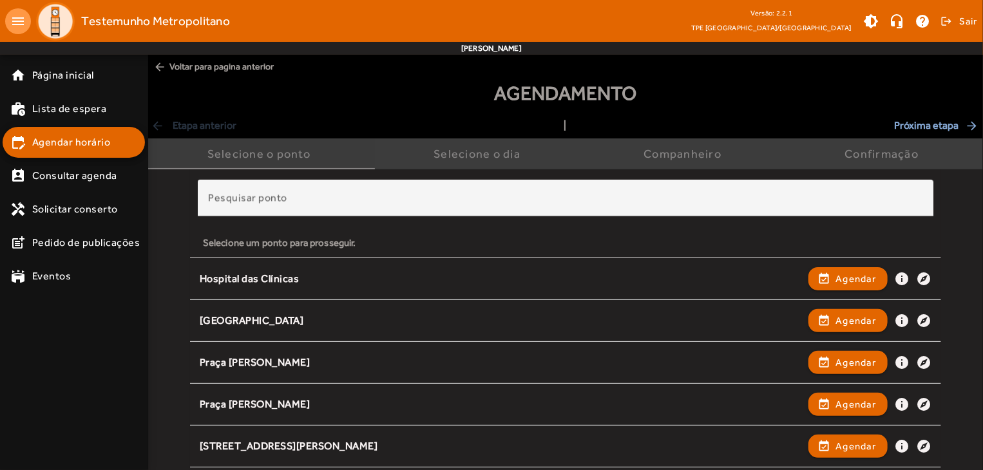
click at [255, 158] on div "Selecione o ponto" at bounding box center [261, 154] width 108 height 13
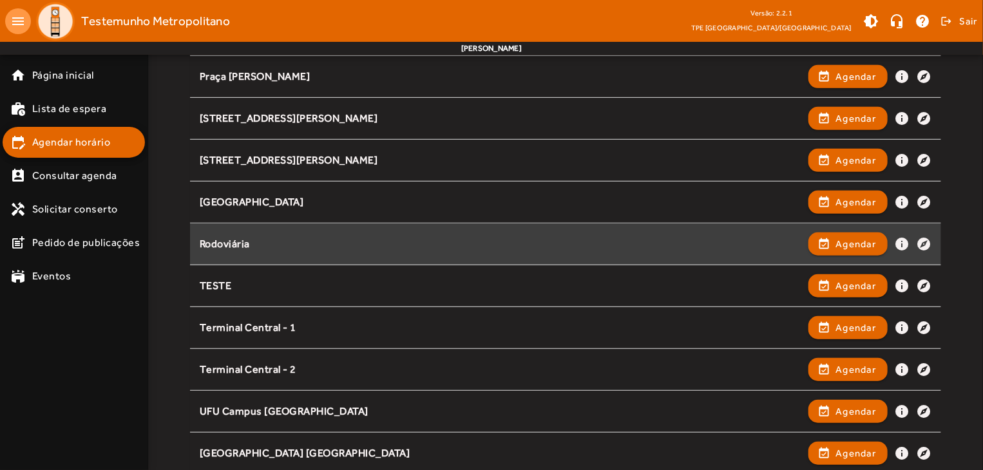
scroll to position [330, 0]
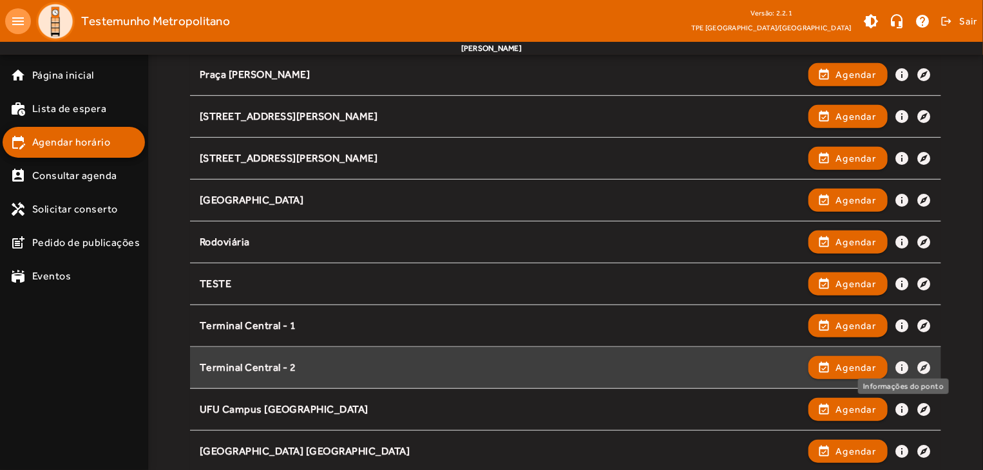
click at [902, 367] on mat-icon "info" at bounding box center [901, 367] width 15 height 15
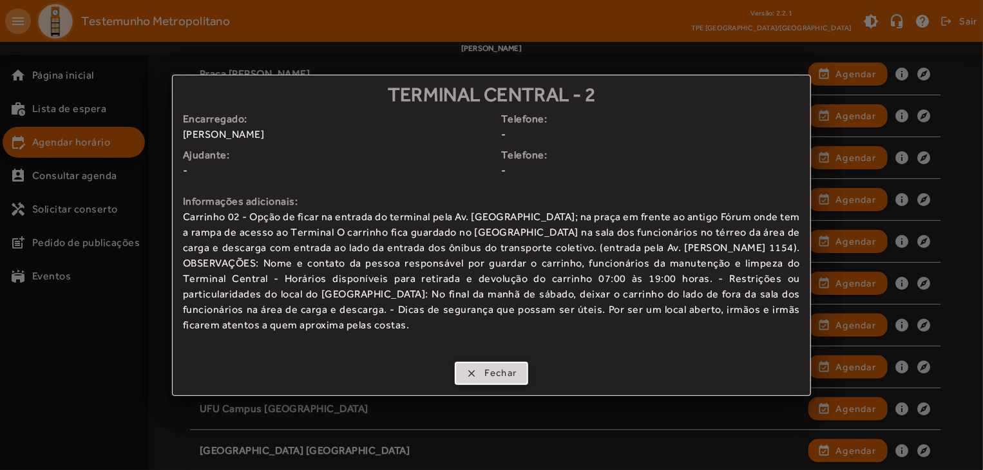
click at [486, 369] on span "Fechar" at bounding box center [500, 373] width 33 height 15
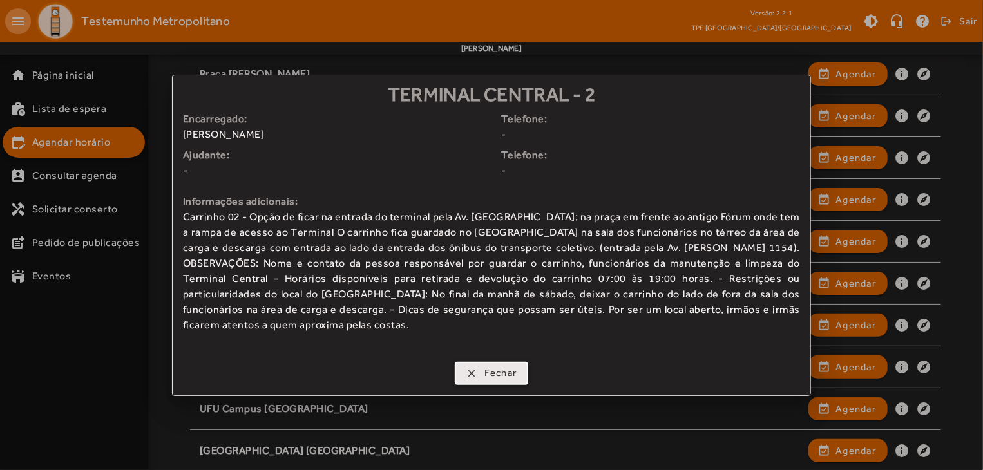
click at [475, 368] on span "button" at bounding box center [492, 373] width 72 height 31
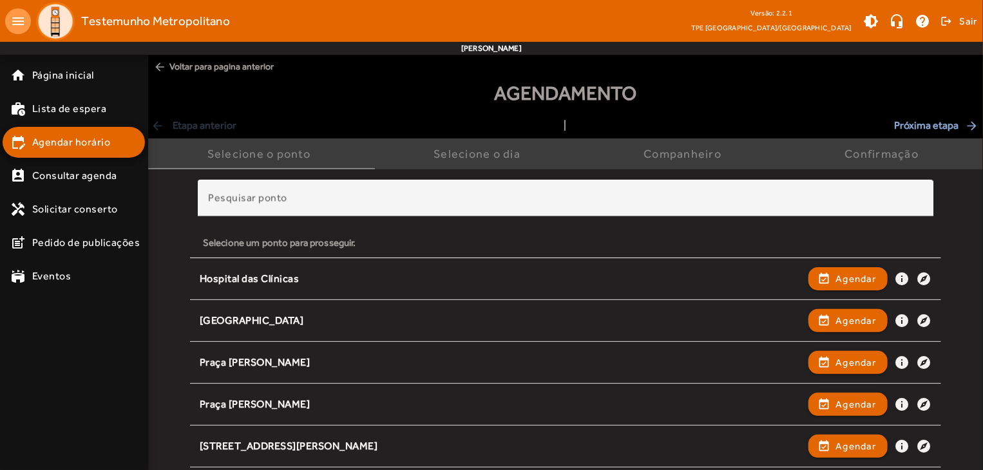
scroll to position [330, 0]
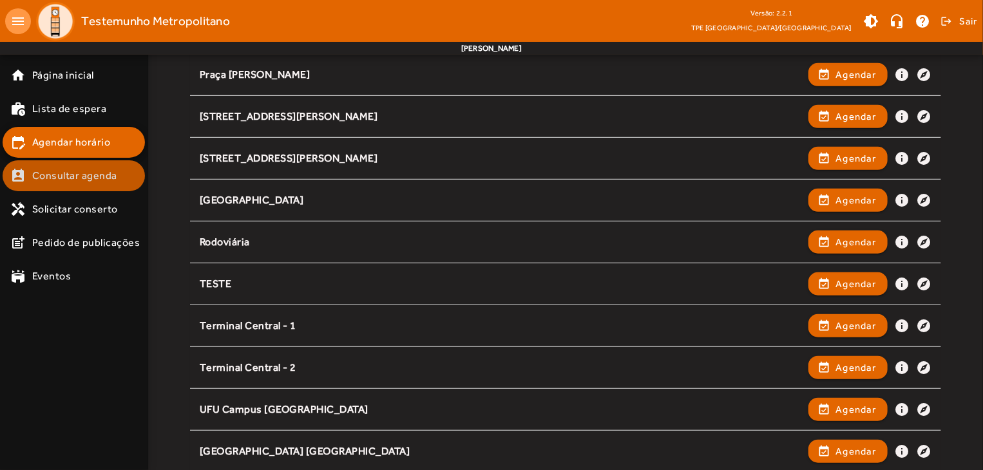
click at [38, 177] on span "Consultar agenda" at bounding box center [74, 175] width 85 height 15
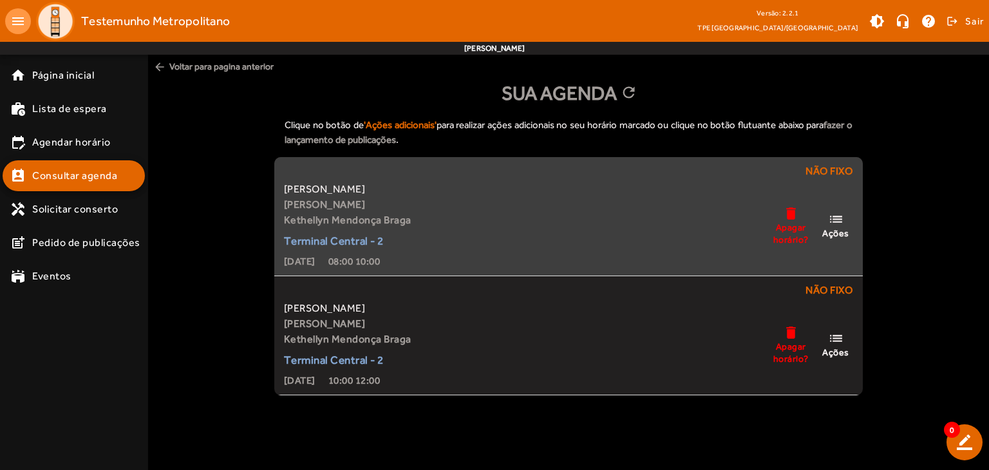
click at [826, 170] on div "Não fixo" at bounding box center [569, 173] width 574 height 18
click at [833, 225] on mat-icon "list" at bounding box center [835, 219] width 15 height 16
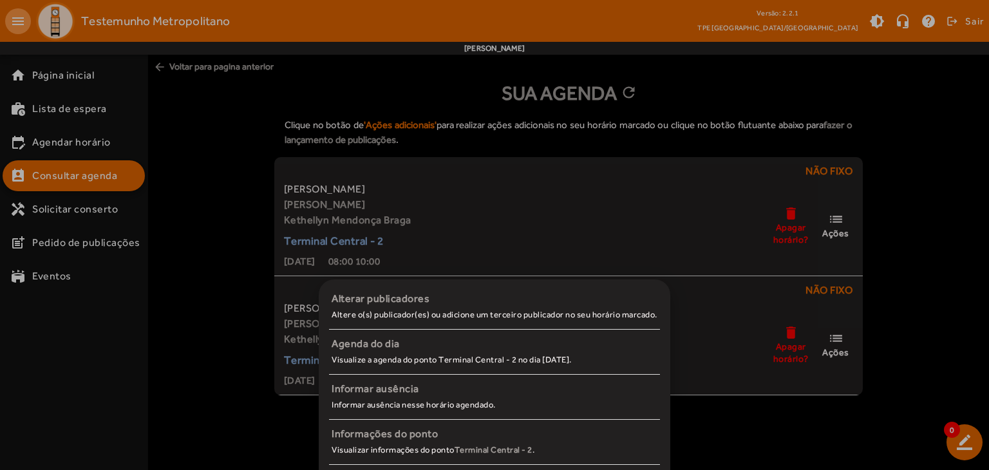
click at [904, 144] on div at bounding box center [494, 235] width 989 height 470
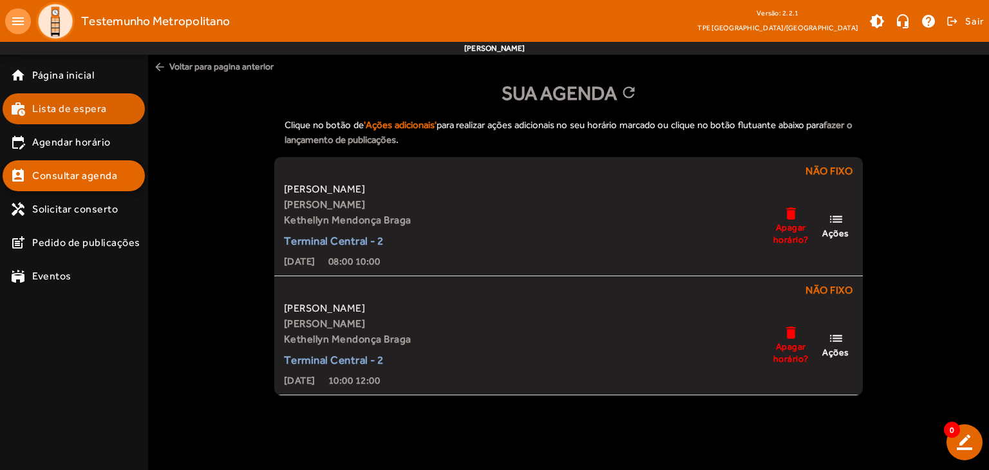
click at [67, 114] on span "Lista de espera" at bounding box center [69, 108] width 75 height 15
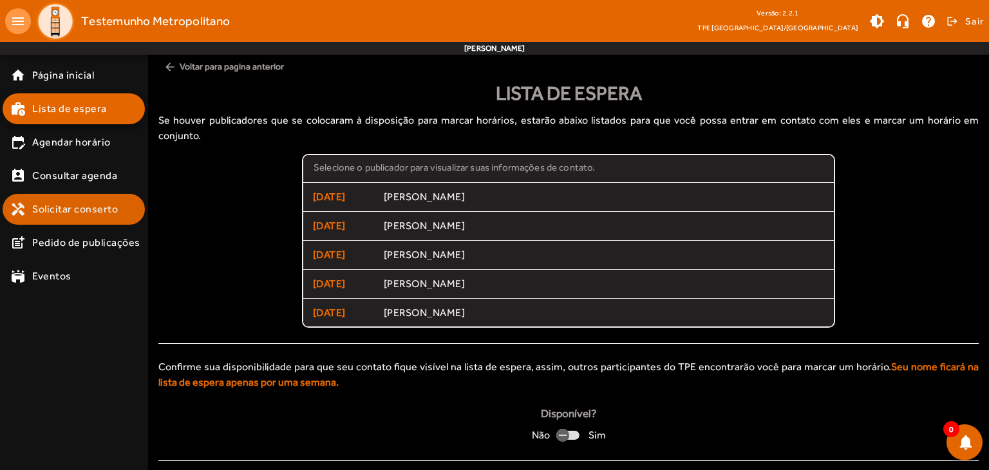
click at [77, 207] on span "Solicitar conserto" at bounding box center [75, 209] width 86 height 15
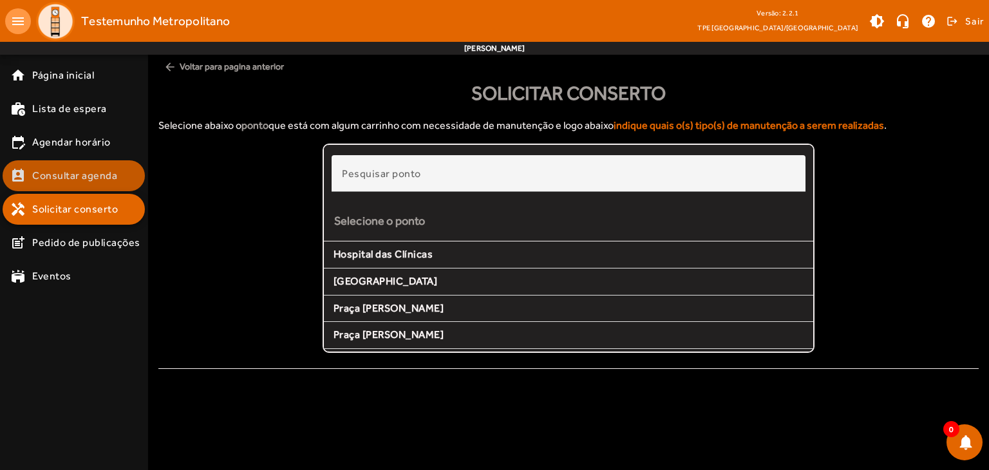
click at [68, 178] on span "Consultar agenda" at bounding box center [74, 175] width 85 height 15
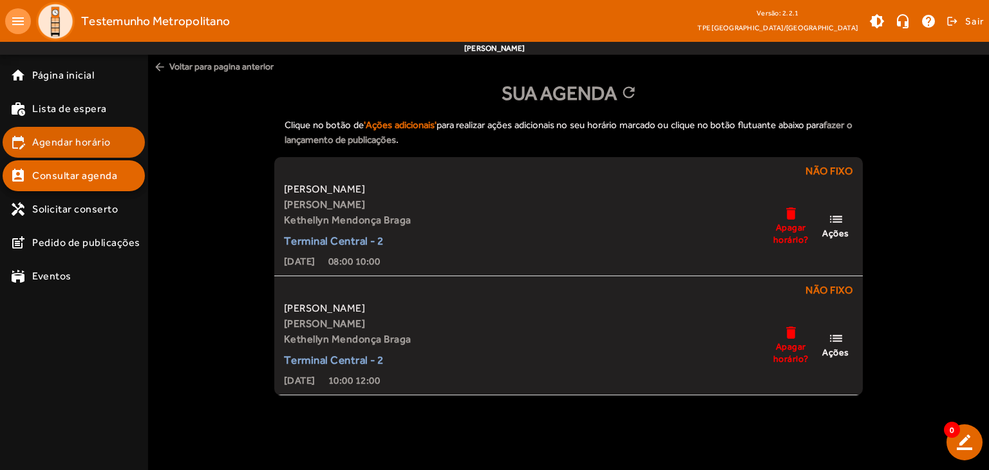
click at [91, 137] on span "Agendar horário" at bounding box center [71, 142] width 79 height 15
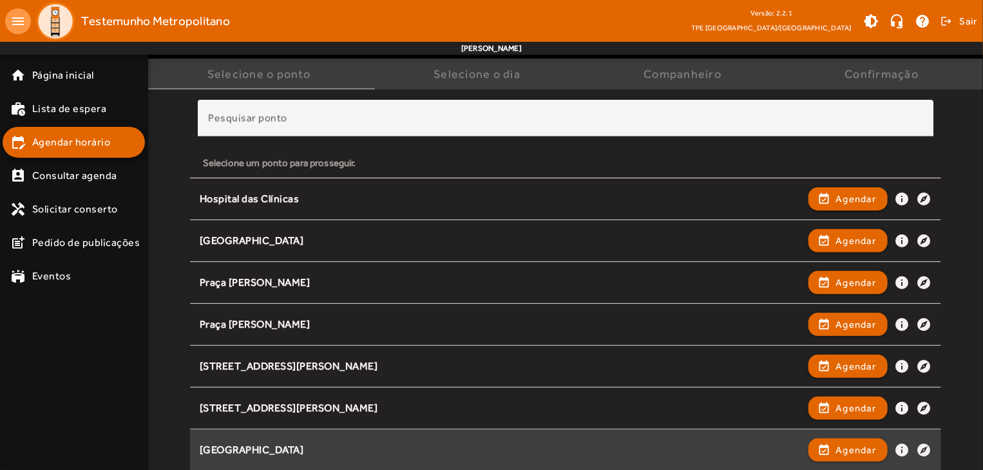
scroll to position [330, 0]
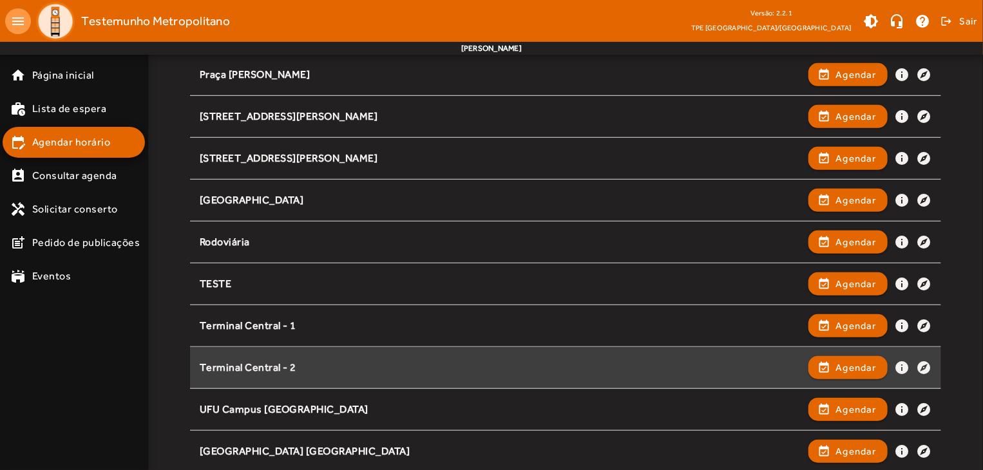
click at [368, 357] on div "Terminal Central - 2 event_available Agendar info explore" at bounding box center [566, 368] width 732 height 28
click at [853, 361] on span "Agendar" at bounding box center [855, 367] width 41 height 15
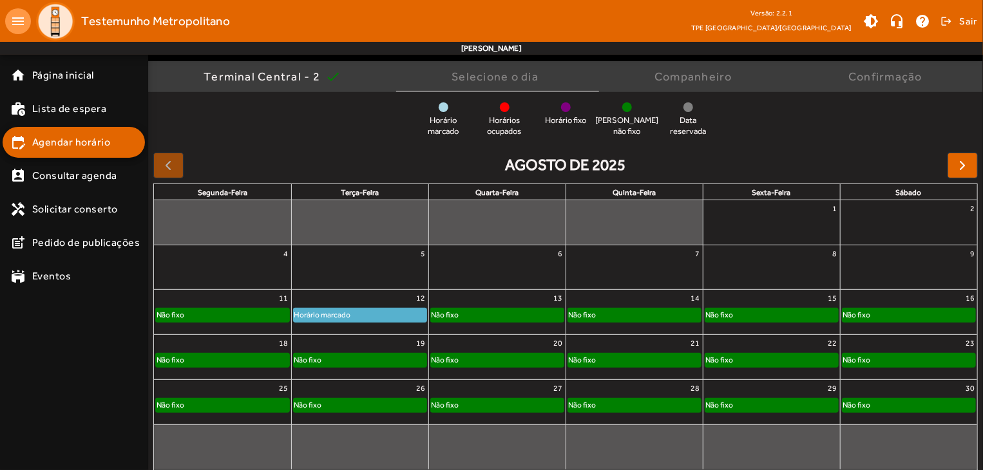
scroll to position [100, 0]
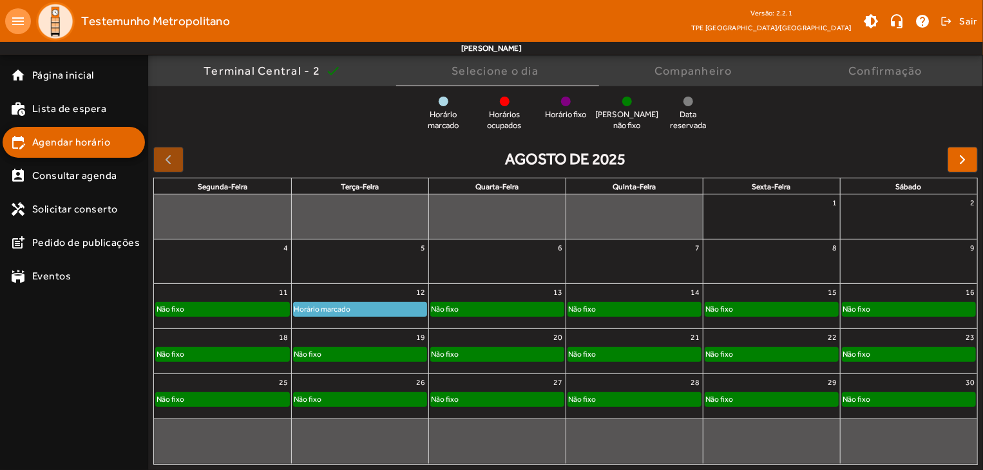
click at [381, 353] on div "Não fixo" at bounding box center [360, 354] width 133 height 13
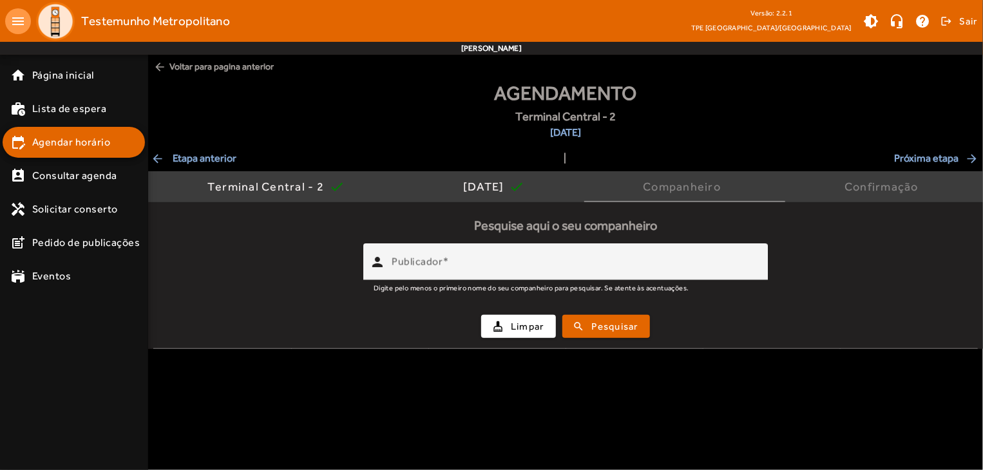
scroll to position [0, 0]
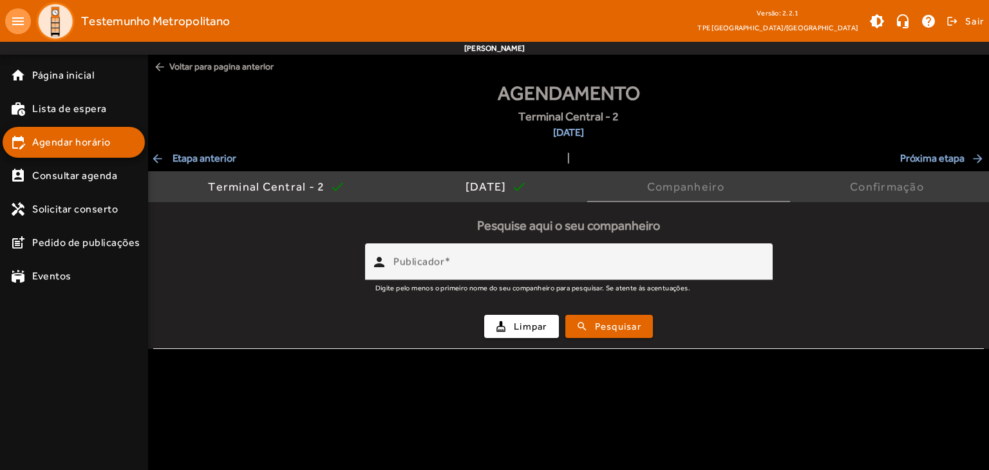
click at [381, 353] on body "menu Testemunho Metropolitano Versão: 2.2.1 [GEOGRAPHIC_DATA]/MG brightness_med…" at bounding box center [494, 235] width 989 height 470
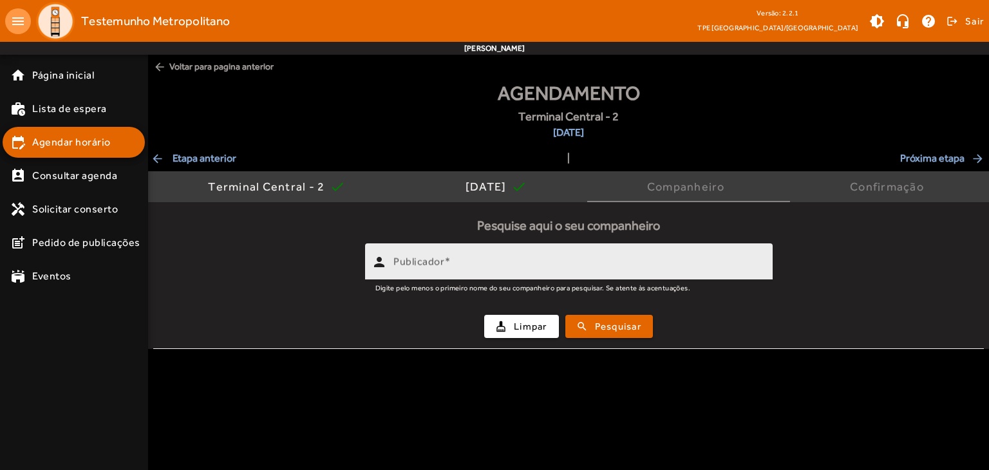
click at [516, 254] on div "Publicador" at bounding box center [578, 261] width 369 height 37
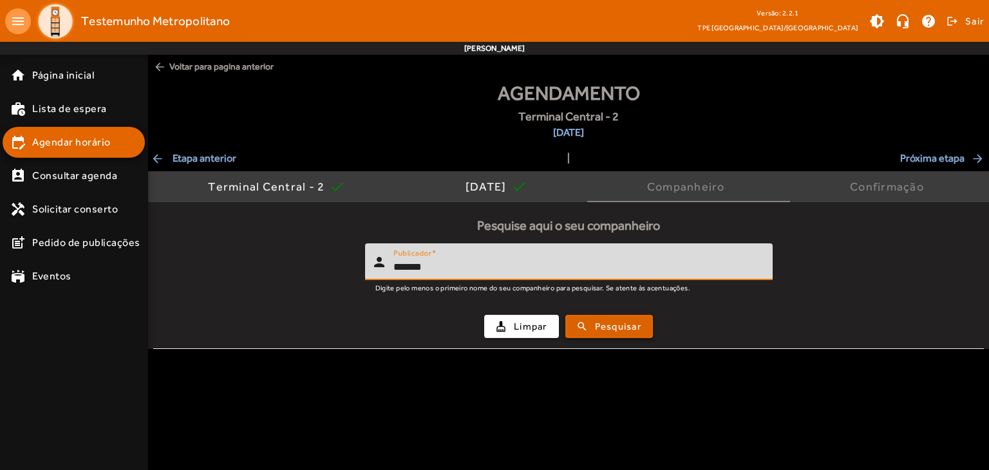
type input "*******"
click at [600, 326] on span "Pesquisar" at bounding box center [618, 327] width 46 height 15
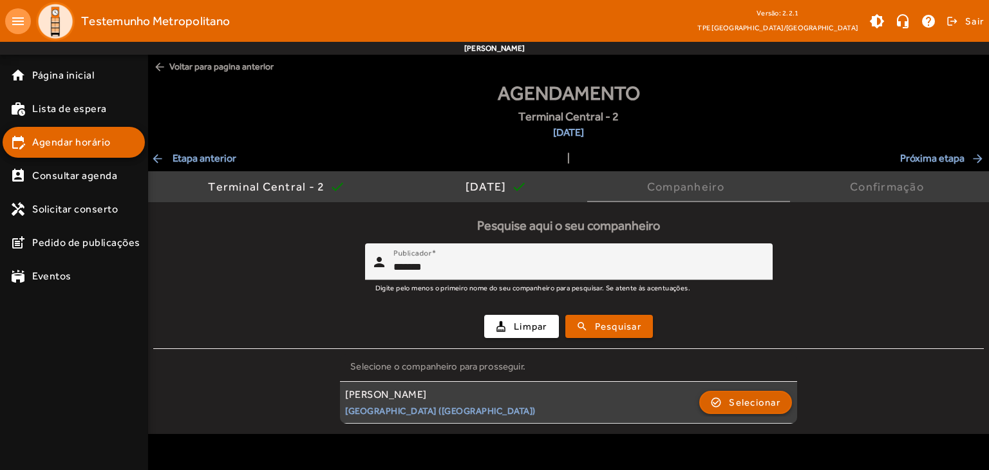
click at [750, 402] on span "Selecionar" at bounding box center [755, 402] width 52 height 15
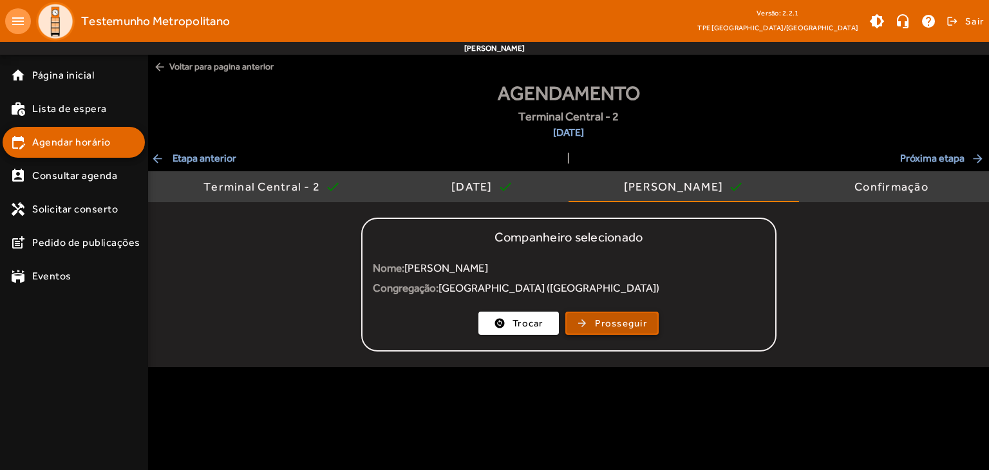
click at [643, 325] on span "Prosseguir" at bounding box center [621, 323] width 52 height 15
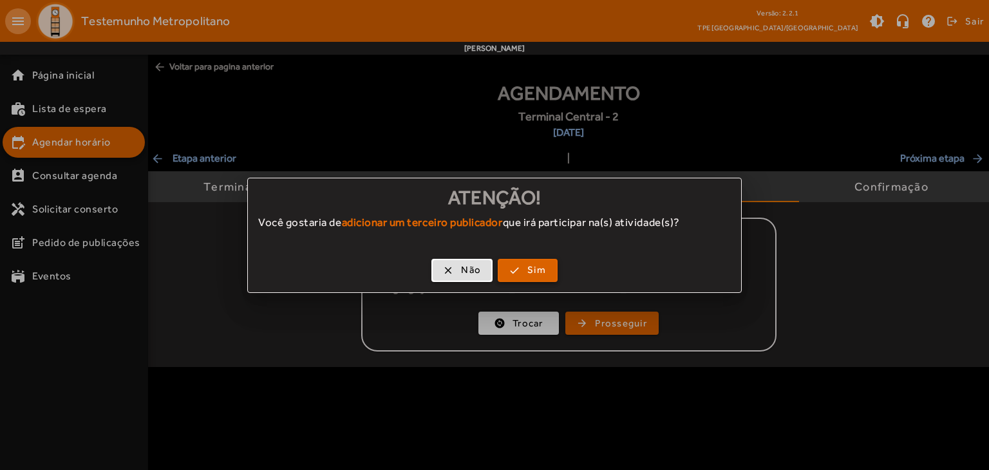
click at [538, 272] on span "Sim" at bounding box center [537, 270] width 19 height 15
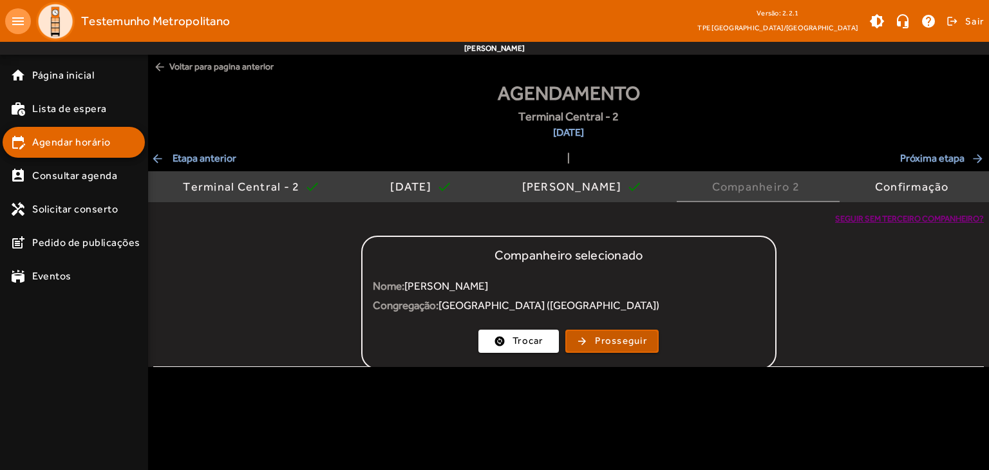
click at [494, 280] on input "Publicador" at bounding box center [578, 285] width 369 height 15
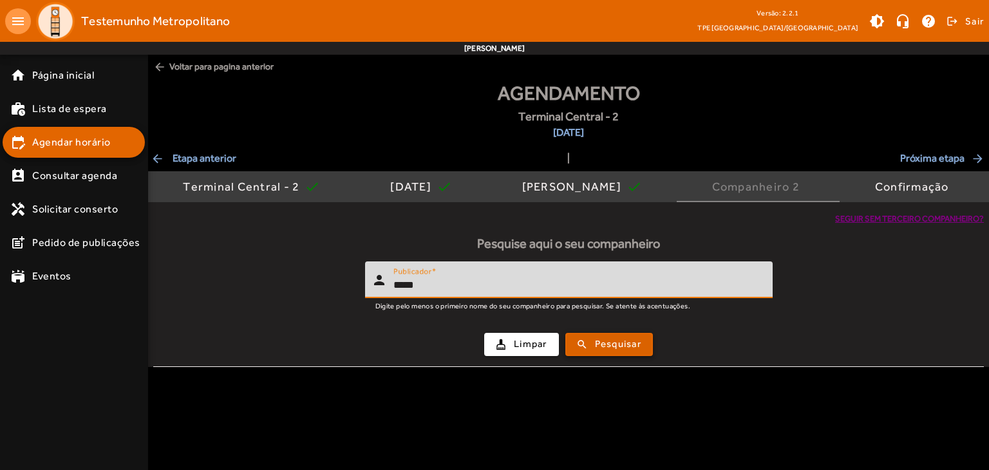
type input "*****"
click at [615, 350] on span "Pesquisar" at bounding box center [618, 344] width 46 height 15
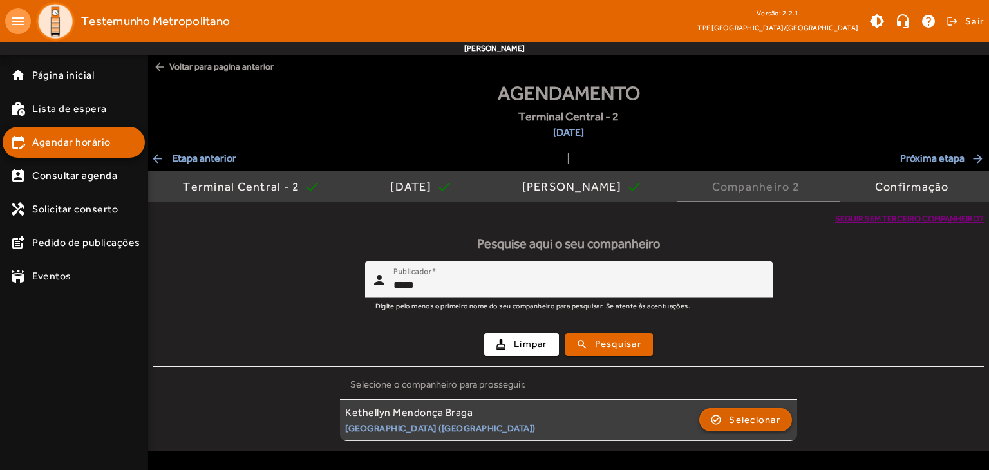
click at [741, 423] on span "Selecionar" at bounding box center [755, 419] width 52 height 15
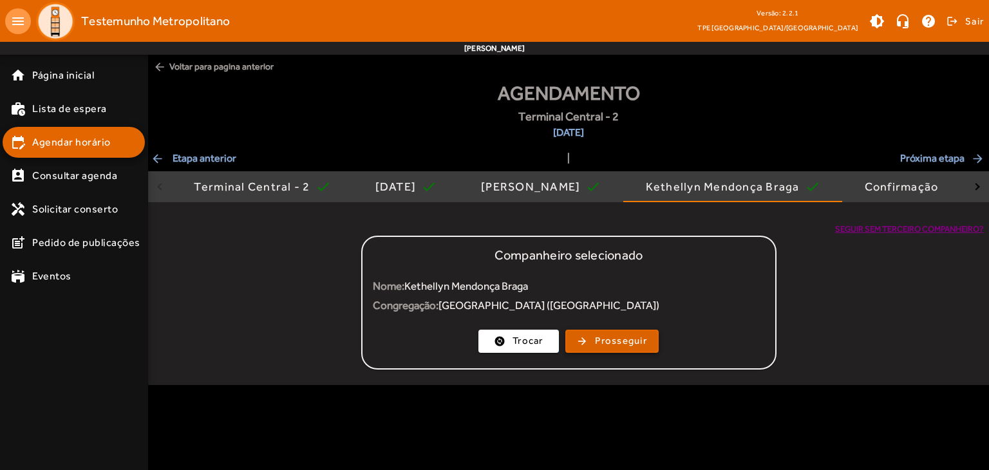
click at [645, 338] on span "Prosseguir" at bounding box center [621, 341] width 52 height 15
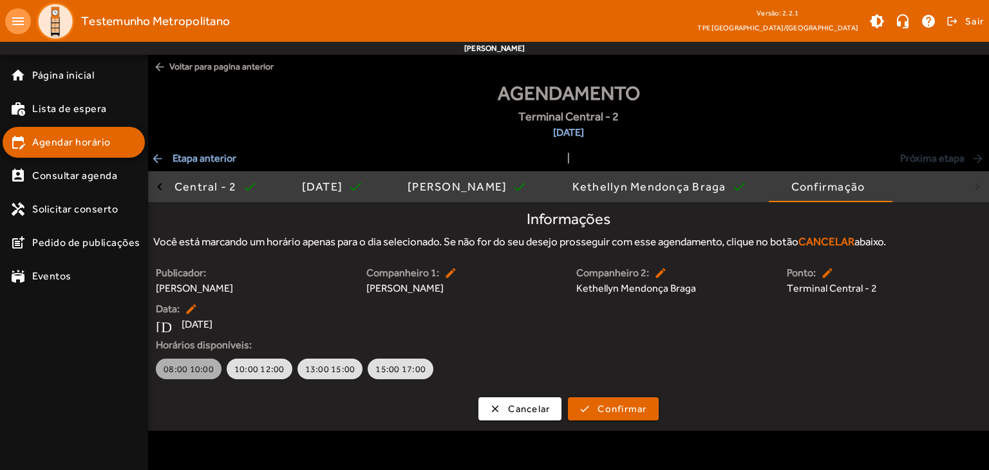
click at [169, 361] on button "08:00 10:00" at bounding box center [189, 369] width 66 height 21
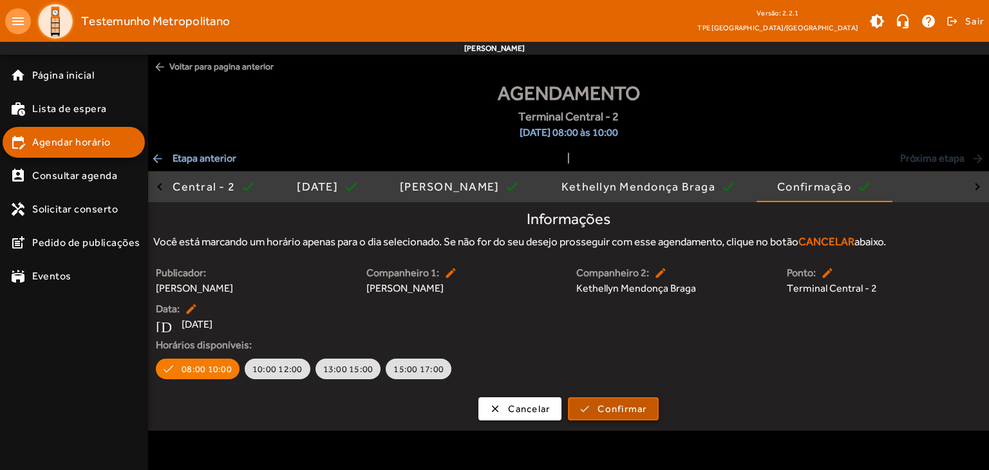
click at [621, 407] on span "Confirmar" at bounding box center [622, 409] width 49 height 15
click at [629, 415] on span "Confirmar" at bounding box center [622, 409] width 49 height 15
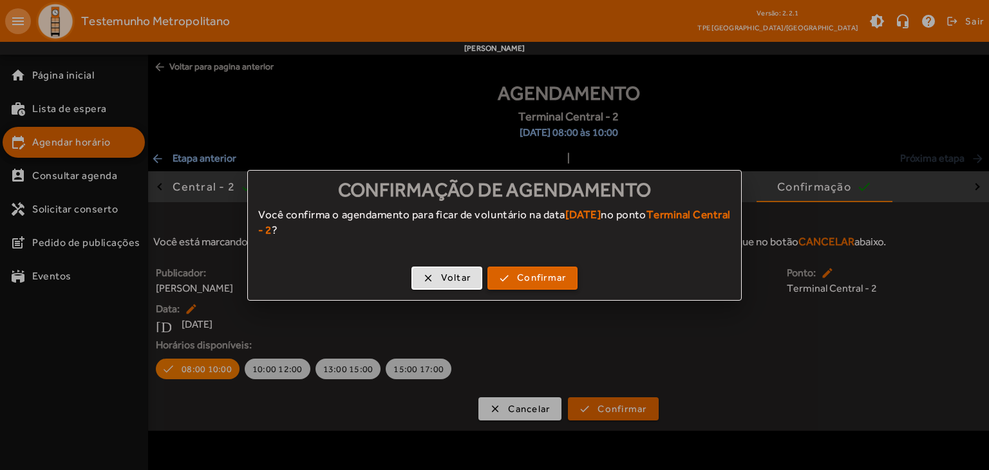
click at [548, 275] on span "Confirmar" at bounding box center [541, 278] width 49 height 15
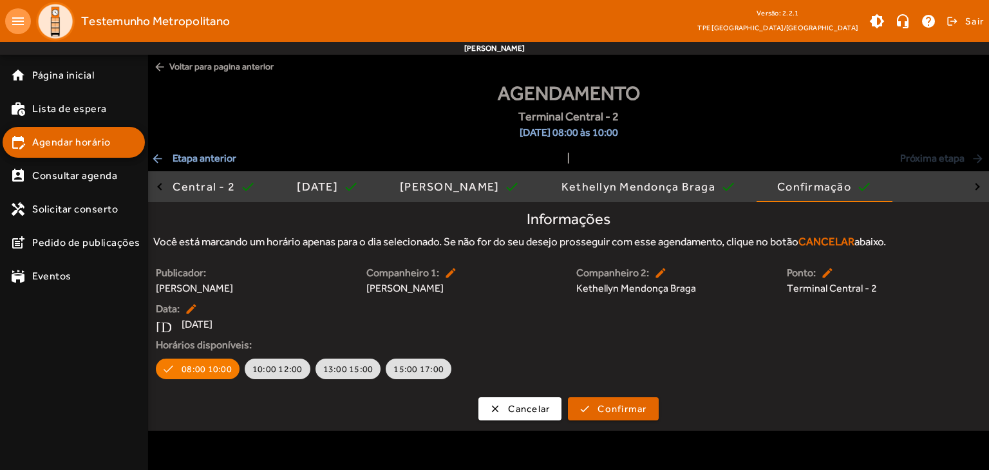
click at [548, 275] on span "Confirmar" at bounding box center [541, 278] width 49 height 15
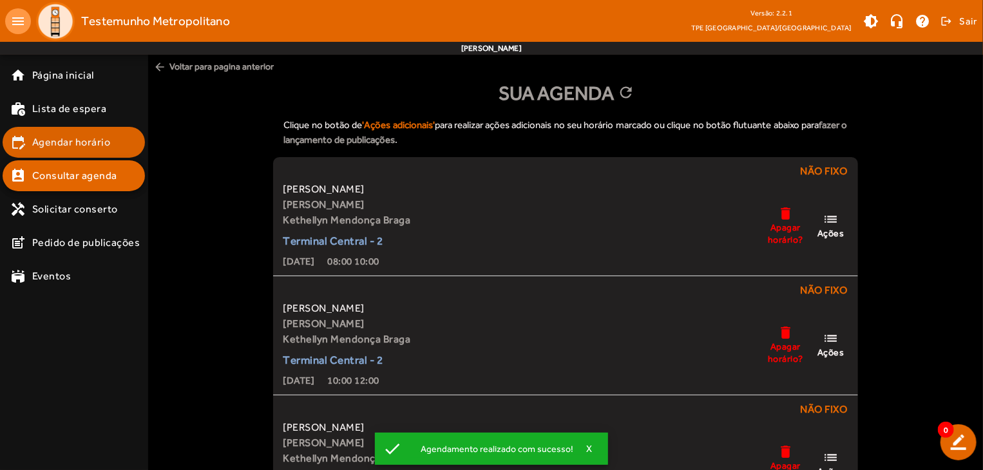
click at [64, 142] on span "Agendar horário" at bounding box center [71, 142] width 79 height 15
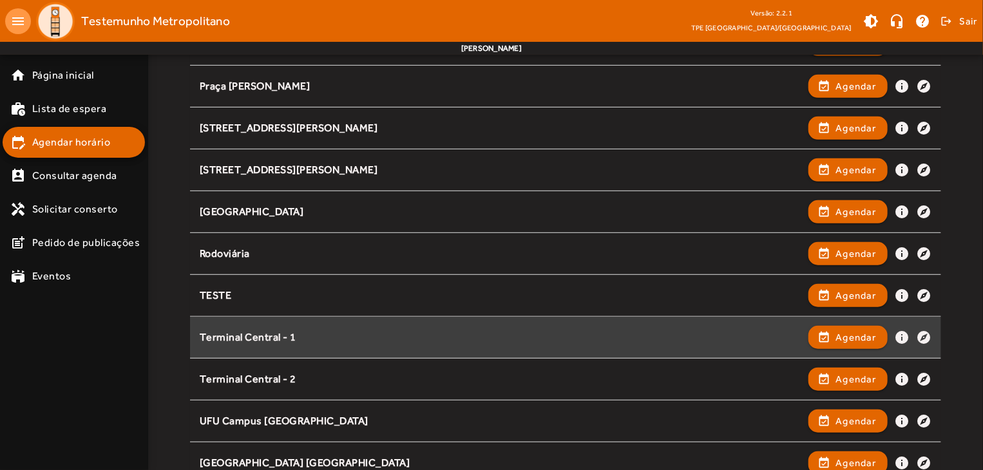
scroll to position [322, 0]
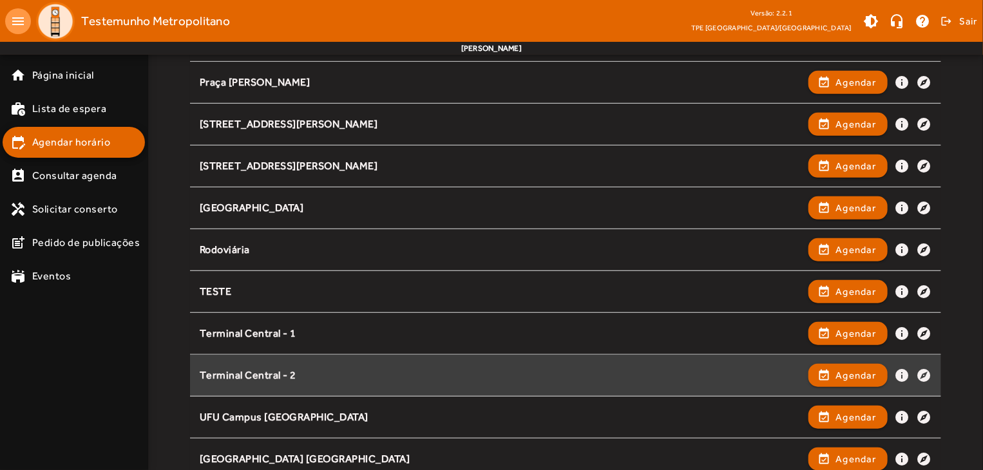
click at [315, 362] on div "Terminal Central - 2 event_available Agendar info explore" at bounding box center [566, 375] width 732 height 28
click at [850, 373] on span "Agendar" at bounding box center [855, 375] width 41 height 15
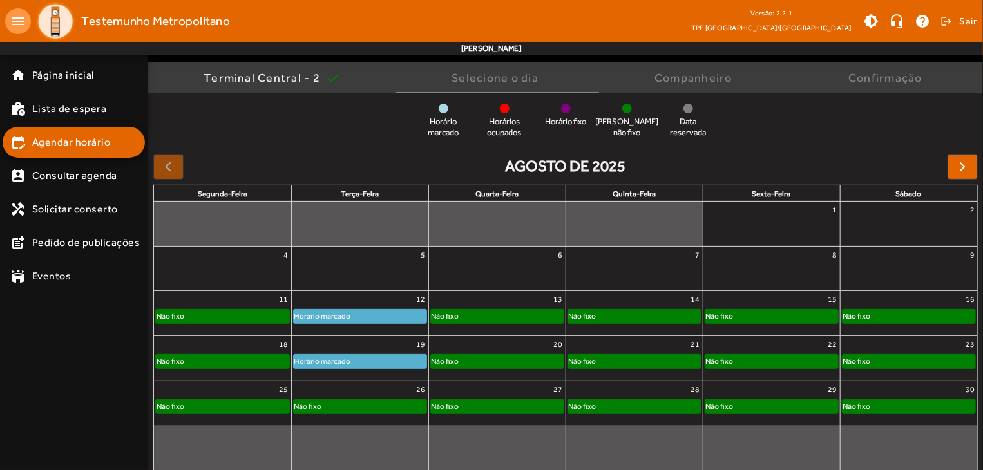
scroll to position [100, 0]
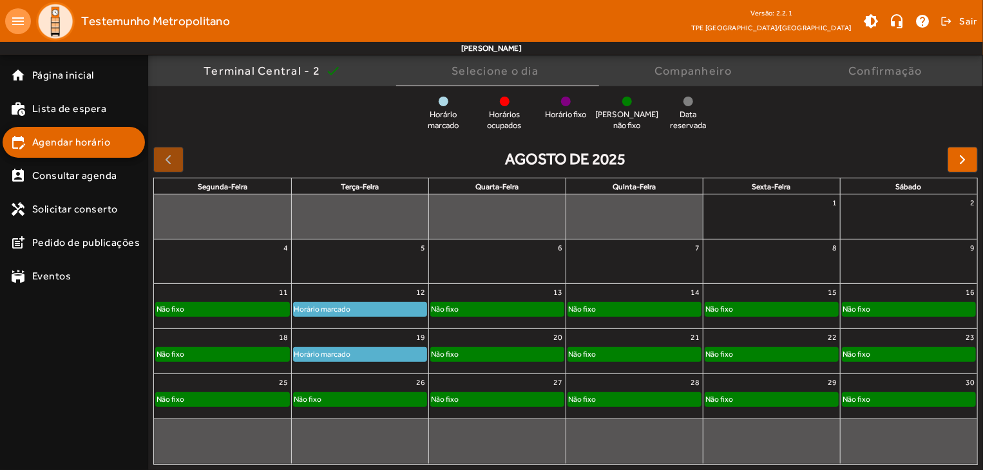
click at [338, 354] on div "Horário marcado" at bounding box center [323, 354] width 58 height 13
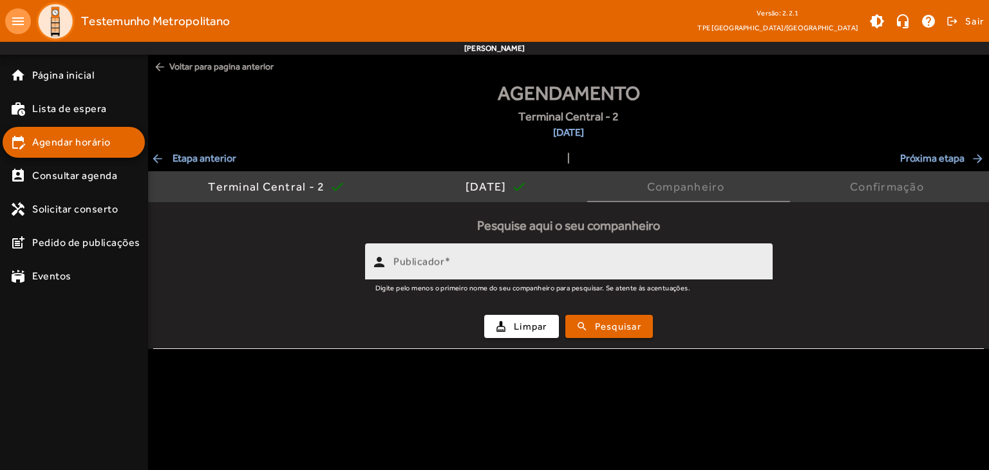
click at [444, 265] on mat-label "Publicador" at bounding box center [419, 262] width 51 height 12
click at [445, 265] on input "Publicador" at bounding box center [578, 267] width 369 height 15
click at [445, 265] on label "Publicador" at bounding box center [422, 262] width 57 height 12
click at [445, 265] on input "Publicador" at bounding box center [578, 267] width 369 height 15
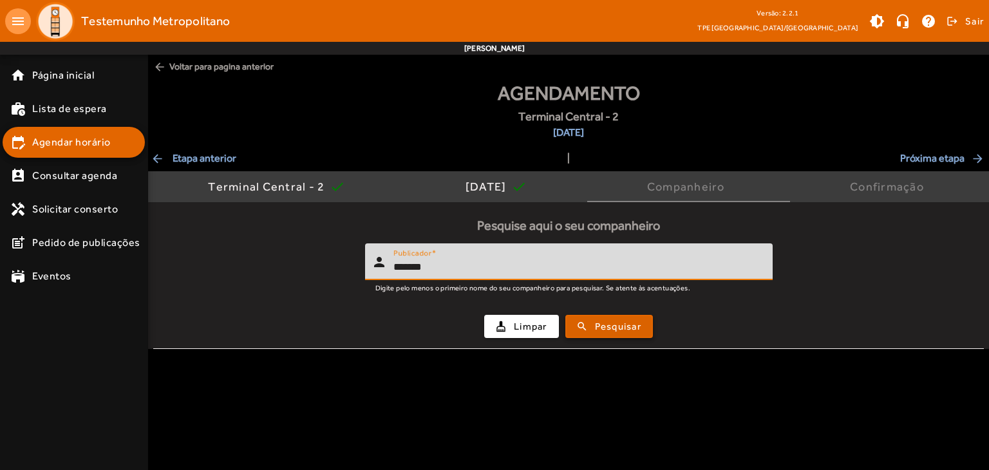
type input "*******"
click at [617, 325] on span "Pesquisar" at bounding box center [618, 327] width 46 height 15
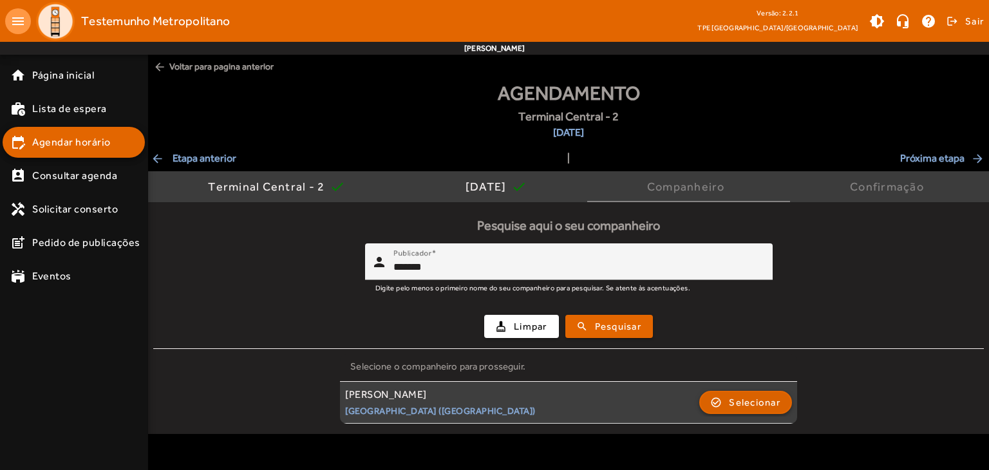
click at [769, 405] on span "Selecionar" at bounding box center [755, 402] width 52 height 15
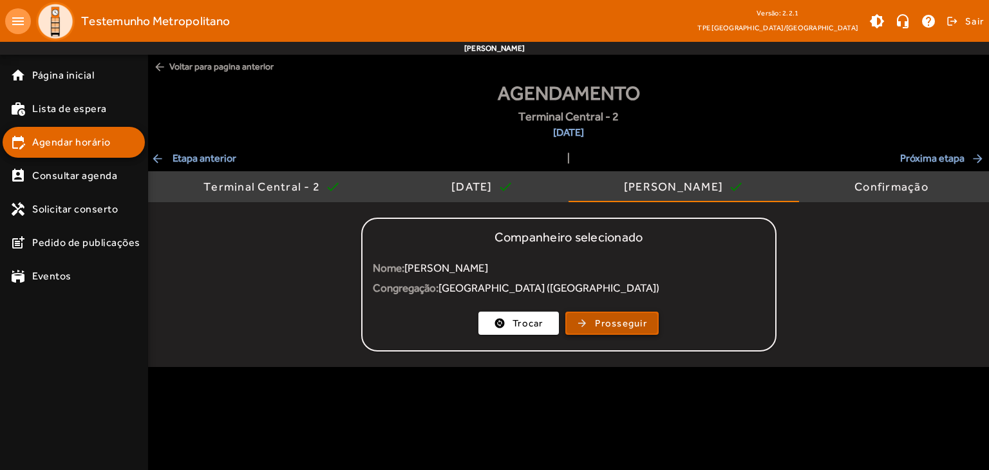
click at [644, 328] on span "Prosseguir" at bounding box center [621, 323] width 52 height 15
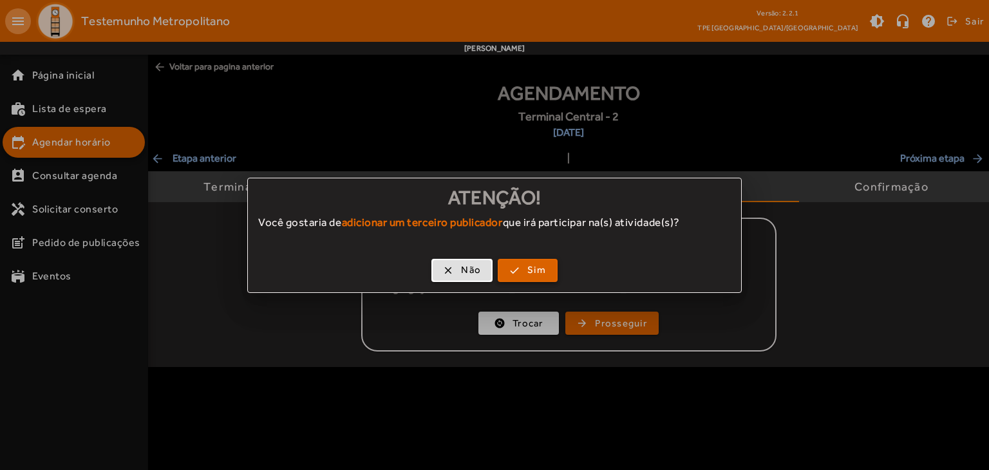
click at [517, 265] on span "button" at bounding box center [527, 270] width 57 height 31
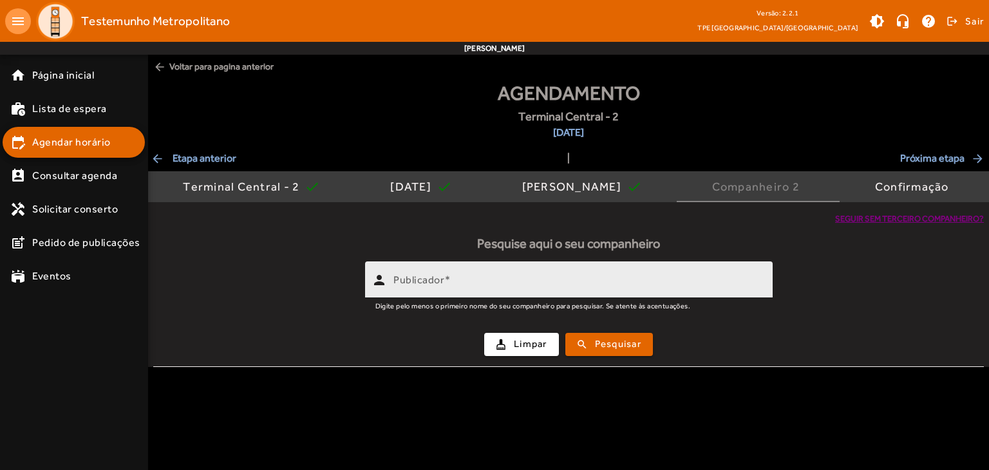
click at [483, 276] on div "Publicador" at bounding box center [578, 280] width 369 height 37
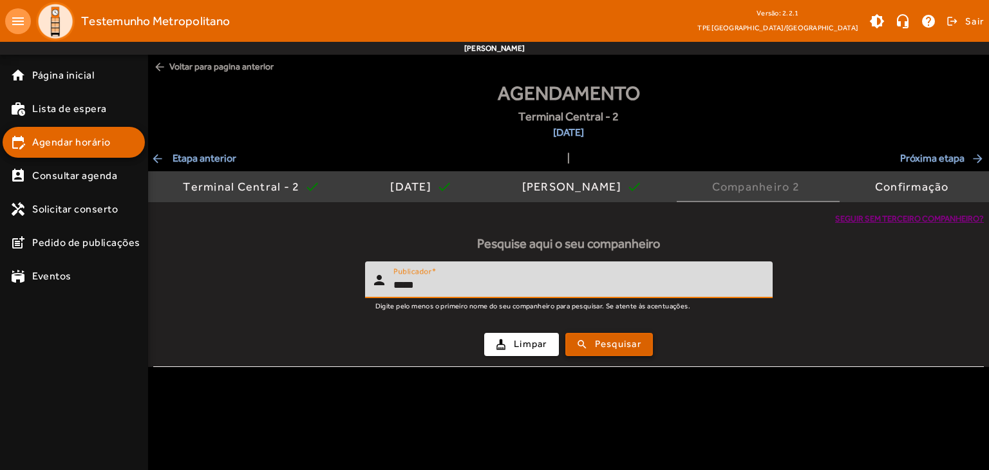
type input "*****"
click at [642, 345] on span "submit" at bounding box center [609, 344] width 85 height 31
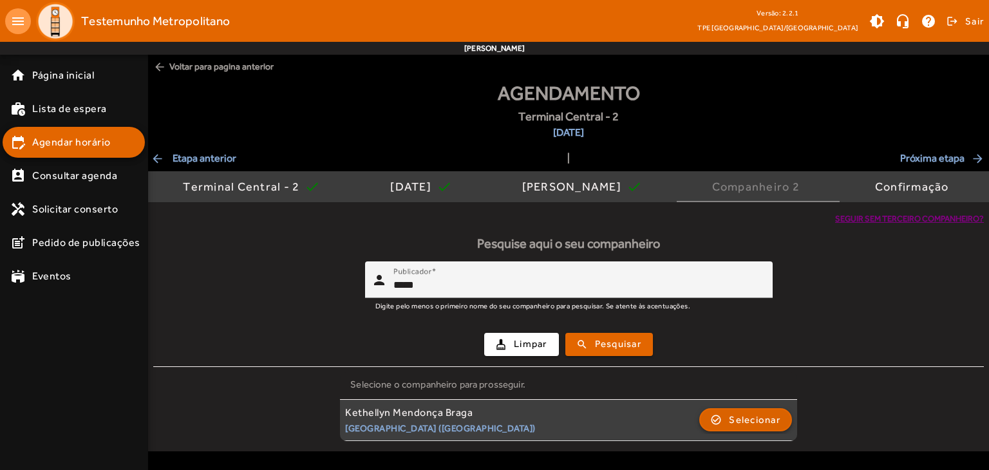
click at [742, 424] on span "Selecionar" at bounding box center [755, 419] width 52 height 15
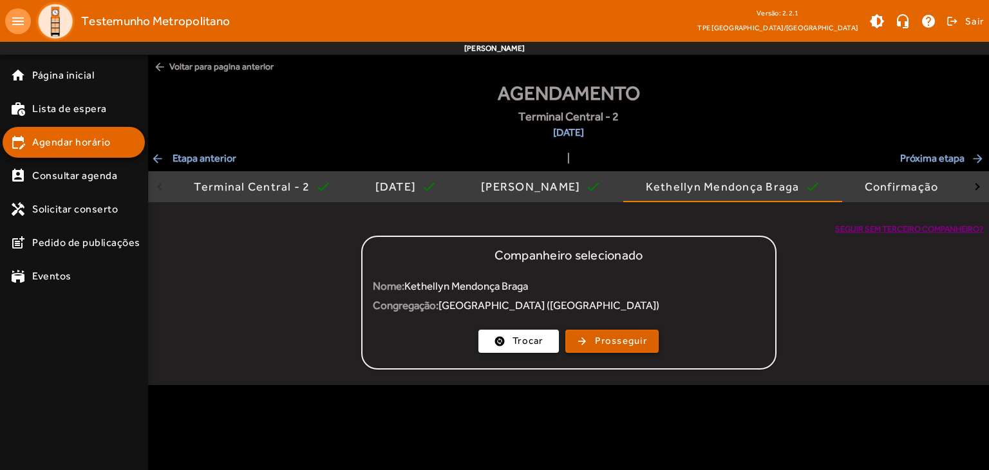
click at [642, 342] on span "Prosseguir" at bounding box center [621, 341] width 52 height 15
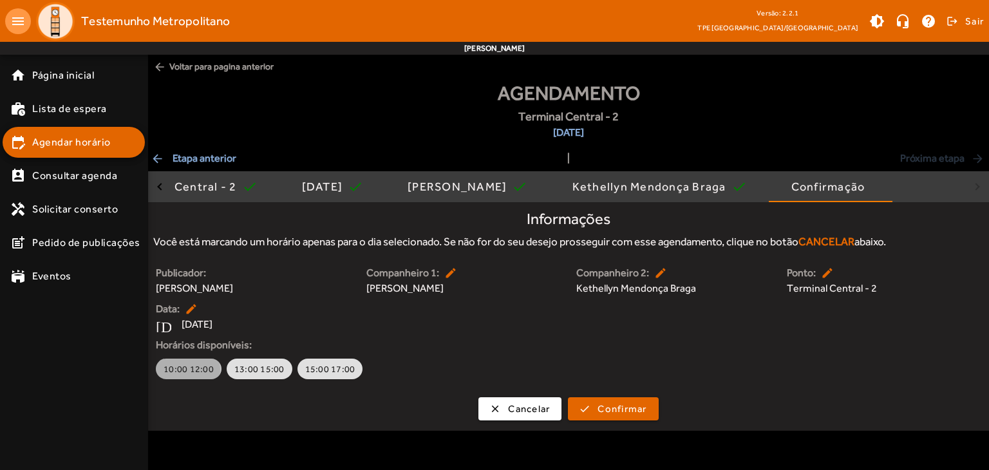
click at [186, 370] on span "10:00 12:00" at bounding box center [189, 369] width 50 height 13
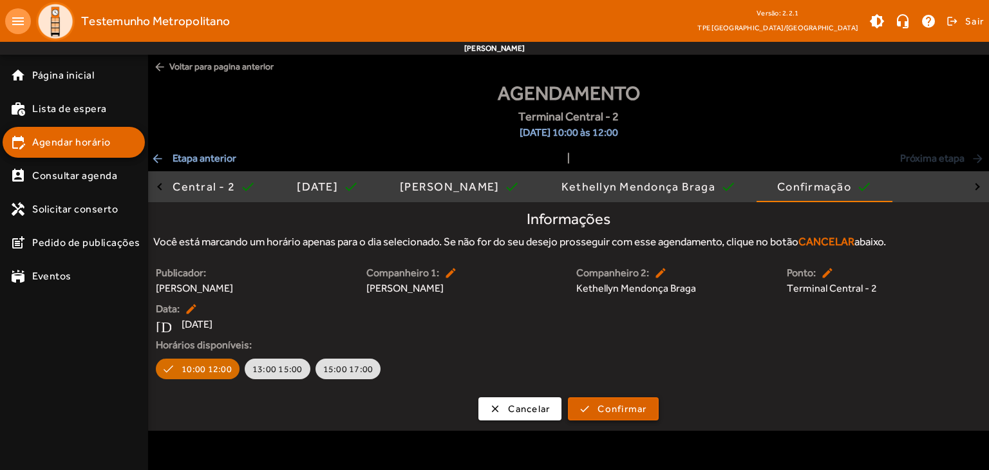
click at [611, 405] on span "Confirmar" at bounding box center [622, 409] width 49 height 15
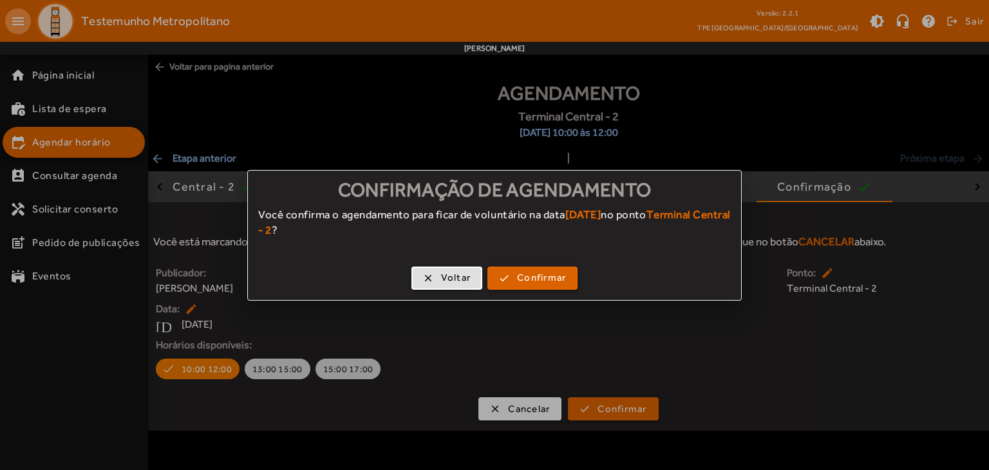
click at [546, 285] on span "button" at bounding box center [533, 278] width 88 height 31
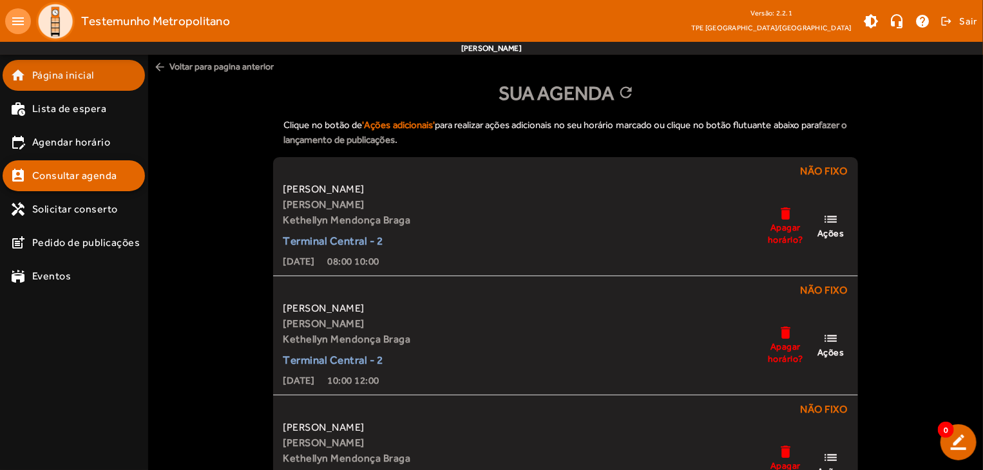
click at [62, 64] on mat-list-item "home Página inicial" at bounding box center [74, 75] width 142 height 31
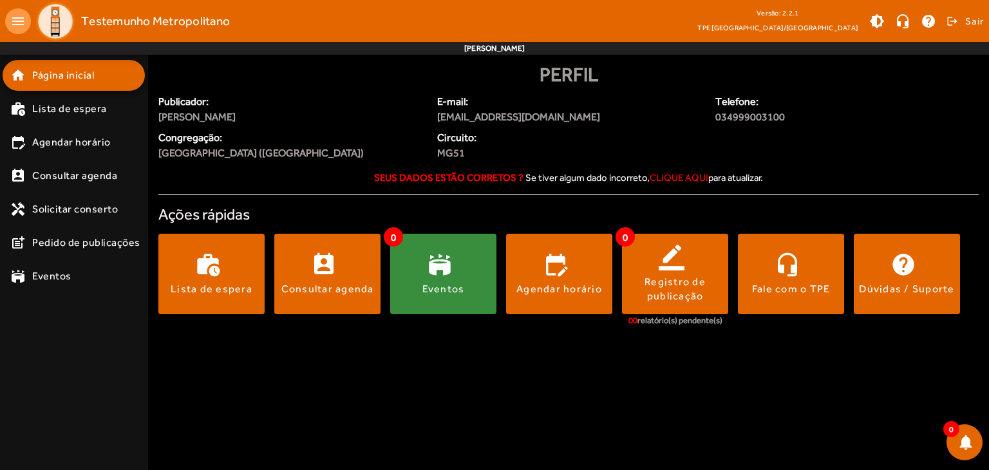
click at [133, 20] on span "Testemunho Metropolitano" at bounding box center [155, 21] width 149 height 21
click at [974, 19] on span "Sair" at bounding box center [975, 21] width 19 height 21
